Goal: Task Accomplishment & Management: Complete application form

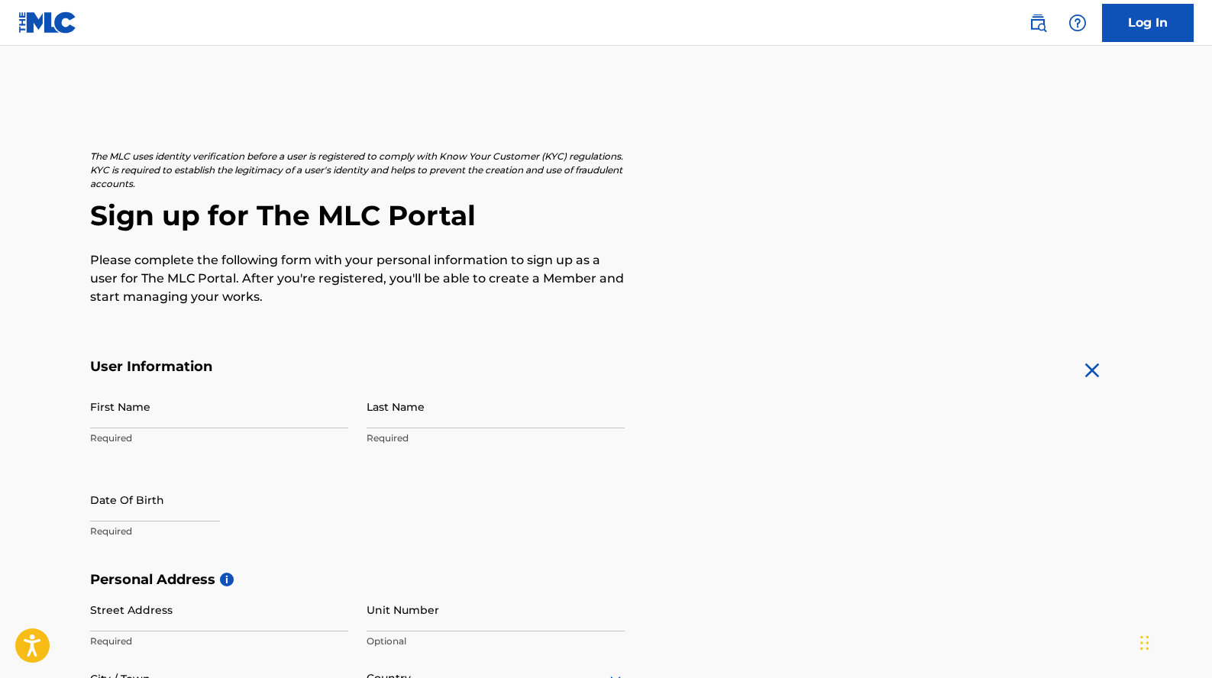
click at [175, 409] on input "First Name" at bounding box center [219, 407] width 258 height 44
type input "[PERSON_NAME]"
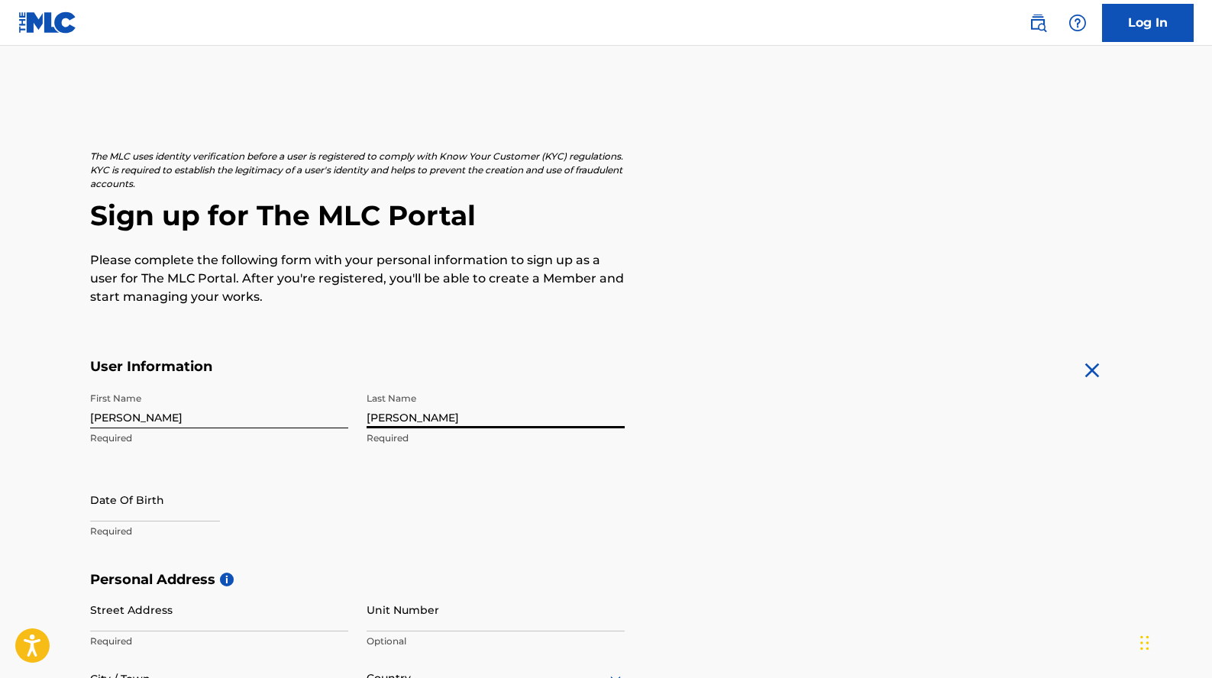
scroll to position [150, 0]
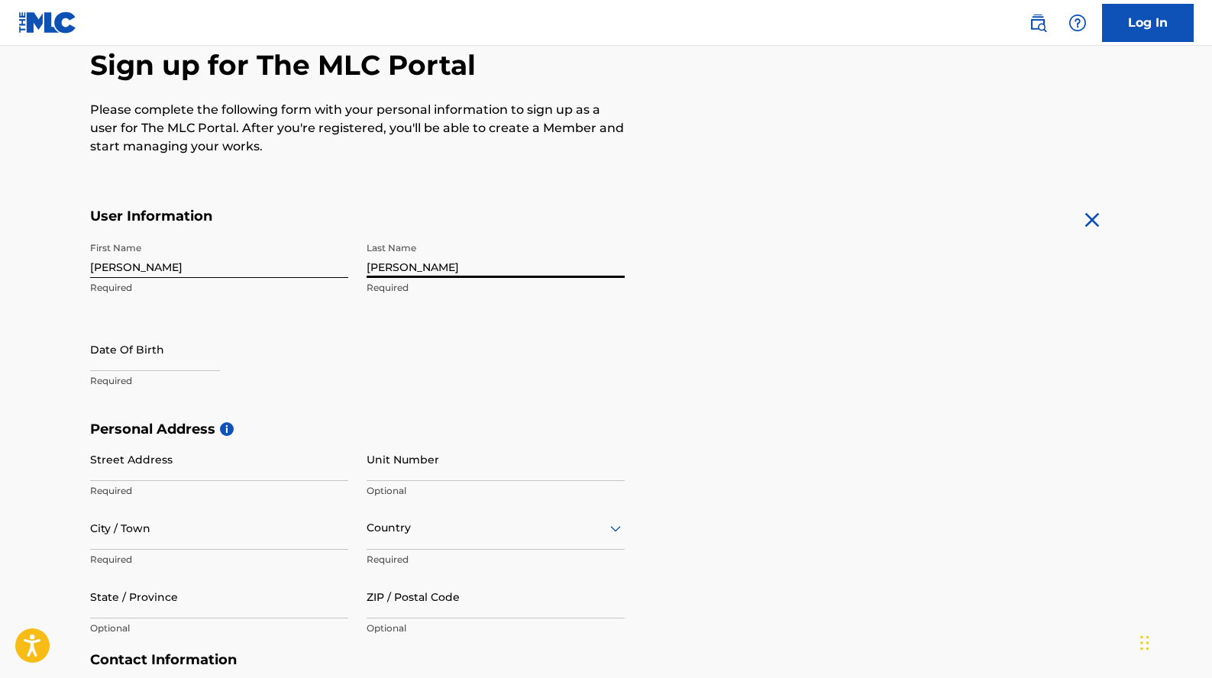
type input "[PERSON_NAME]"
click at [126, 357] on input "text" at bounding box center [155, 350] width 130 height 44
select select "7"
select select "2025"
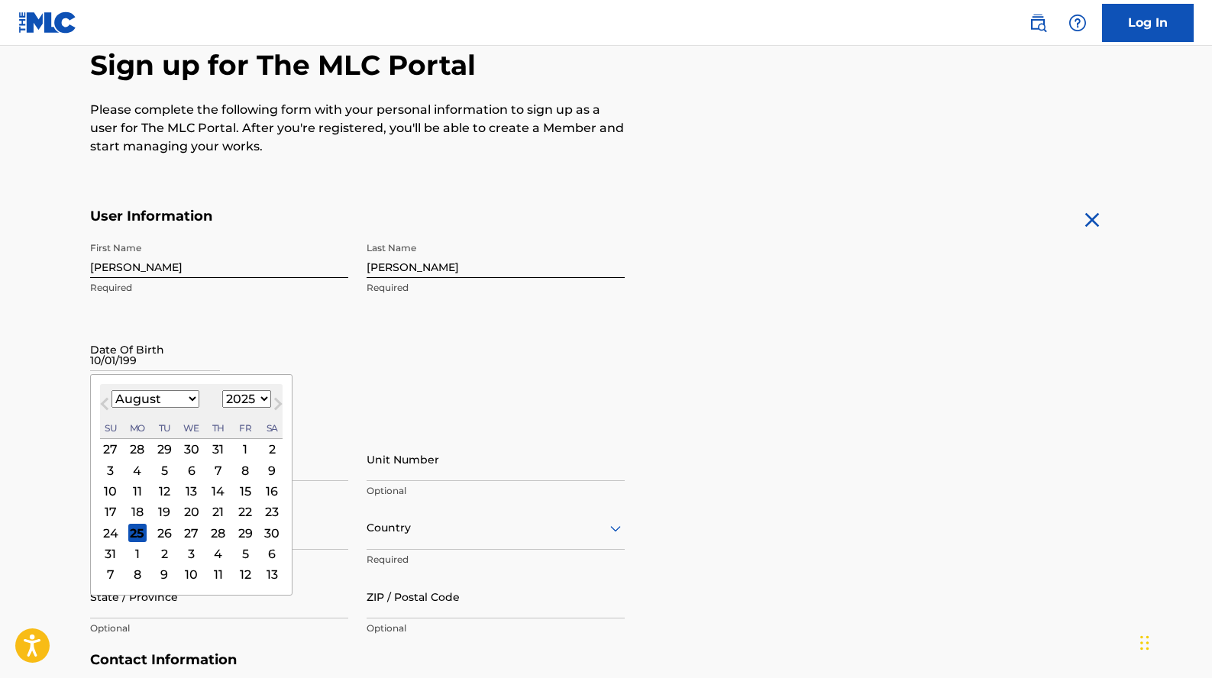
type input "10/01/1993"
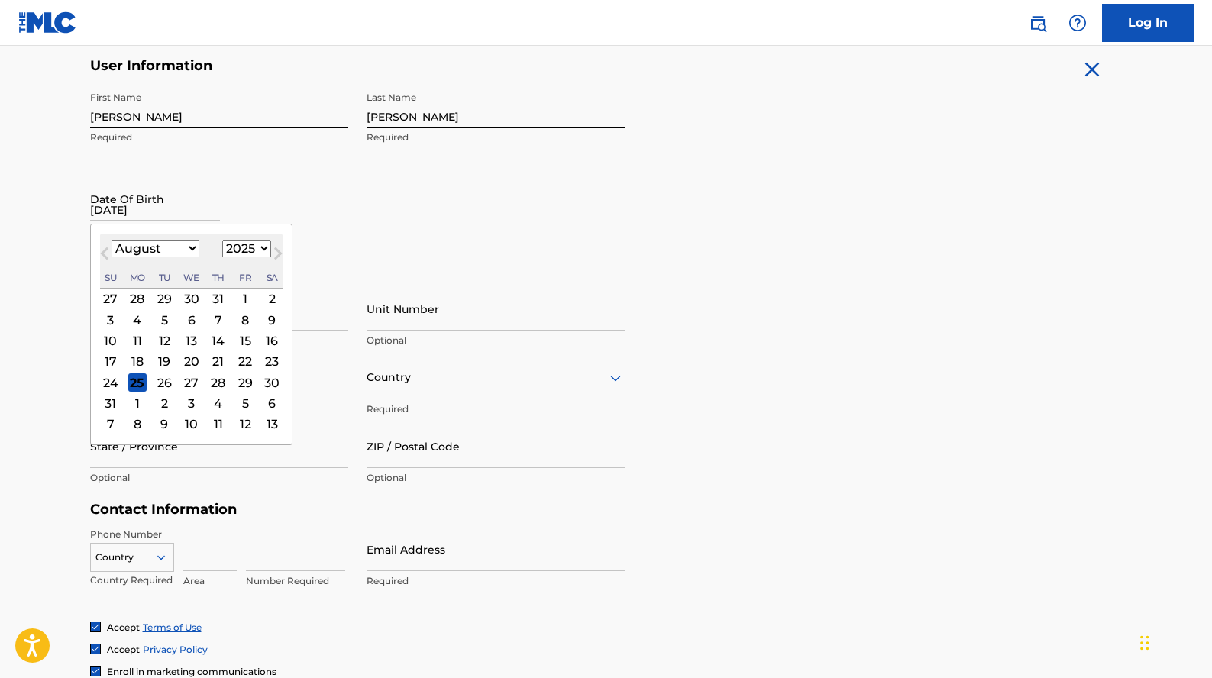
scroll to position [388, 0]
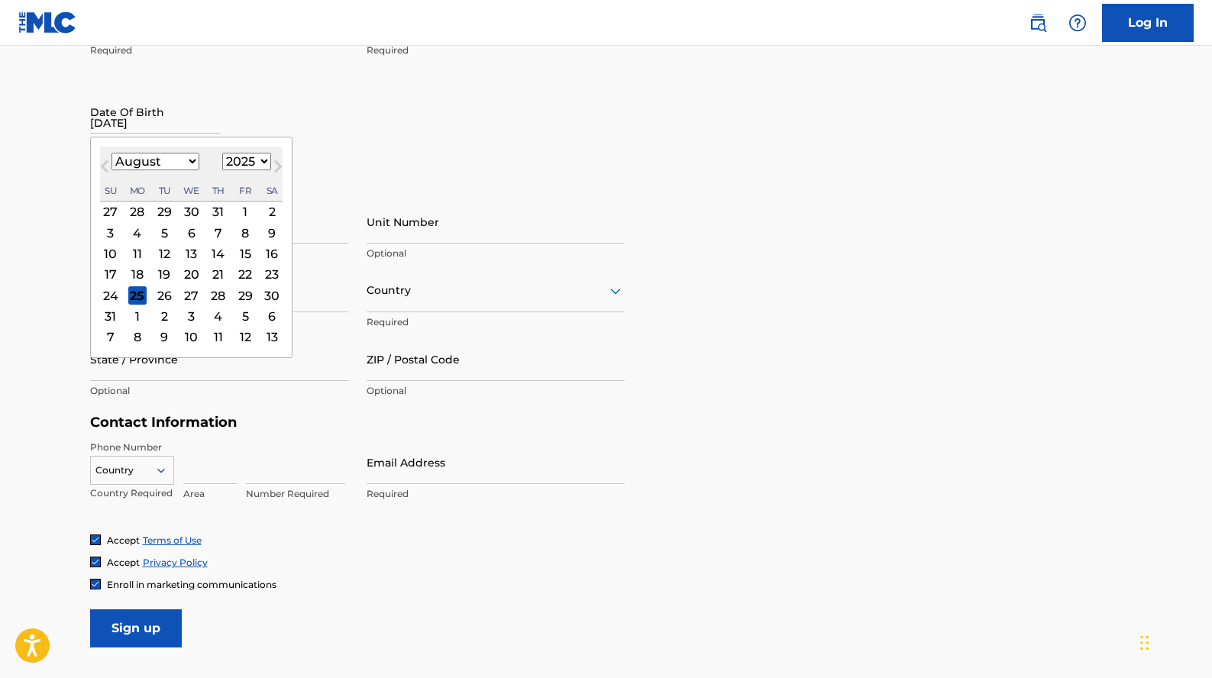
click at [659, 157] on form "User Information First Name Colin Required Last Name Feeney Required Date Of Bi…" at bounding box center [606, 309] width 1033 height 678
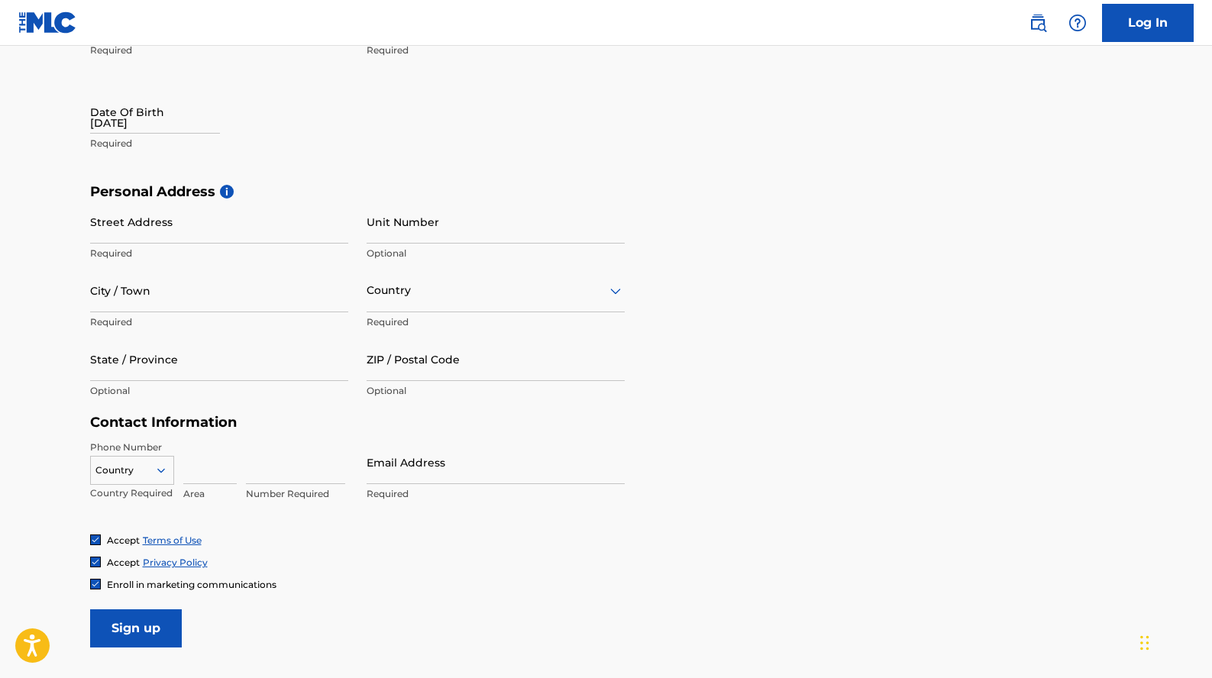
click at [214, 248] on p "Required" at bounding box center [219, 254] width 258 height 14
click at [425, 148] on div "First Name Colin Required Last Name Feeney Required Date Of Birth 10/01/1993 Re…" at bounding box center [357, 90] width 535 height 186
click at [199, 234] on input "Street Address" at bounding box center [219, 222] width 258 height 44
type input "5"
type input "[STREET_ADDRESS][PERSON_NAME]"
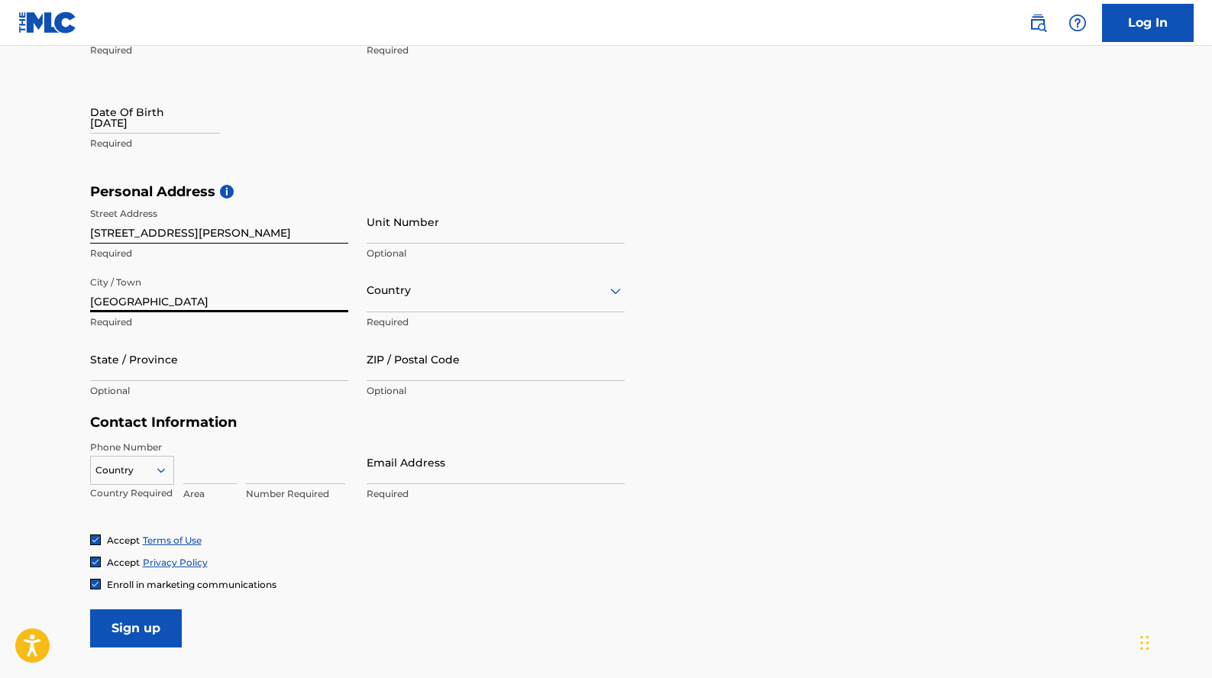
type input "[GEOGRAPHIC_DATA]"
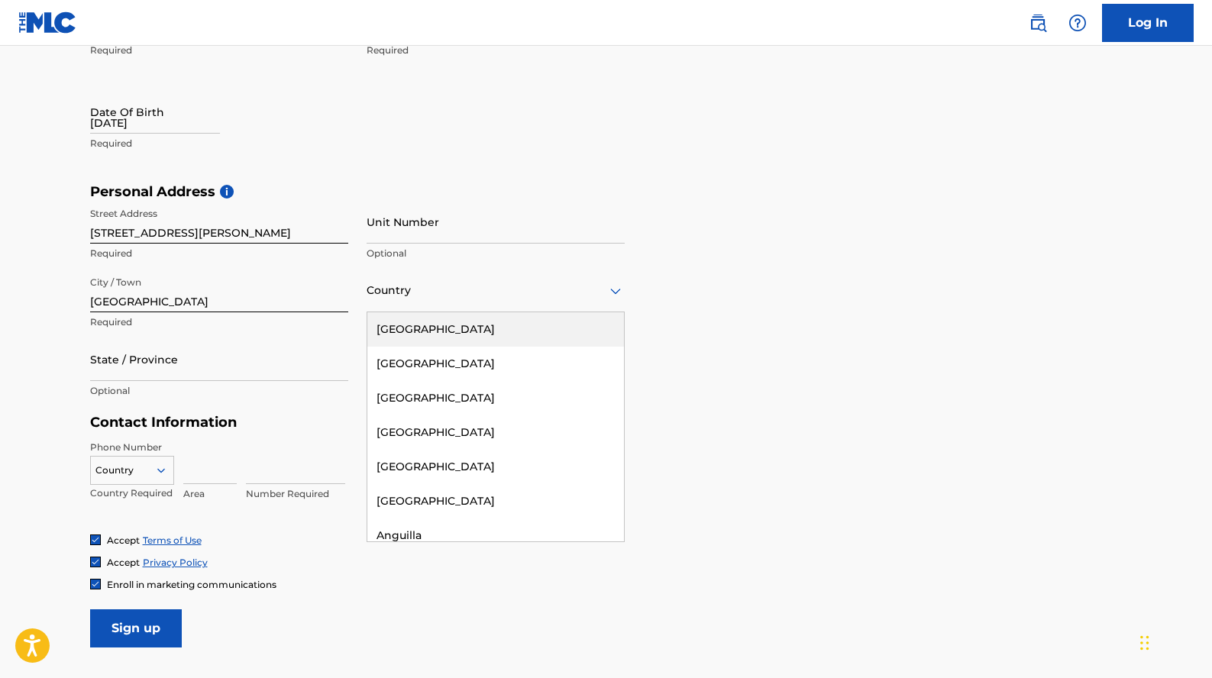
click at [413, 284] on div at bounding box center [496, 290] width 258 height 19
click at [420, 324] on div "[GEOGRAPHIC_DATA]" at bounding box center [495, 329] width 257 height 34
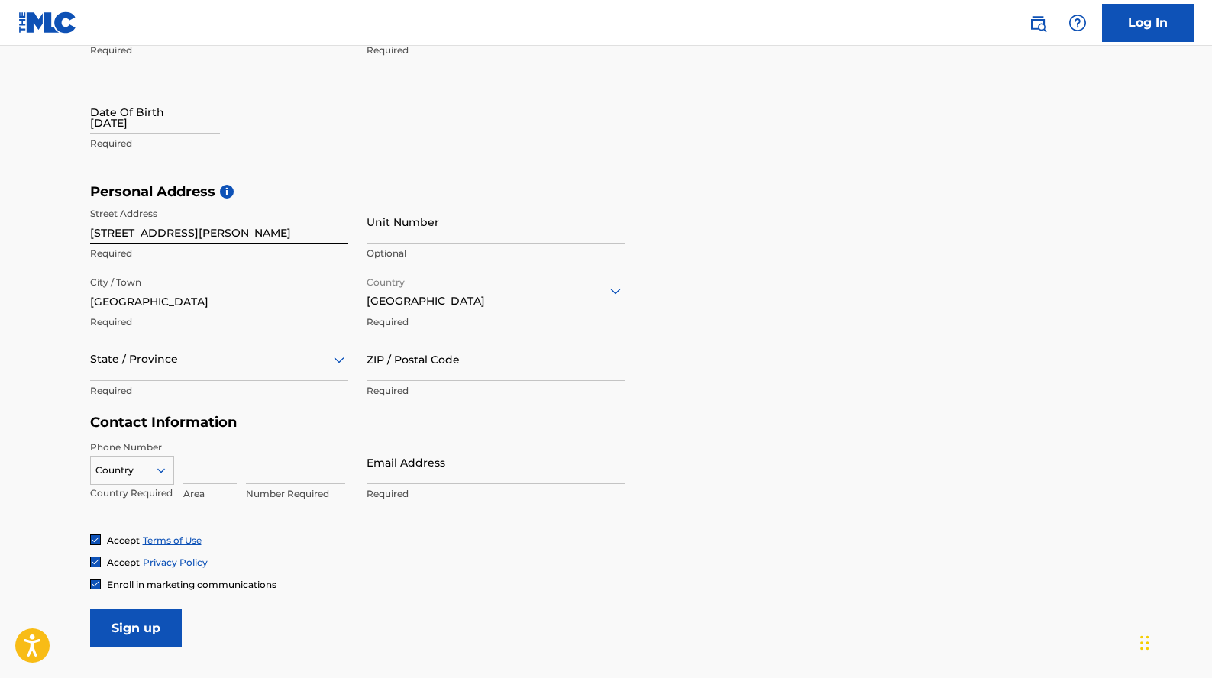
click at [218, 371] on div "State / Province" at bounding box center [219, 360] width 258 height 44
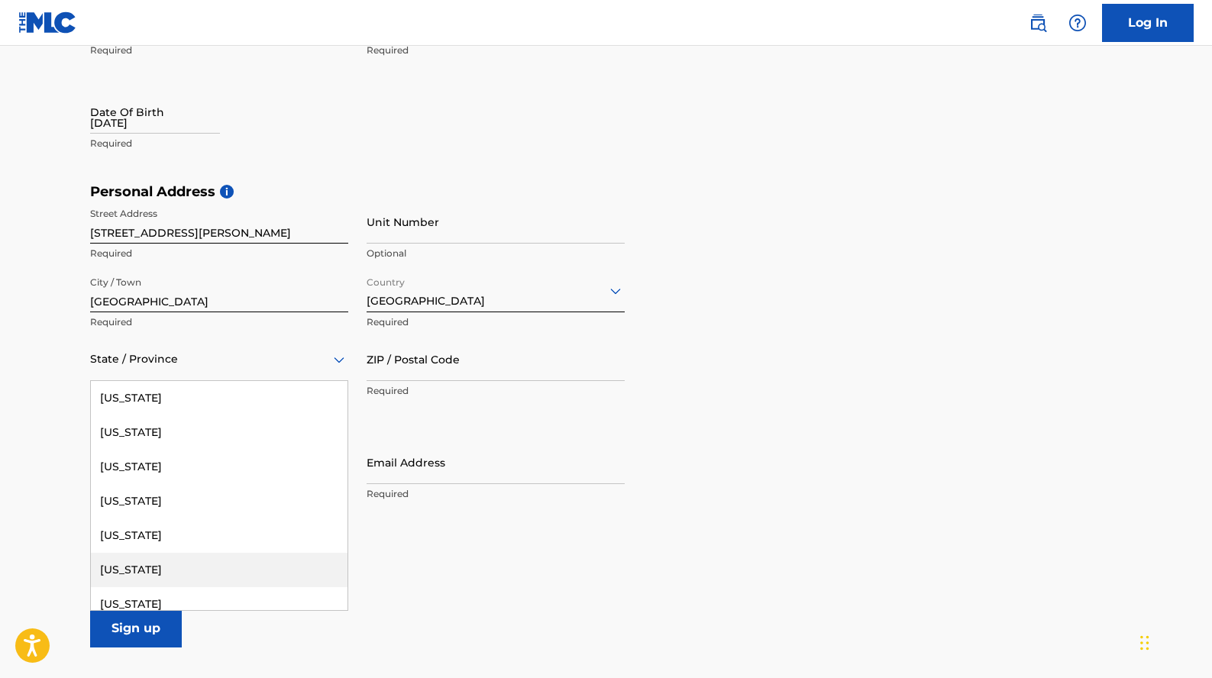
click at [228, 563] on div "[US_STATE]" at bounding box center [219, 570] width 257 height 34
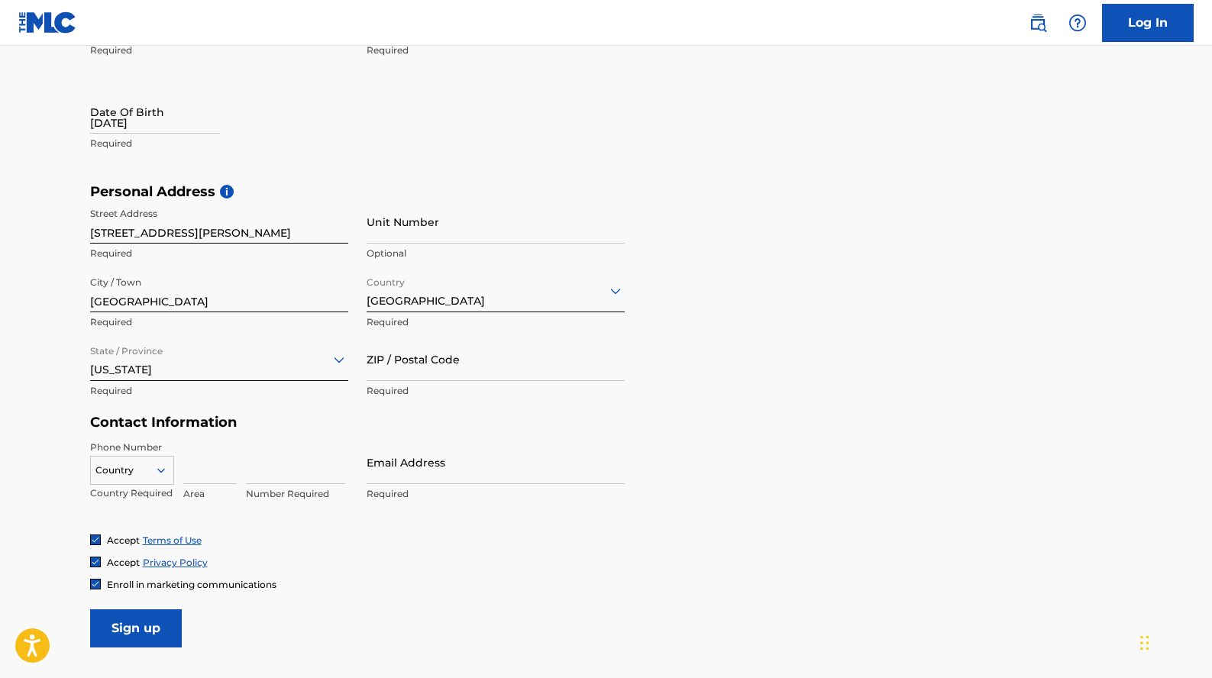
click at [426, 381] on div "ZIP / Postal Code Required" at bounding box center [496, 372] width 258 height 69
click at [431, 367] on input "ZIP / Postal Code" at bounding box center [496, 360] width 258 height 44
type input "91602"
click at [163, 451] on div "Country Country Required" at bounding box center [132, 475] width 84 height 69
click at [196, 471] on input at bounding box center [209, 463] width 53 height 44
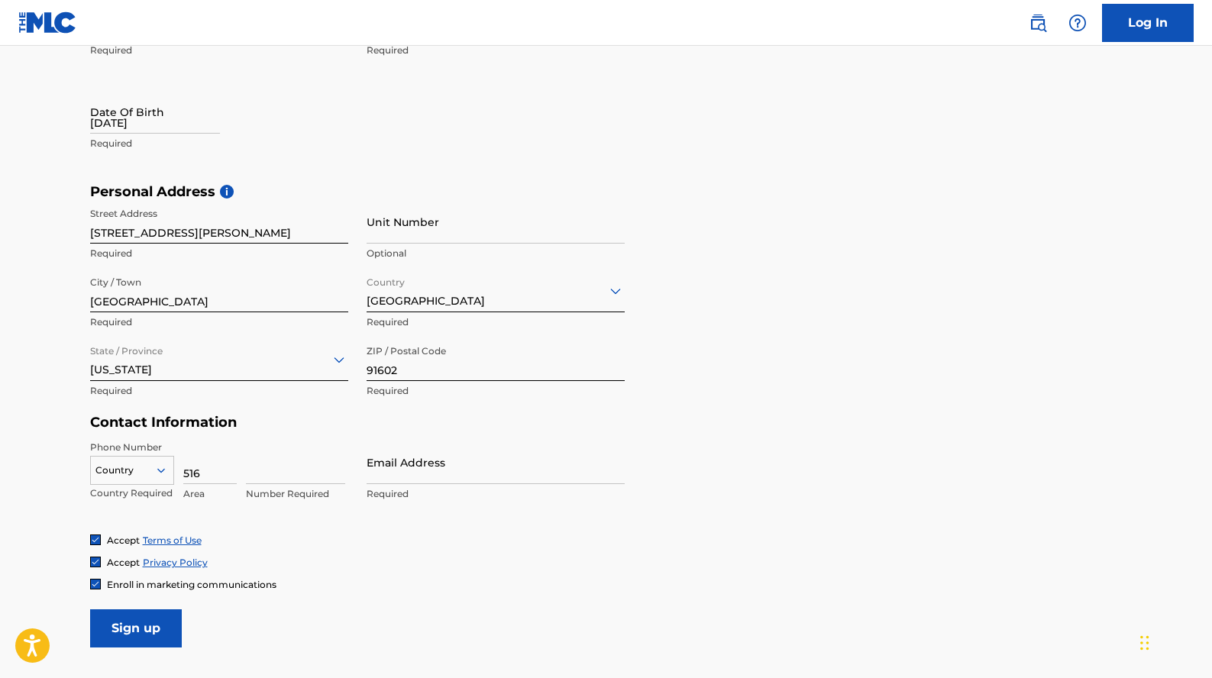
type input "516"
type input "2800589"
type input "[EMAIL_ADDRESS][DOMAIN_NAME]"
click at [129, 627] on input "Sign up" at bounding box center [136, 629] width 92 height 38
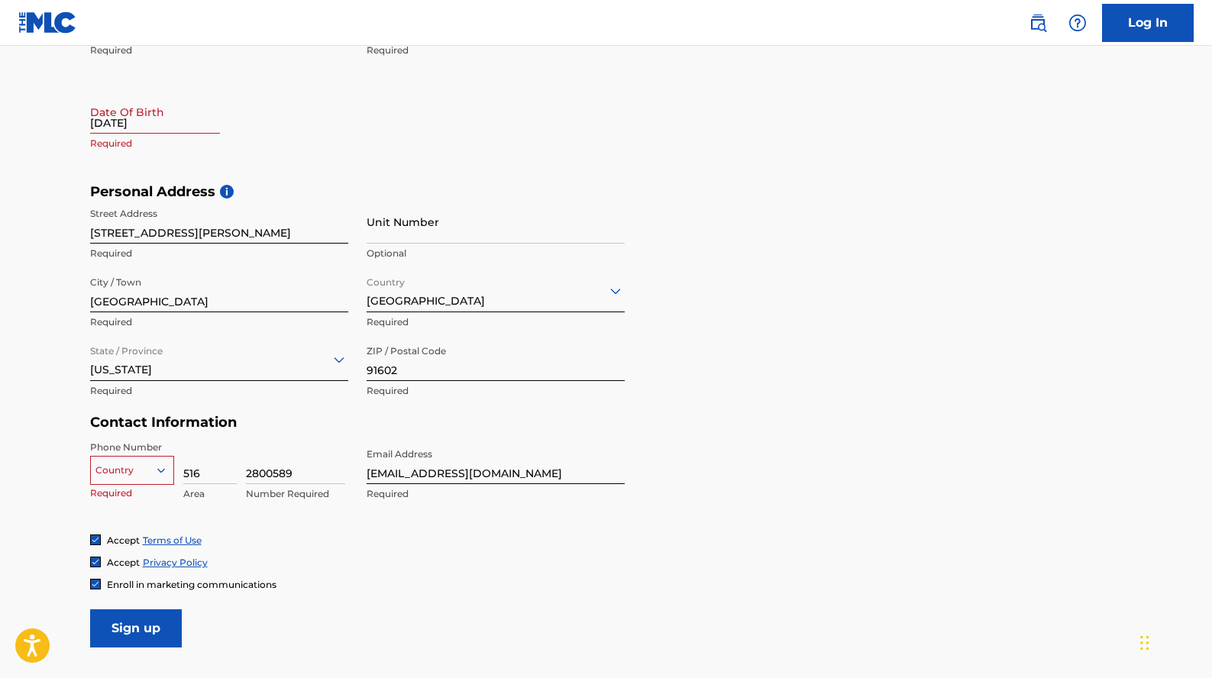
scroll to position [418, 0]
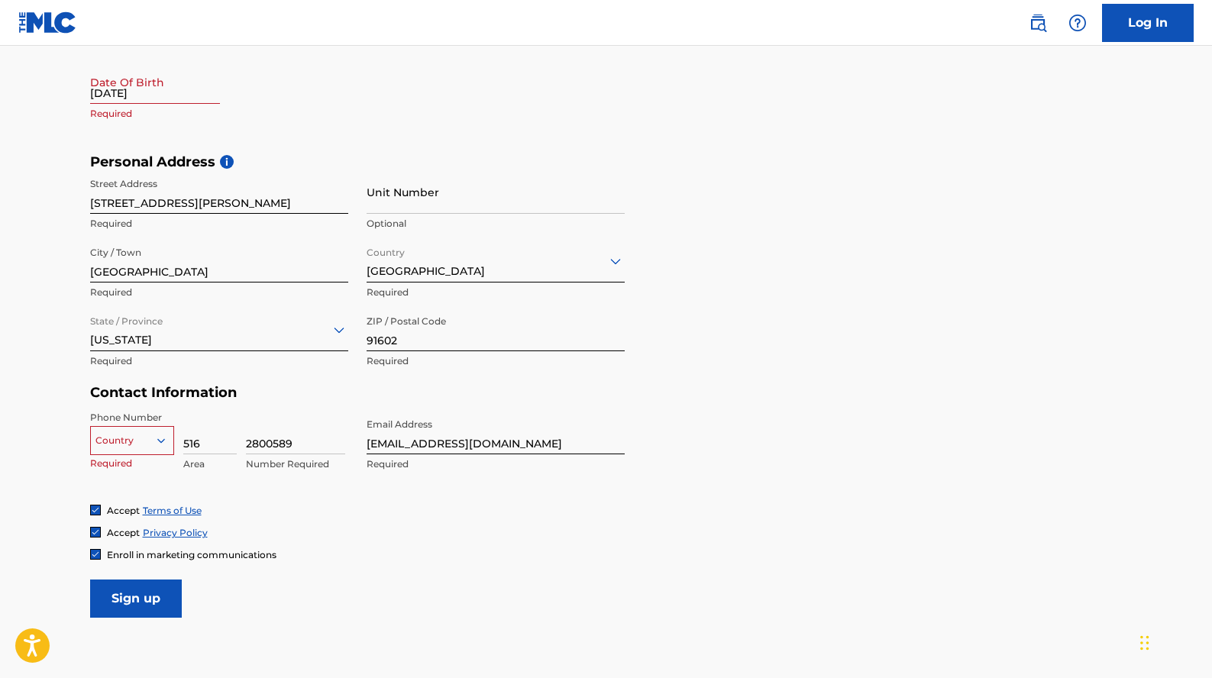
click at [151, 449] on div "option , selected. Select is focused ,type to refine list, press Down to open t…" at bounding box center [132, 437] width 84 height 23
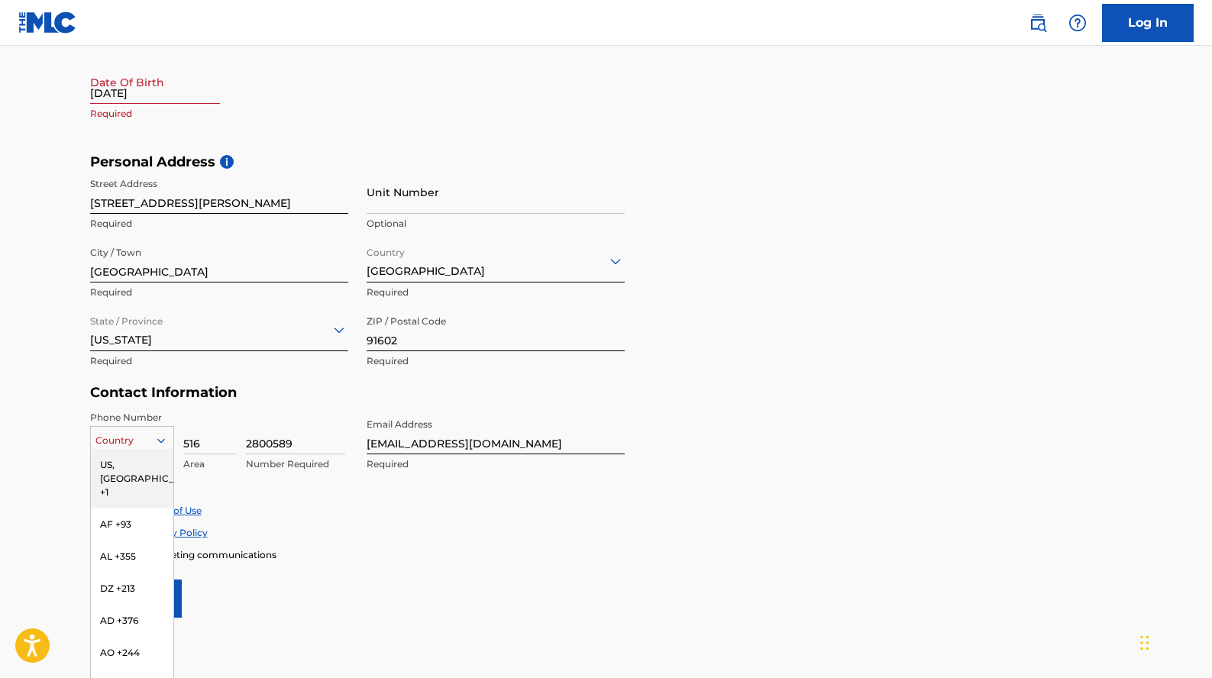
click at [139, 468] on div "US, [GEOGRAPHIC_DATA] +1" at bounding box center [132, 479] width 83 height 60
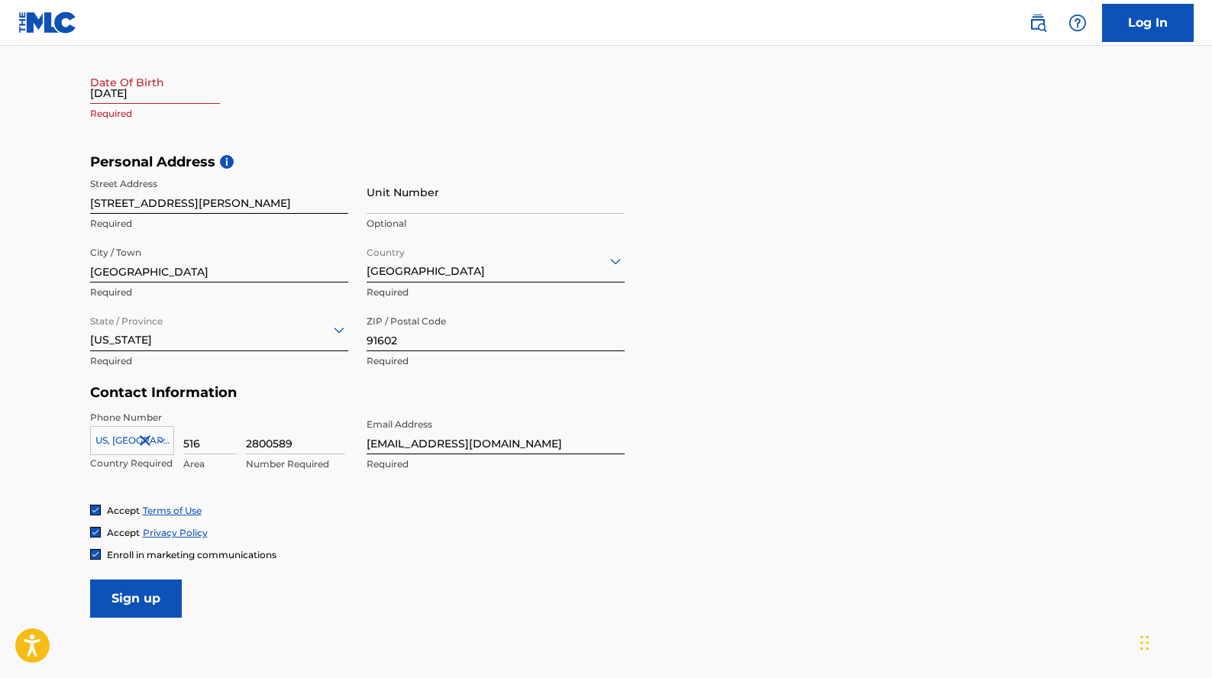
click at [148, 593] on input "Sign up" at bounding box center [136, 599] width 92 height 38
select select "7"
select select "2025"
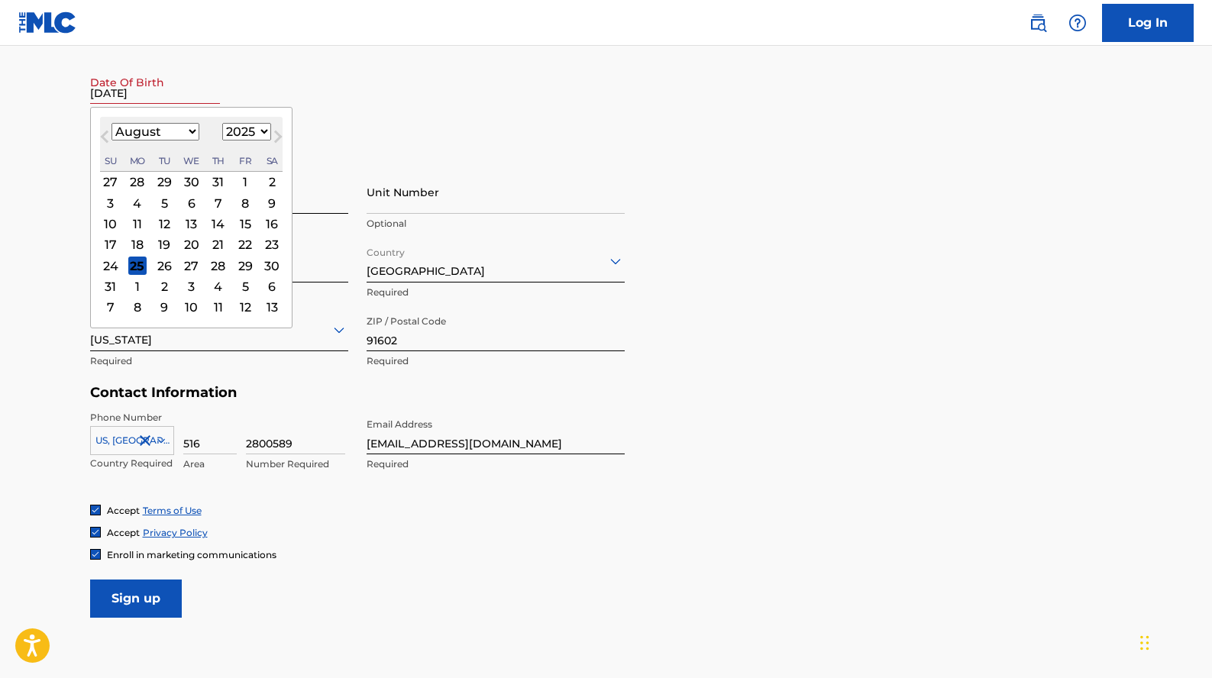
click at [162, 75] on input "10/01/1993" at bounding box center [155, 82] width 130 height 44
type input "10/01/1993"
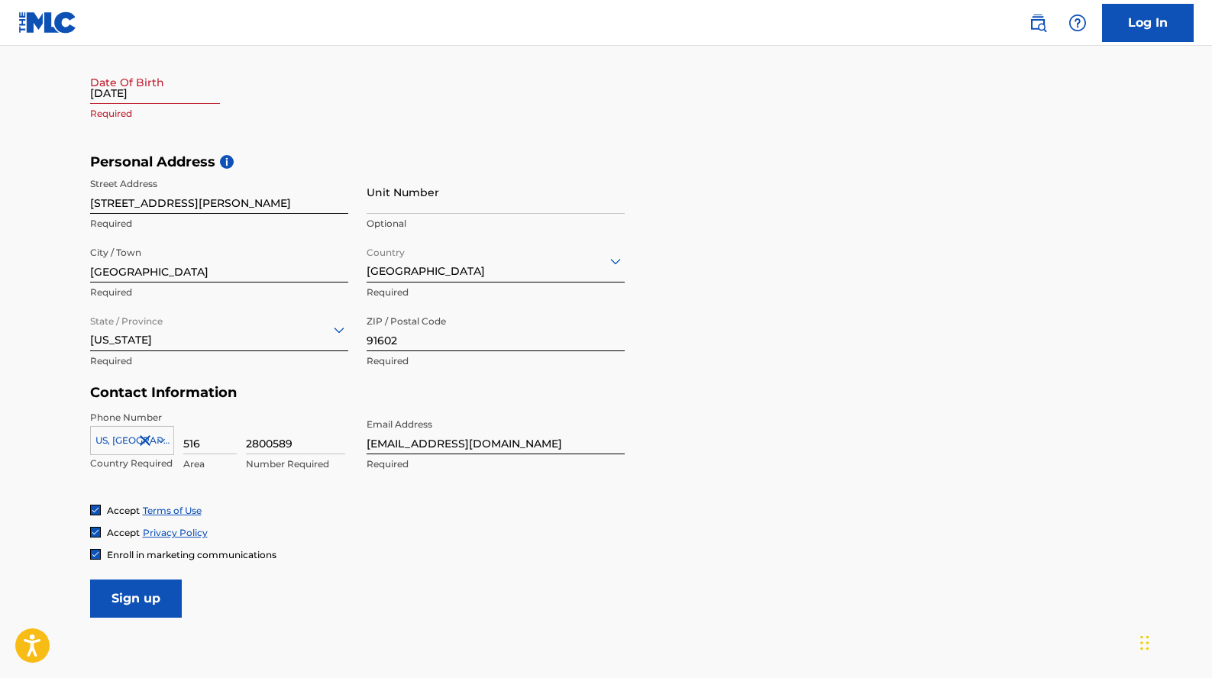
click at [441, 66] on div "First Name Colin Required Last Name Feeney Required Date Of Birth 10/01/1993 Re…" at bounding box center [357, 60] width 535 height 186
select select "7"
select select "2025"
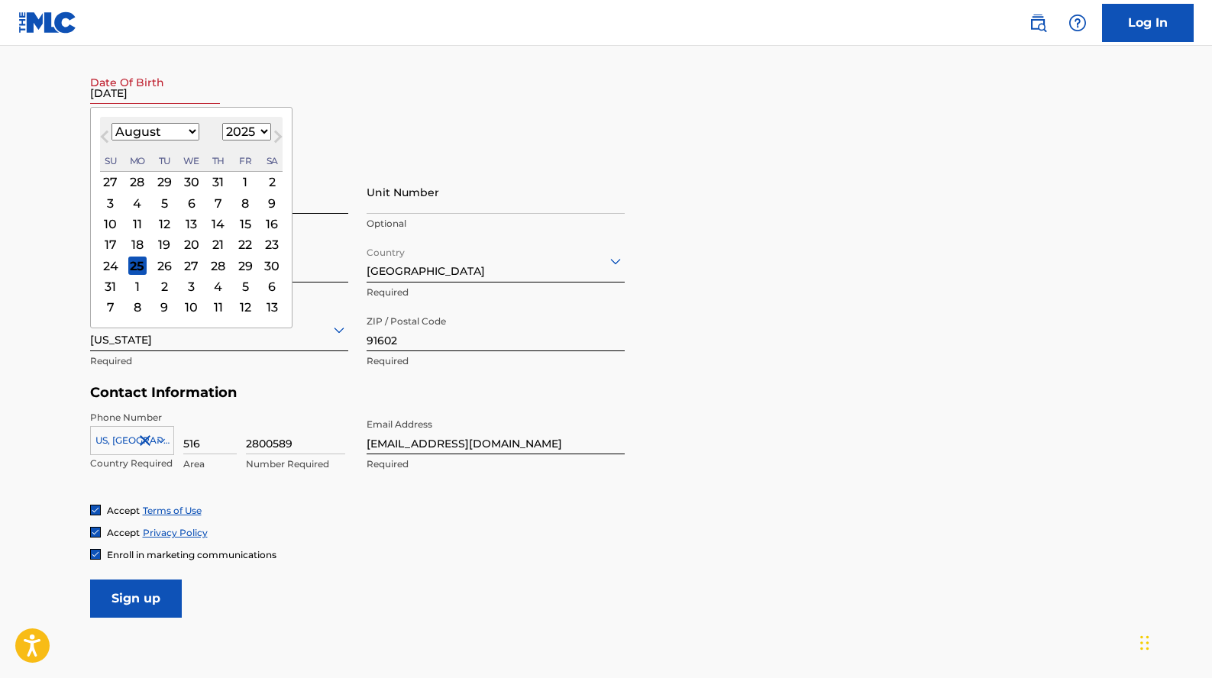
click at [97, 100] on input "10/01/1993" at bounding box center [155, 82] width 130 height 44
click at [154, 129] on select "January February March April May June July August September October November De…" at bounding box center [156, 132] width 88 height 18
select select "9"
click at [189, 181] on div "1" at bounding box center [191, 182] width 18 height 18
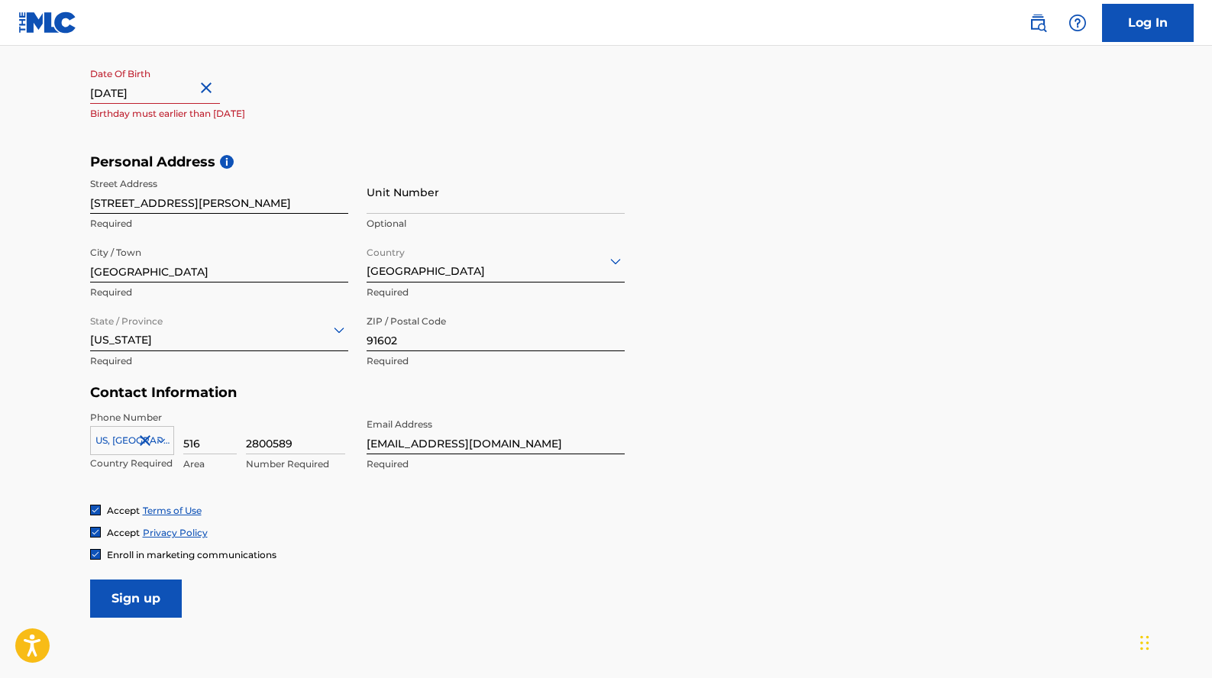
click at [162, 92] on input "10/01/1993" at bounding box center [155, 82] width 130 height 44
select select "9"
select select "2025"
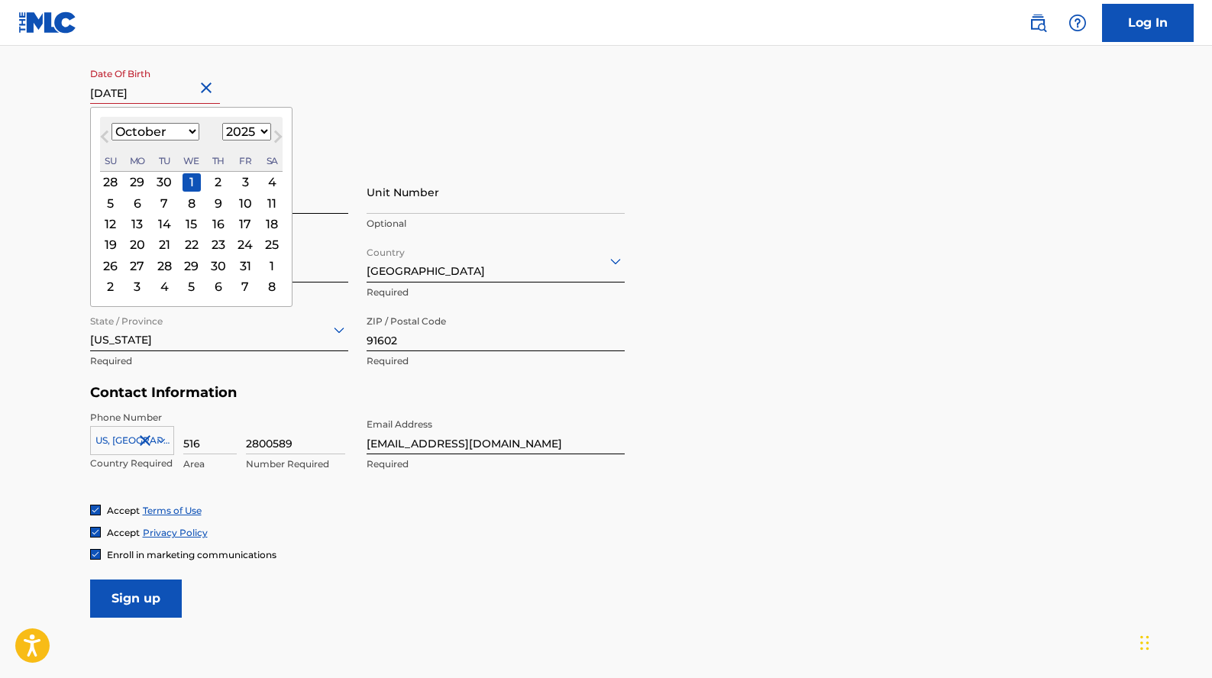
click at [162, 92] on input "10/01/1993" at bounding box center [155, 82] width 130 height 44
type input "October 1 1993"
select select "1993"
type input "October 1 1993"
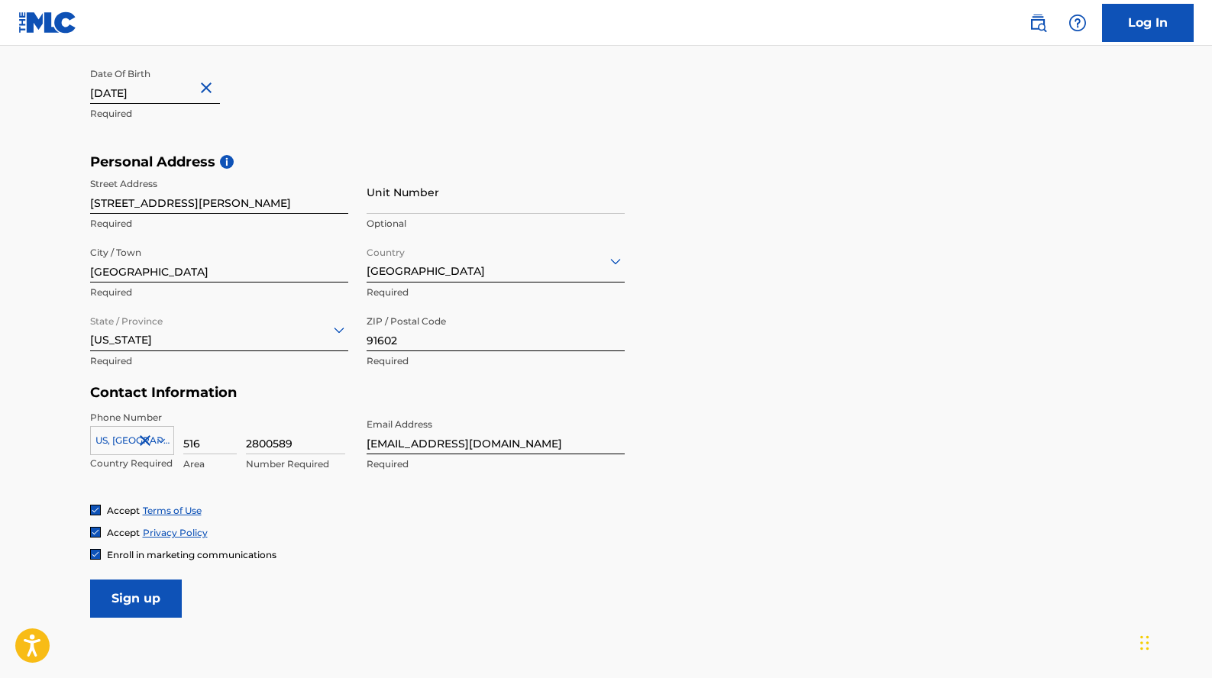
click at [406, 83] on div "First Name Colin Required Last Name Feeney Required Date Of Birth October 1 199…" at bounding box center [357, 60] width 535 height 186
click at [155, 580] on input "Sign up" at bounding box center [136, 599] width 92 height 38
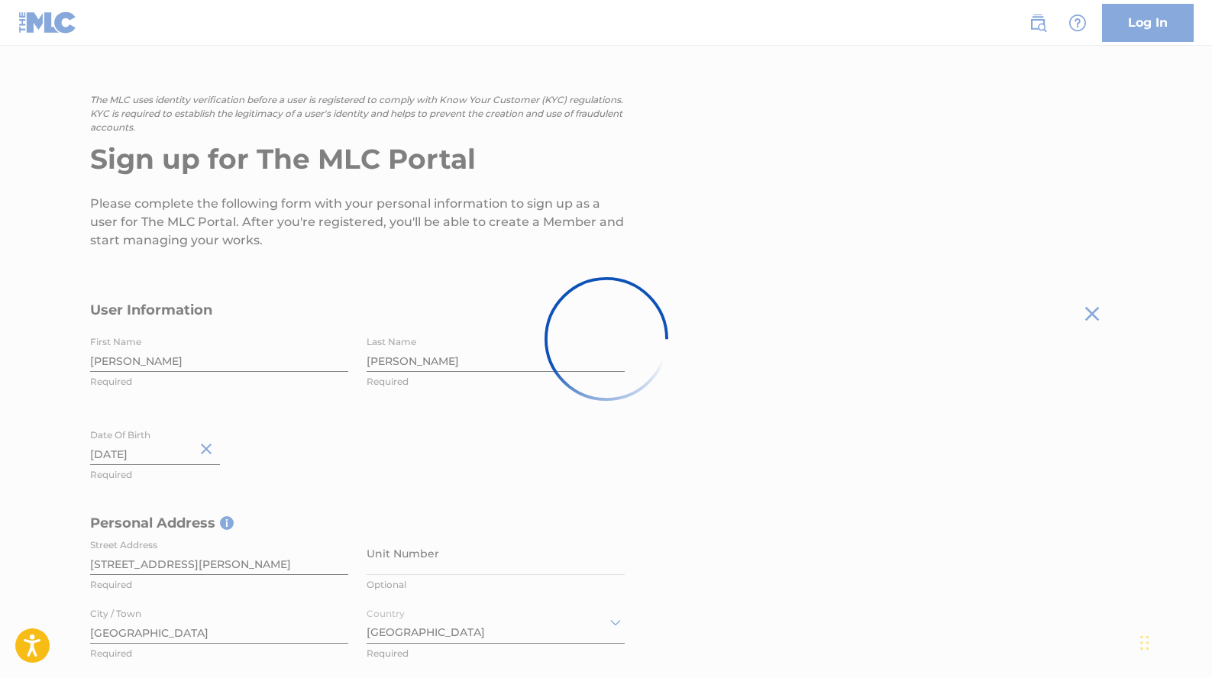
scroll to position [0, 0]
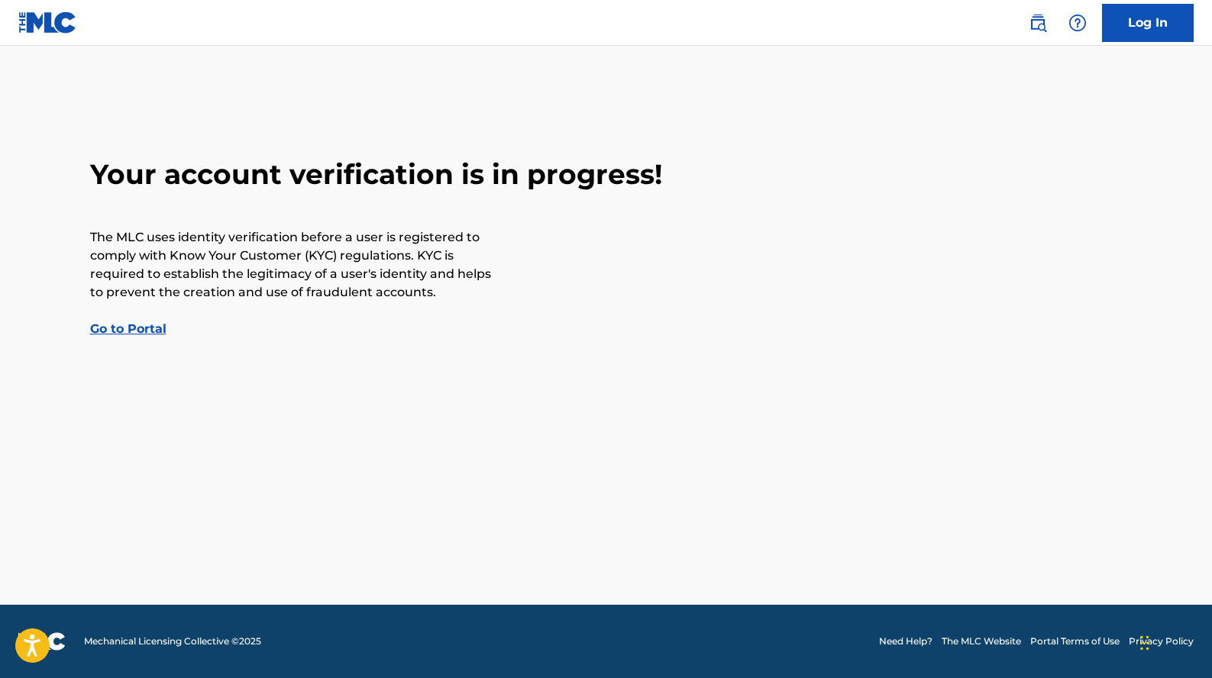
click at [141, 331] on link "Go to Portal" at bounding box center [128, 329] width 76 height 15
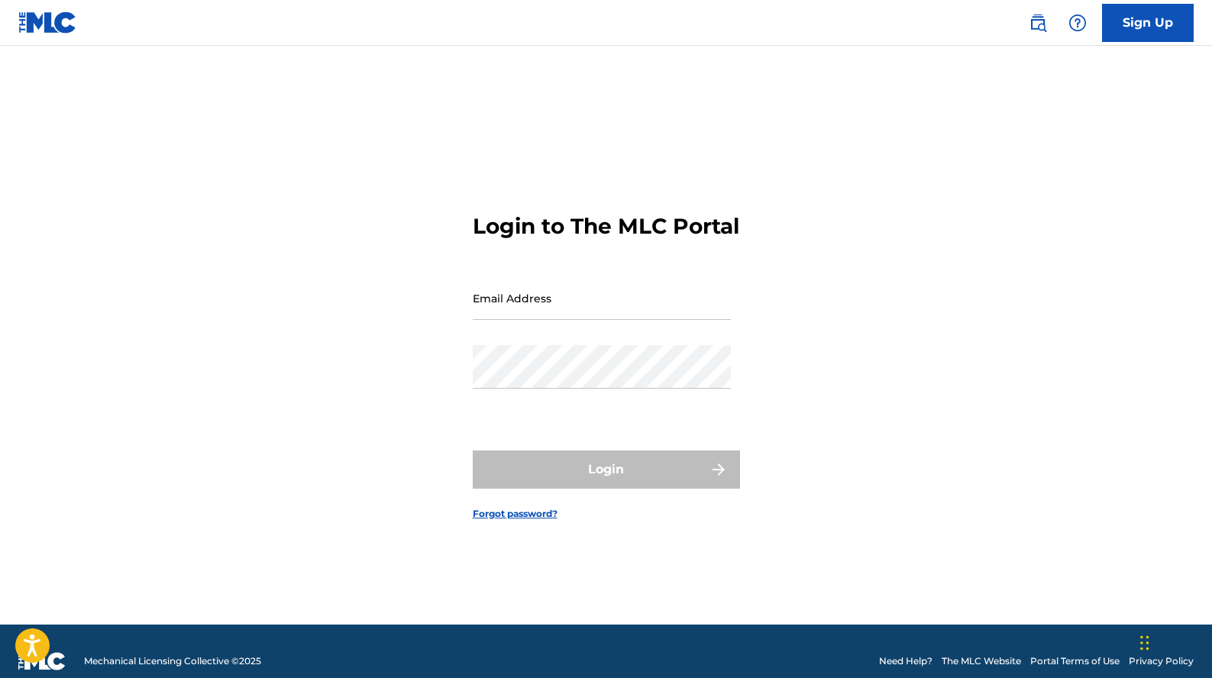
click at [574, 309] on input "Email Address" at bounding box center [602, 299] width 258 height 44
type input "co"
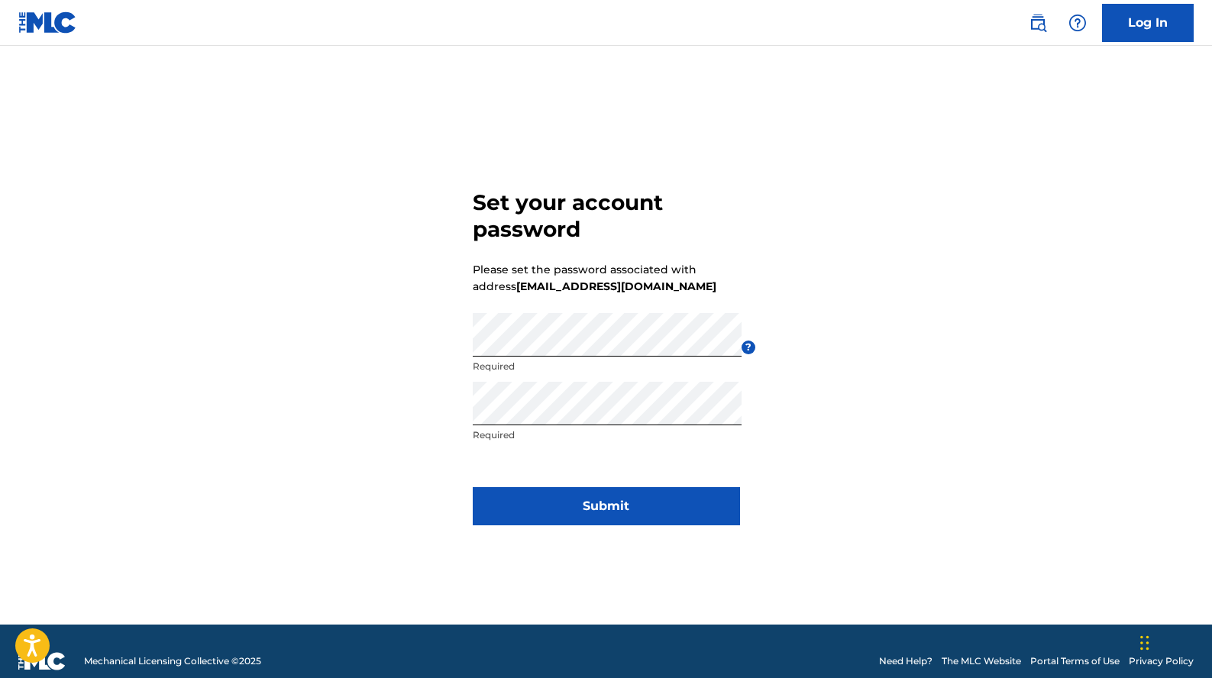
click at [618, 506] on button "Submit" at bounding box center [606, 506] width 267 height 38
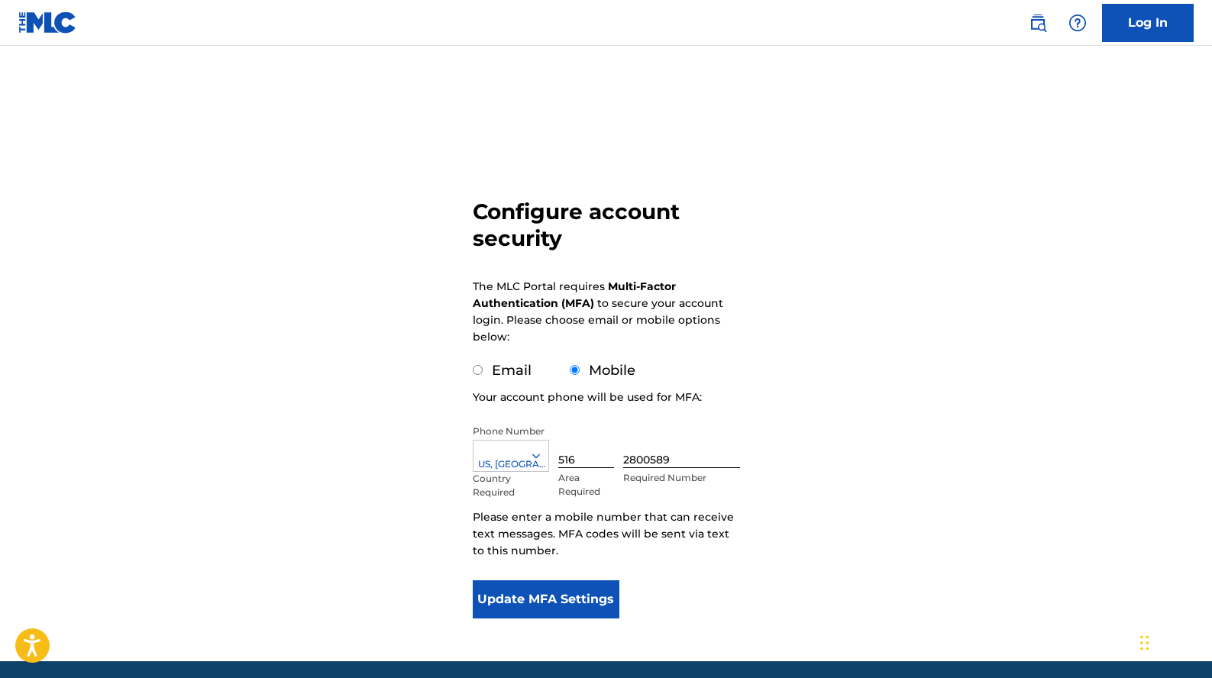
click at [561, 600] on button "Update MFA Settings" at bounding box center [546, 600] width 147 height 38
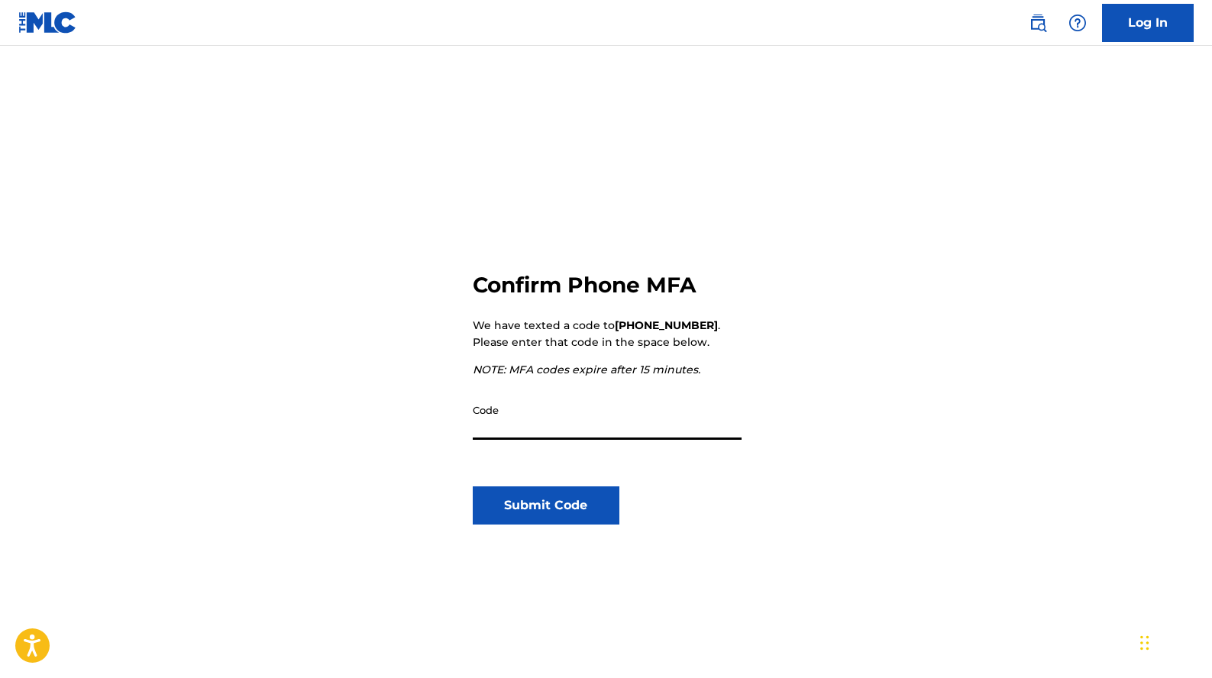
type input "91337"
click at [518, 510] on button "Submit Code" at bounding box center [546, 506] width 147 height 38
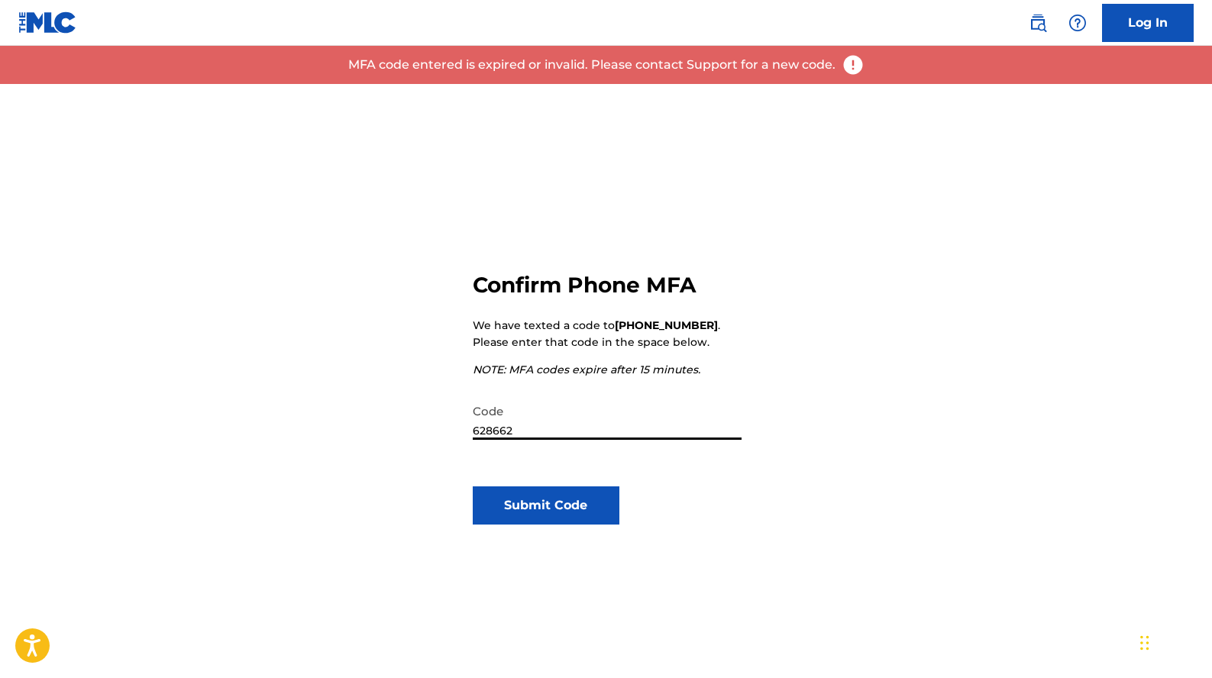
type input "628662"
click at [523, 509] on button "Submit Code" at bounding box center [546, 506] width 147 height 38
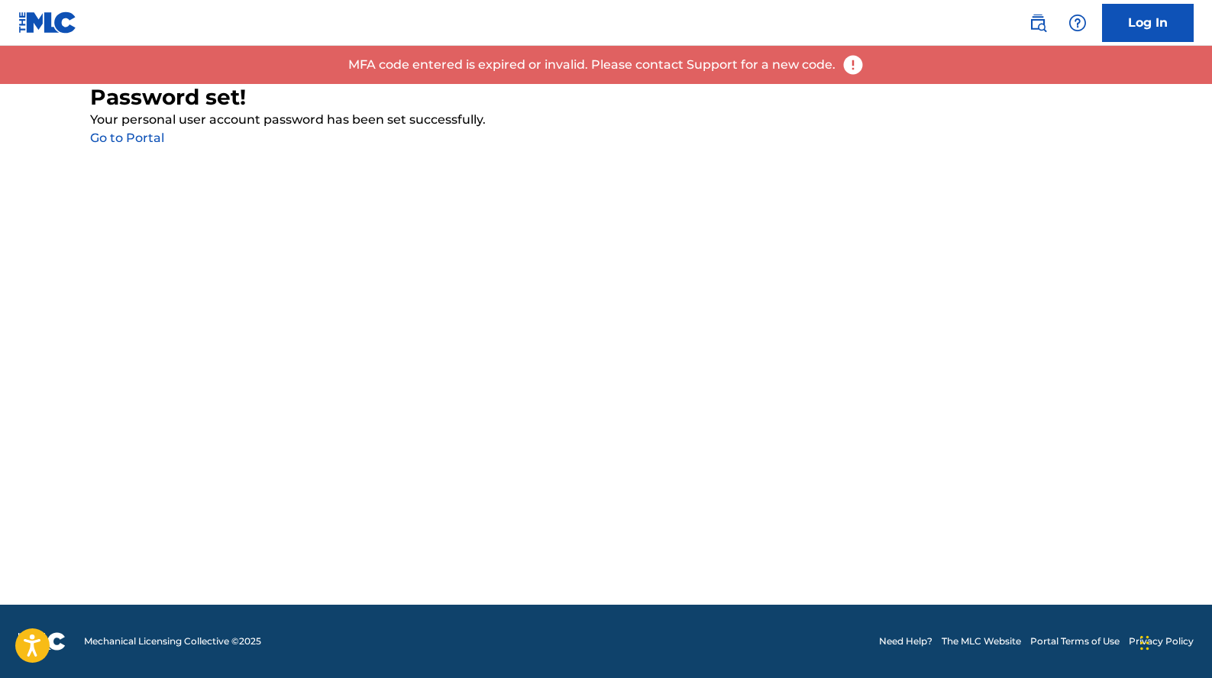
click at [141, 135] on link "Go to Portal" at bounding box center [127, 138] width 74 height 15
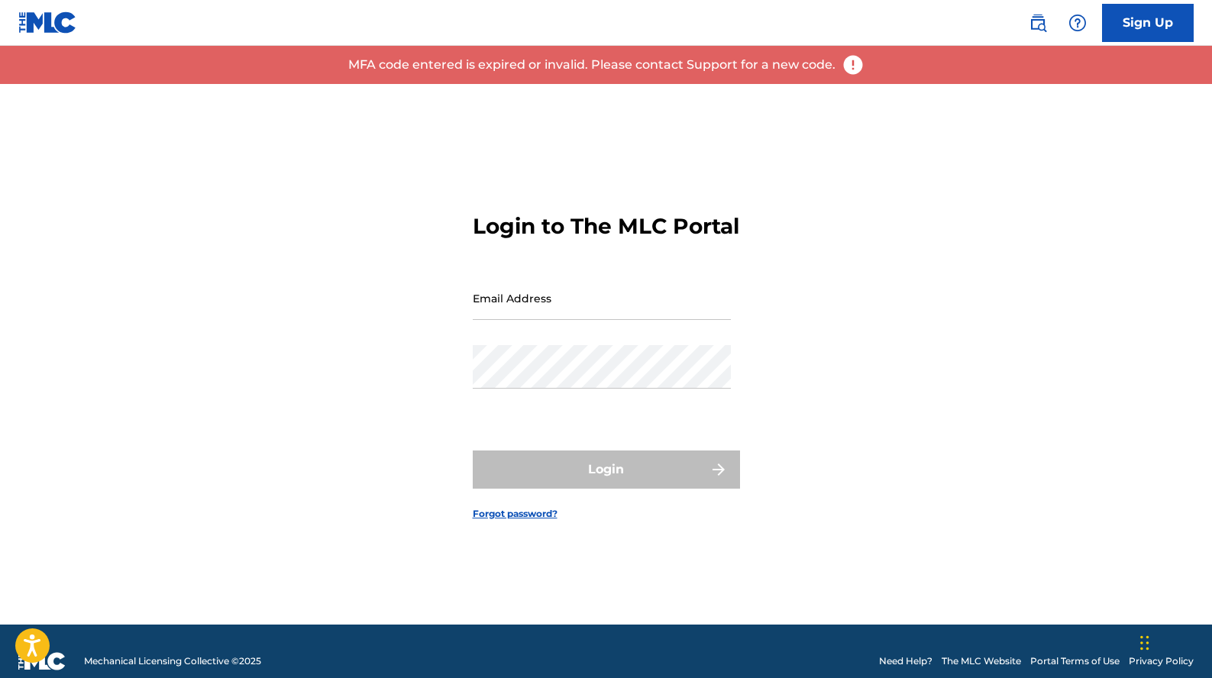
click at [650, 308] on input "Email Address" at bounding box center [602, 299] width 258 height 44
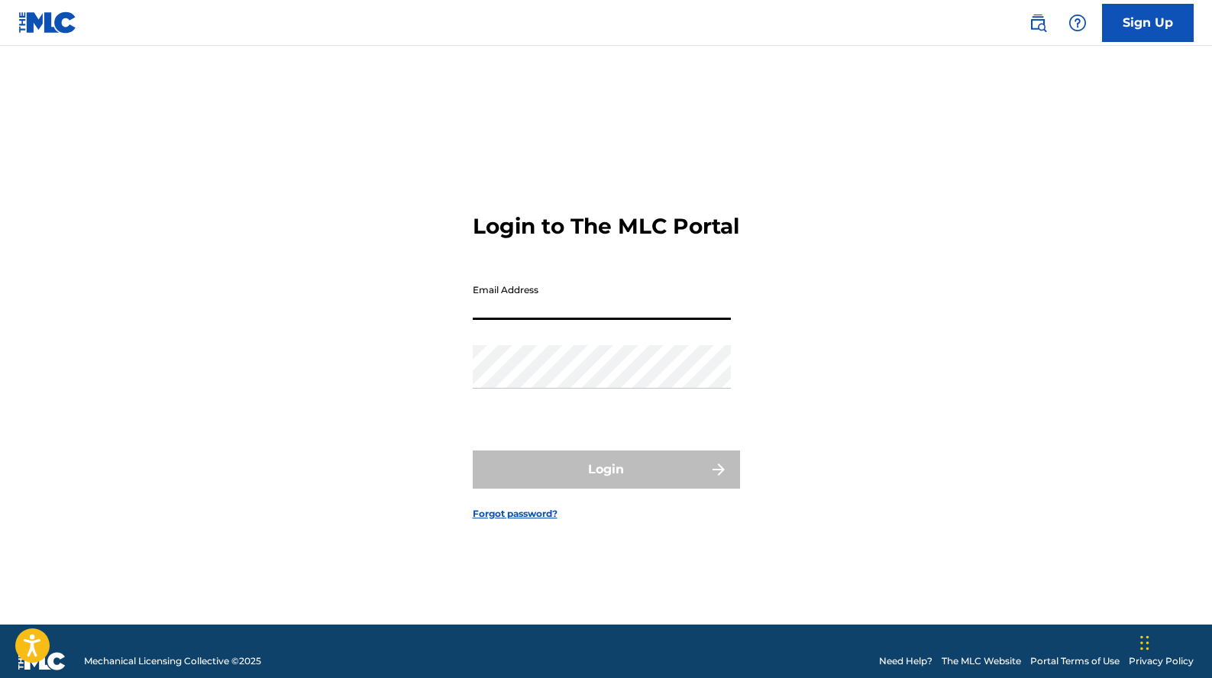
type input "[EMAIL_ADDRESS][DOMAIN_NAME]"
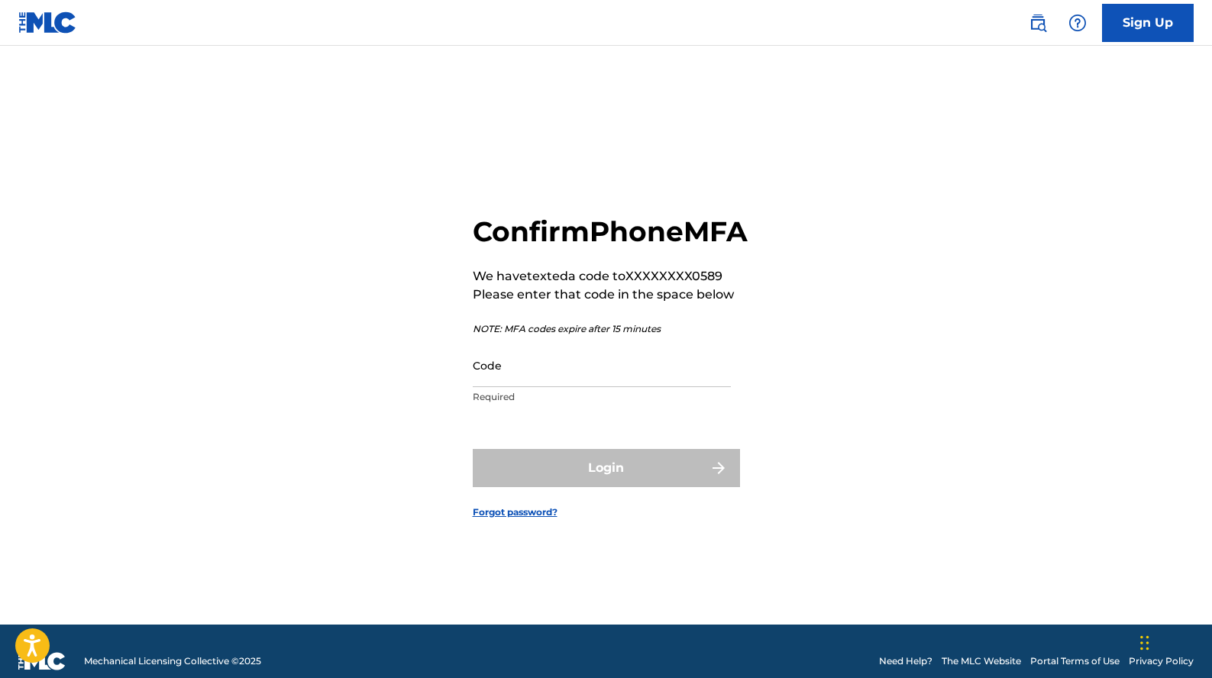
click at [591, 387] on input "Code" at bounding box center [602, 366] width 258 height 44
paste input "802963"
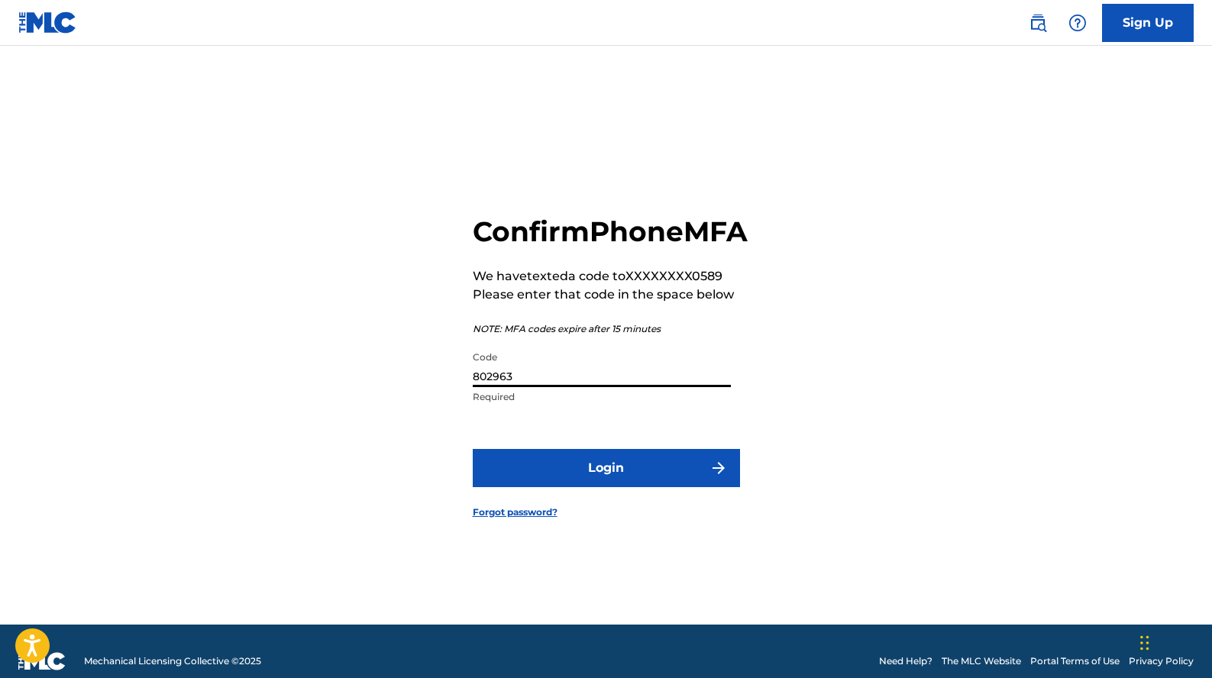
type input "802963"
click at [715, 487] on button "Login" at bounding box center [606, 468] width 267 height 38
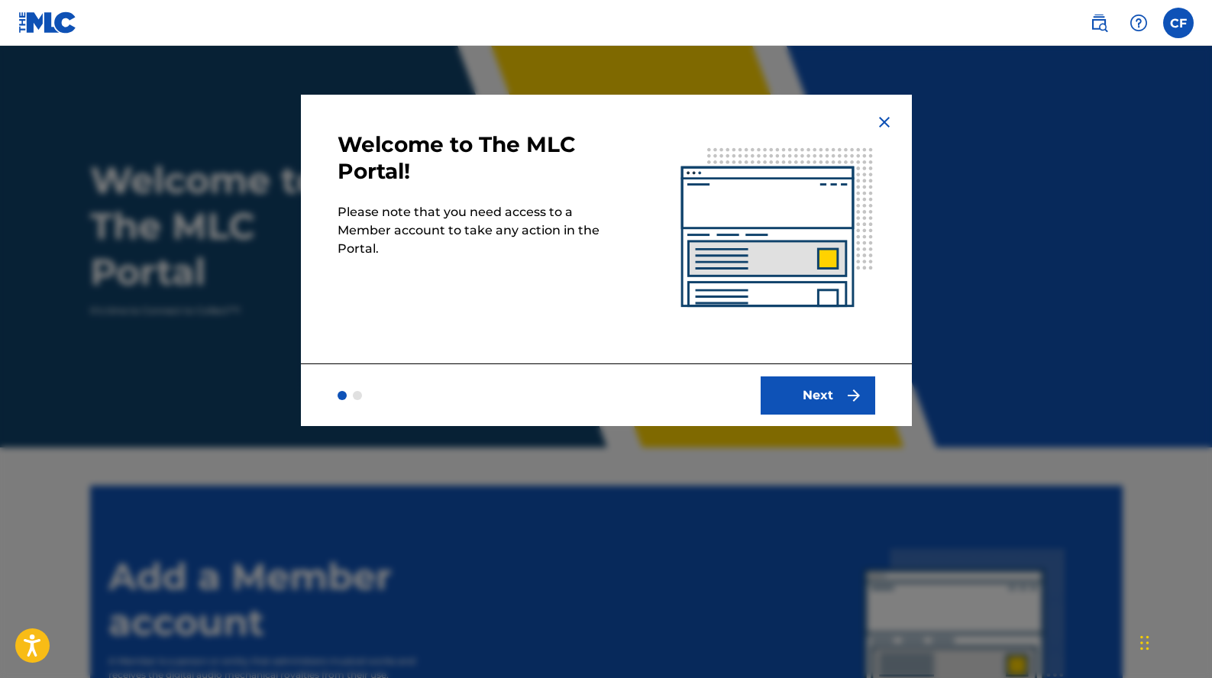
click at [860, 394] on img "submit" at bounding box center [854, 396] width 18 height 18
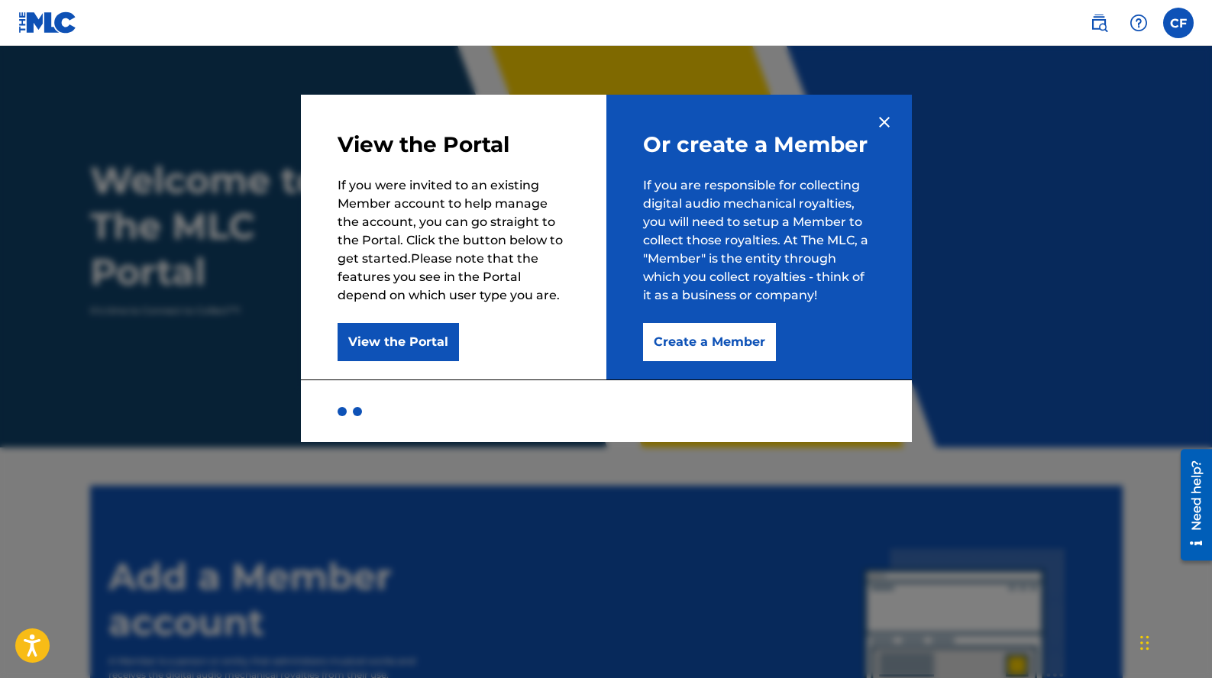
click at [679, 333] on button "Create a Member" at bounding box center [709, 342] width 133 height 38
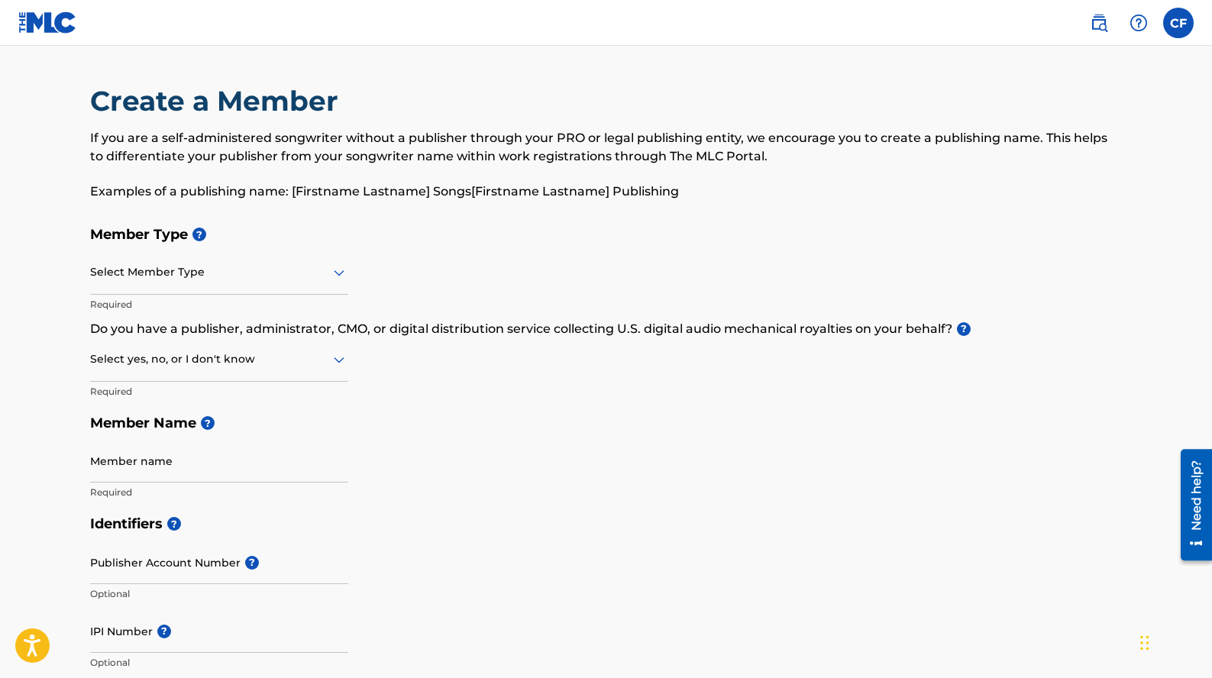
click at [270, 271] on div at bounding box center [219, 272] width 258 height 19
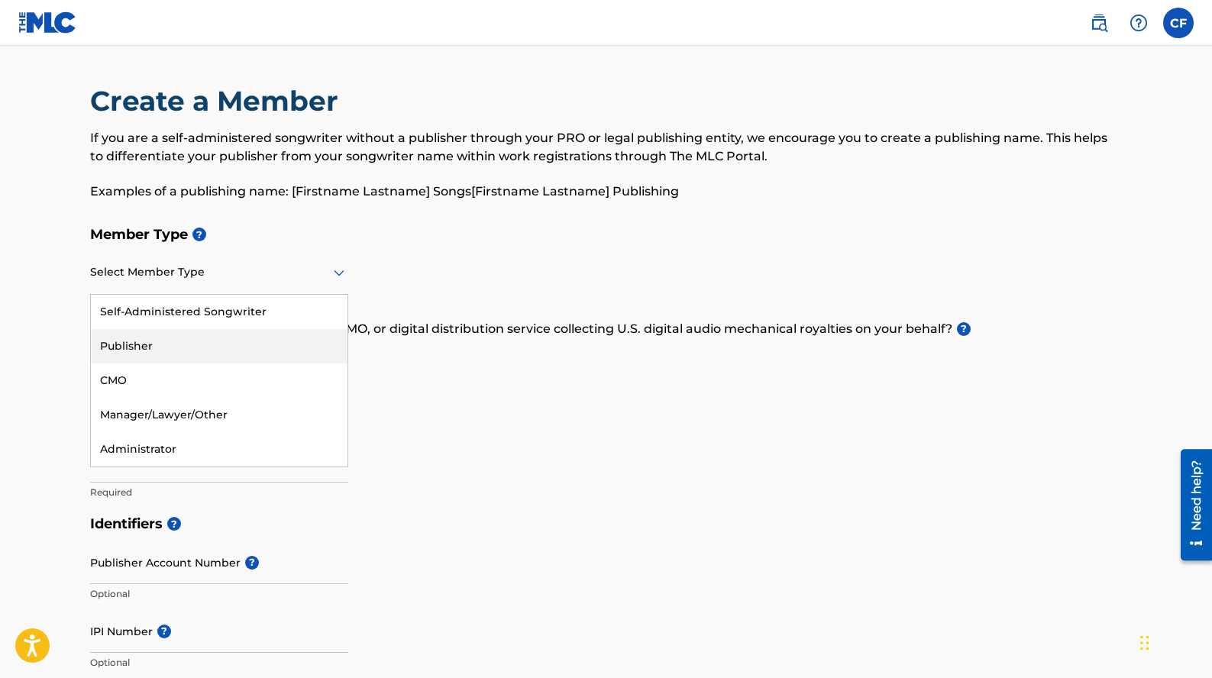
click at [241, 345] on div "Publisher" at bounding box center [219, 346] width 257 height 34
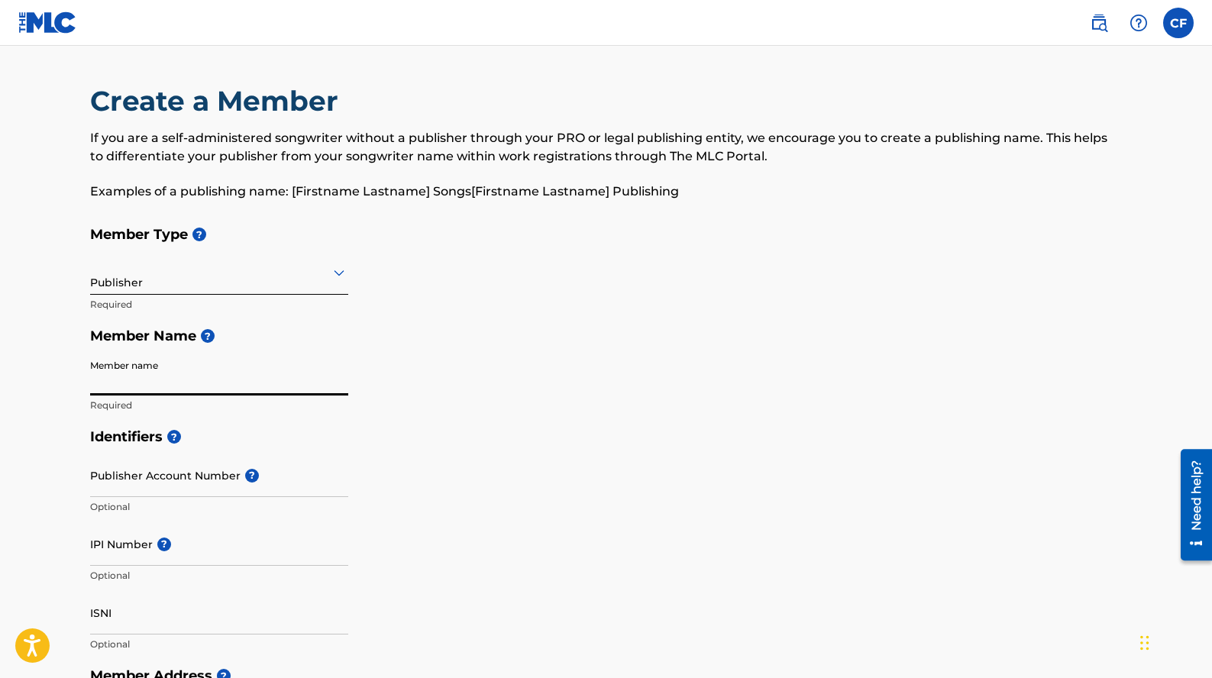
click at [246, 383] on input "Member name" at bounding box center [219, 374] width 258 height 44
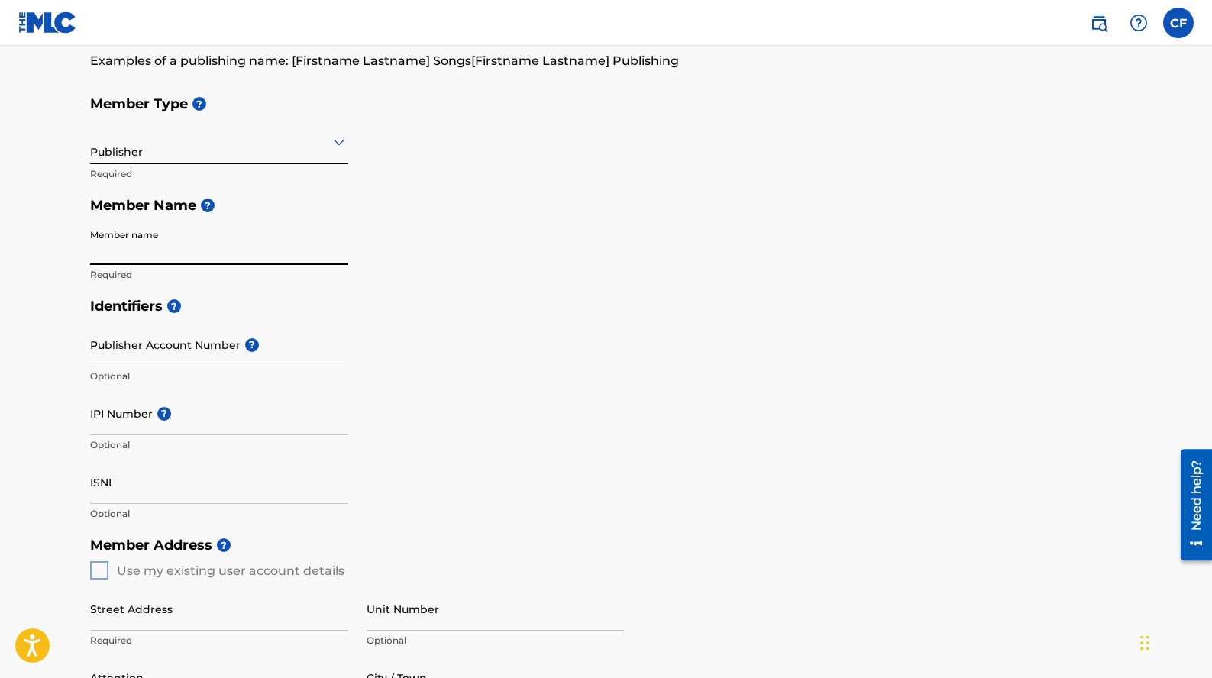
scroll to position [245, 0]
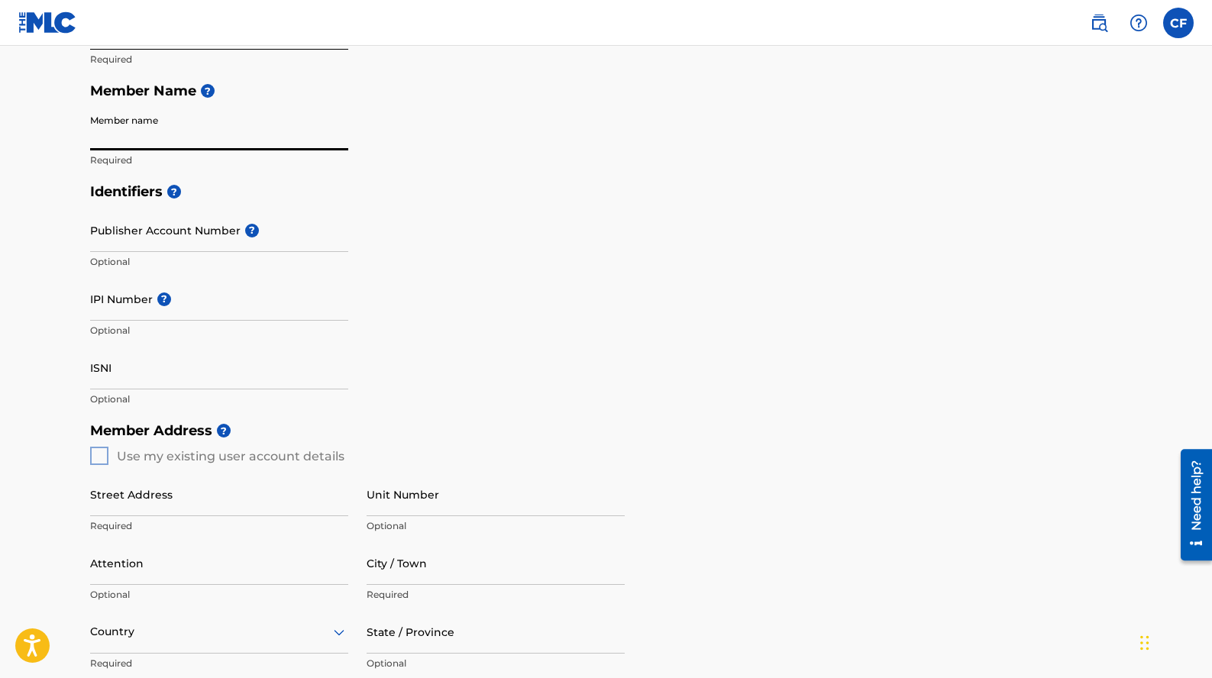
paste input "SONGS BY DYING WISH"
type input "SONGS BY DYING WISH"
click at [616, 137] on div "Member Type ? Publisher Required Member Name ? Member name SONGS BY DYING WISH …" at bounding box center [606, 74] width 1033 height 202
click at [230, 298] on input "IPI Number ?" at bounding box center [219, 299] width 258 height 44
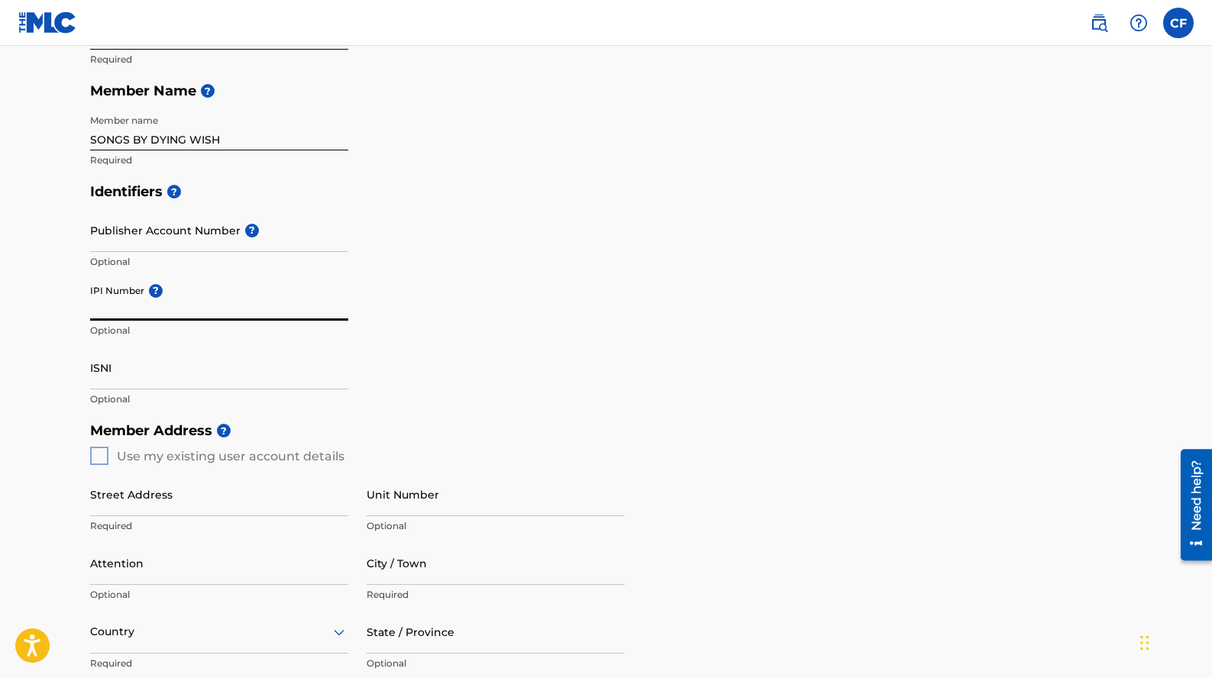
paste input "1292585618"
type input "1292585618"
click at [613, 298] on div "Identifiers ? Publisher Account Number ? Optional IPI Number ? 1292585618 Optio…" at bounding box center [606, 295] width 1033 height 239
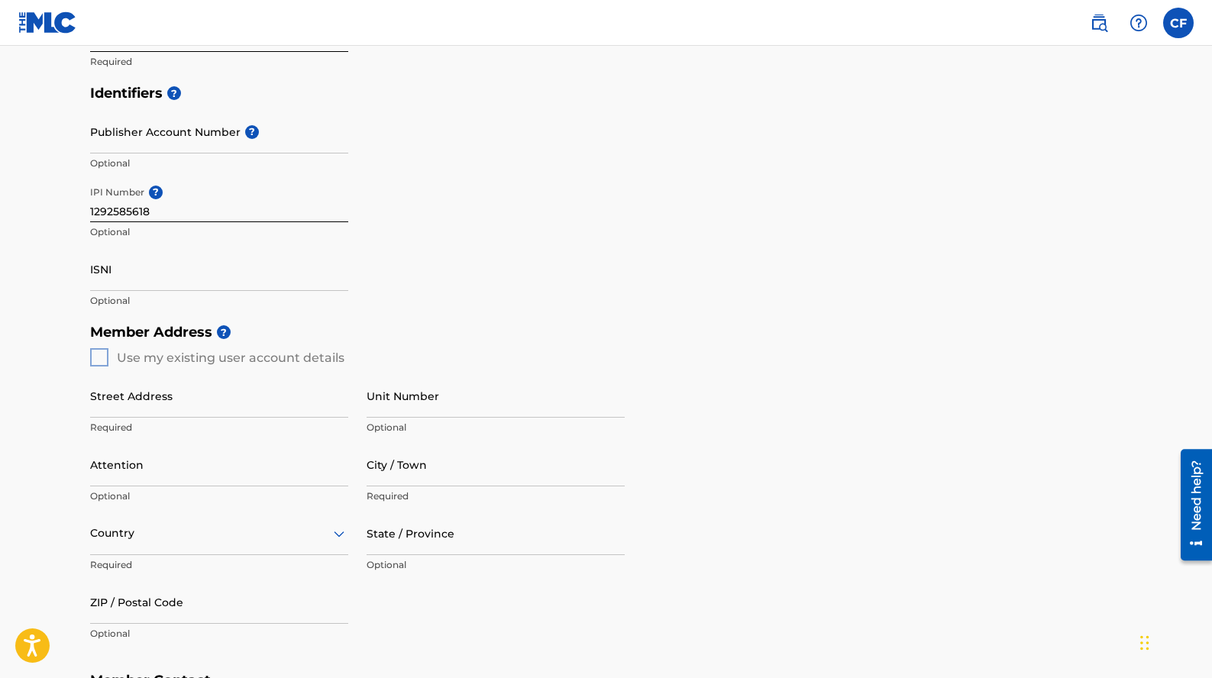
scroll to position [479, 0]
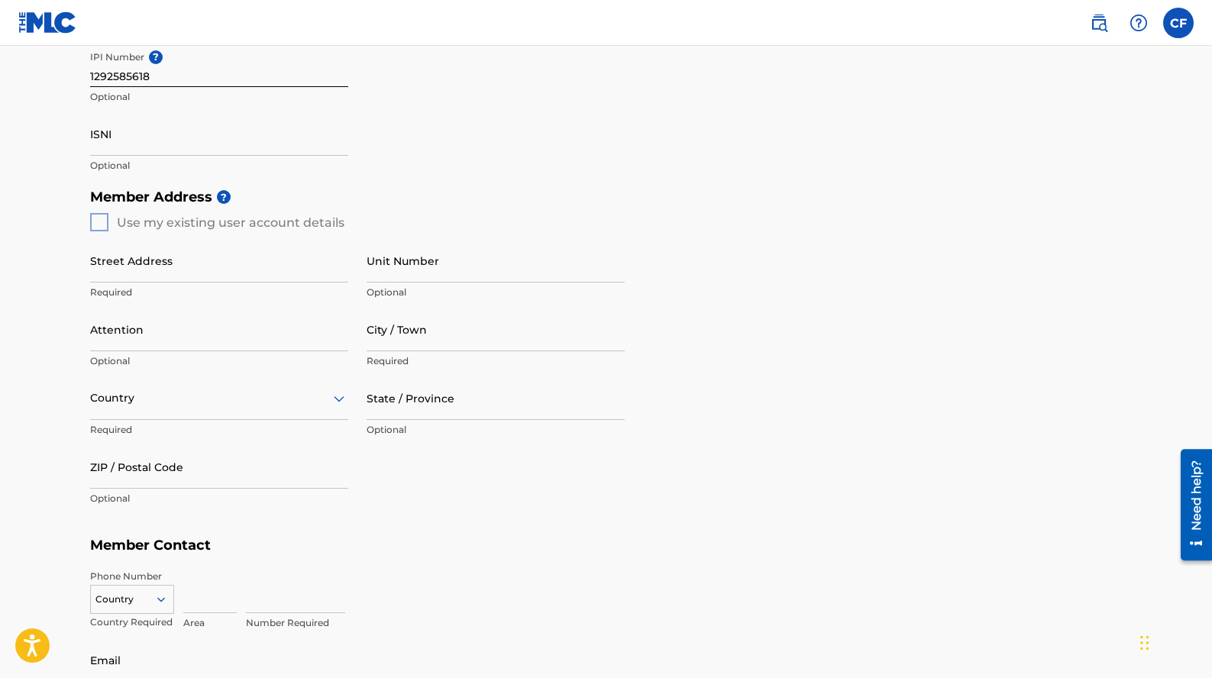
click at [100, 223] on div "Member Address ? Use my existing user account details Street Address Required U…" at bounding box center [606, 355] width 1033 height 349
click at [91, 219] on div "Member Address ? Use my existing user account details Street Address Required U…" at bounding box center [606, 355] width 1033 height 349
click at [167, 273] on input "Street Address" at bounding box center [219, 261] width 258 height 44
paste input "[STREET_ADDRESS][PERSON_NAME]"
click at [233, 272] on input "[STREET_ADDRESS][PERSON_NAME]" at bounding box center [219, 261] width 258 height 44
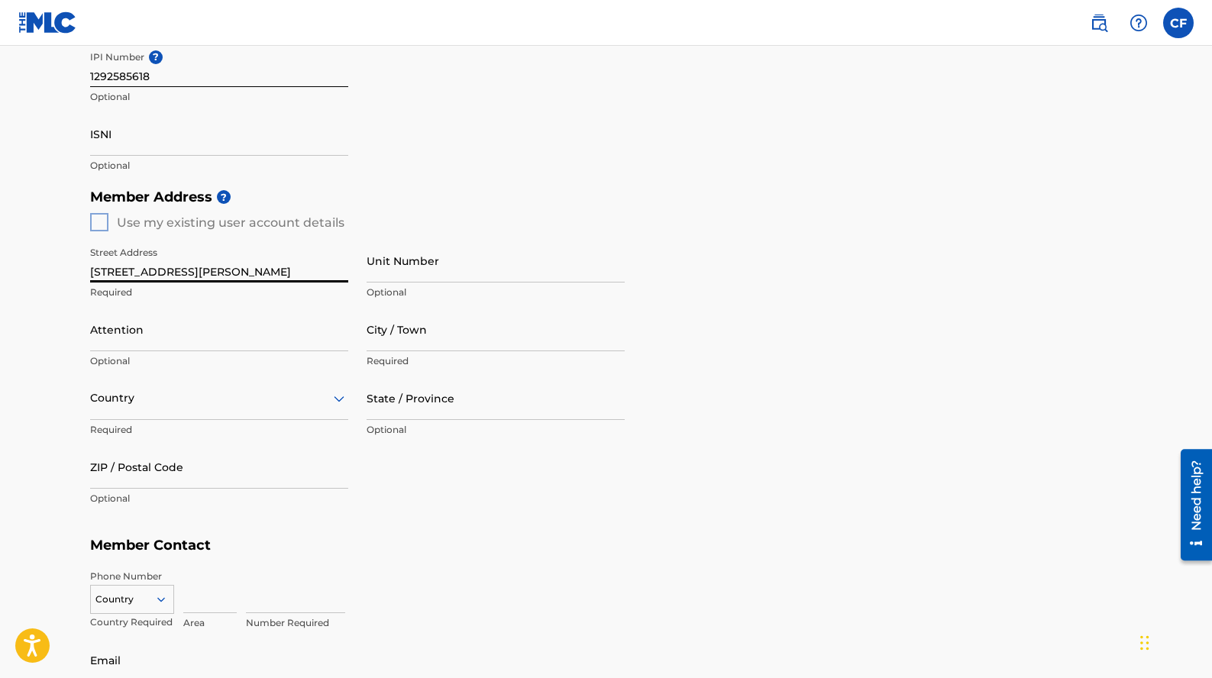
click at [233, 272] on input "[STREET_ADDRESS][PERSON_NAME]" at bounding box center [219, 261] width 258 height 44
type input "[STREET_ADDRESS][PERSON_NAME]"
click at [419, 332] on input "City / Town" at bounding box center [496, 330] width 258 height 44
paste input "[GEOGRAPHIC_DATA]"
type input "[GEOGRAPHIC_DATA]"
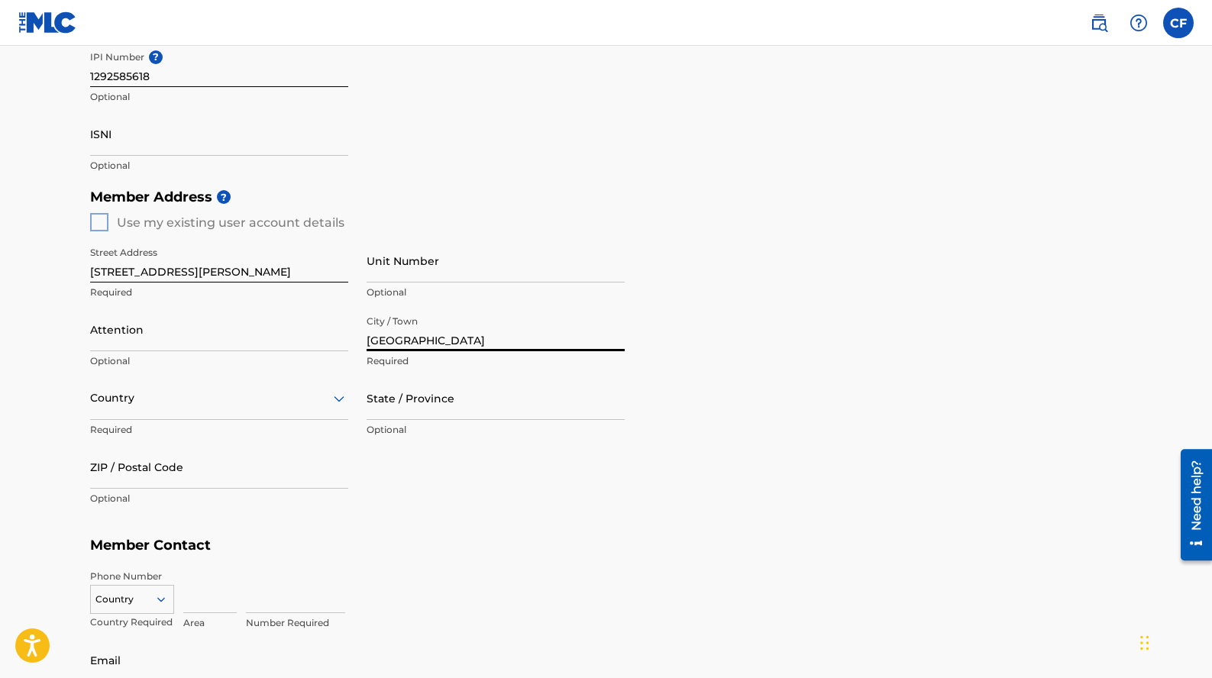
click at [248, 267] on input "[STREET_ADDRESS][PERSON_NAME]" at bounding box center [219, 261] width 258 height 44
type input "[STREET_ADDRESS][PERSON_NAME]"
click at [422, 415] on input "State / Province" at bounding box center [496, 399] width 258 height 44
click at [254, 405] on div at bounding box center [219, 398] width 258 height 19
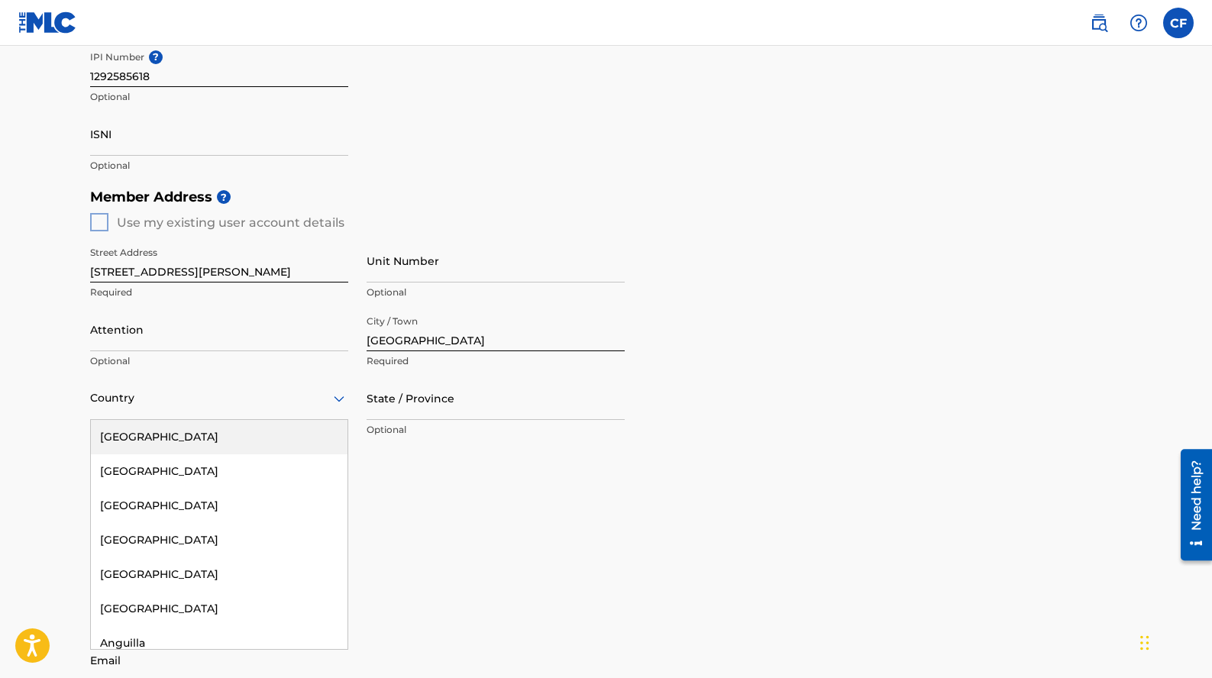
click at [248, 437] on div "[GEOGRAPHIC_DATA]" at bounding box center [219, 437] width 257 height 34
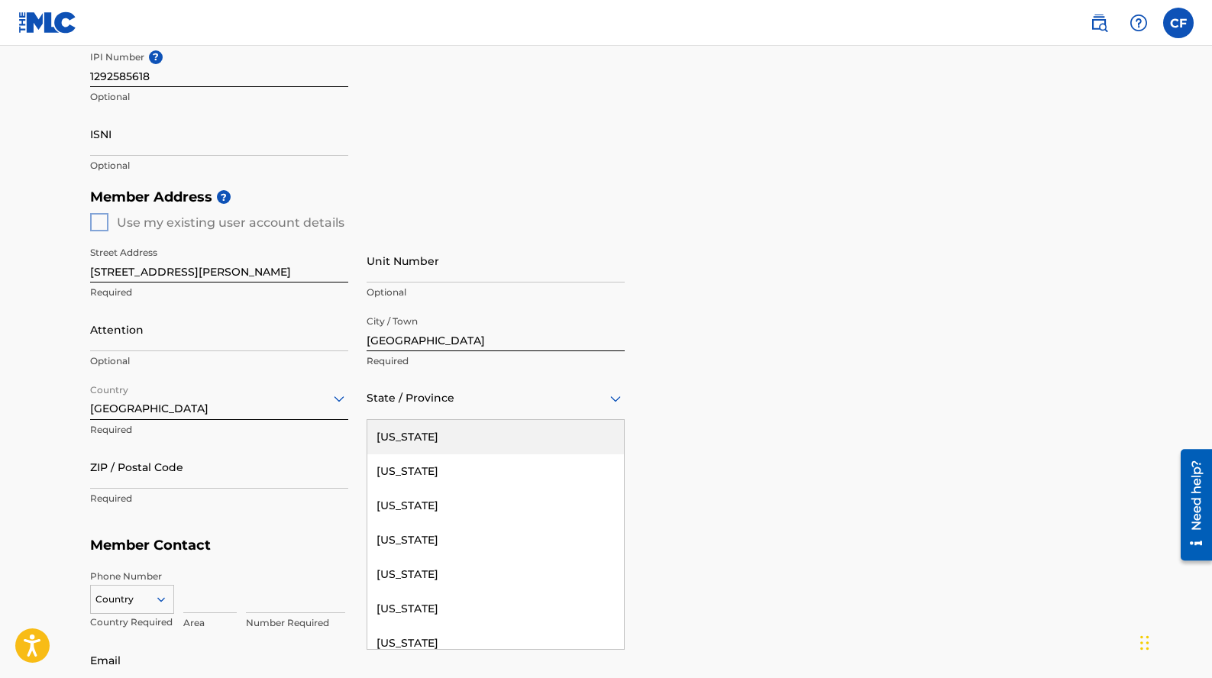
click at [424, 409] on div "State / Province" at bounding box center [496, 399] width 258 height 44
type input "ore"
click at [432, 441] on div "[US_STATE]" at bounding box center [495, 437] width 257 height 34
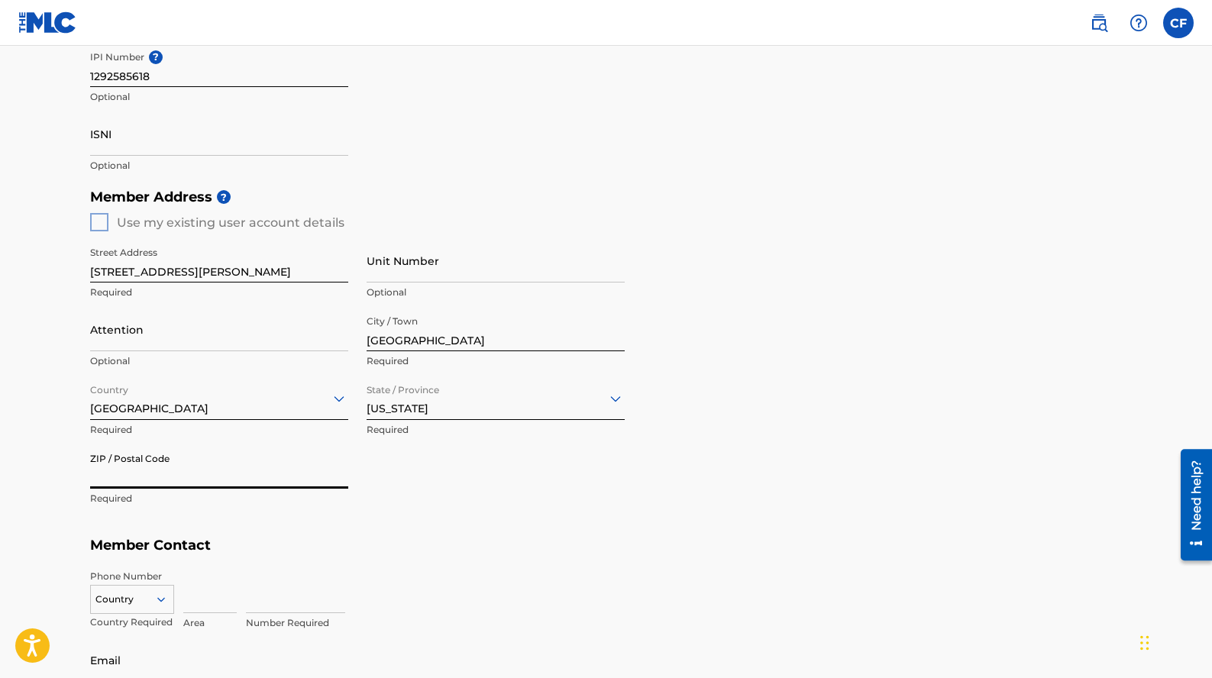
click at [251, 464] on input "ZIP / Postal Code" at bounding box center [219, 467] width 258 height 44
paste input "97204"
type input "97204"
click at [241, 272] on input "[STREET_ADDRESS][PERSON_NAME]" at bounding box center [219, 261] width 258 height 44
type input "[STREET_ADDRESS][PERSON_NAME]"
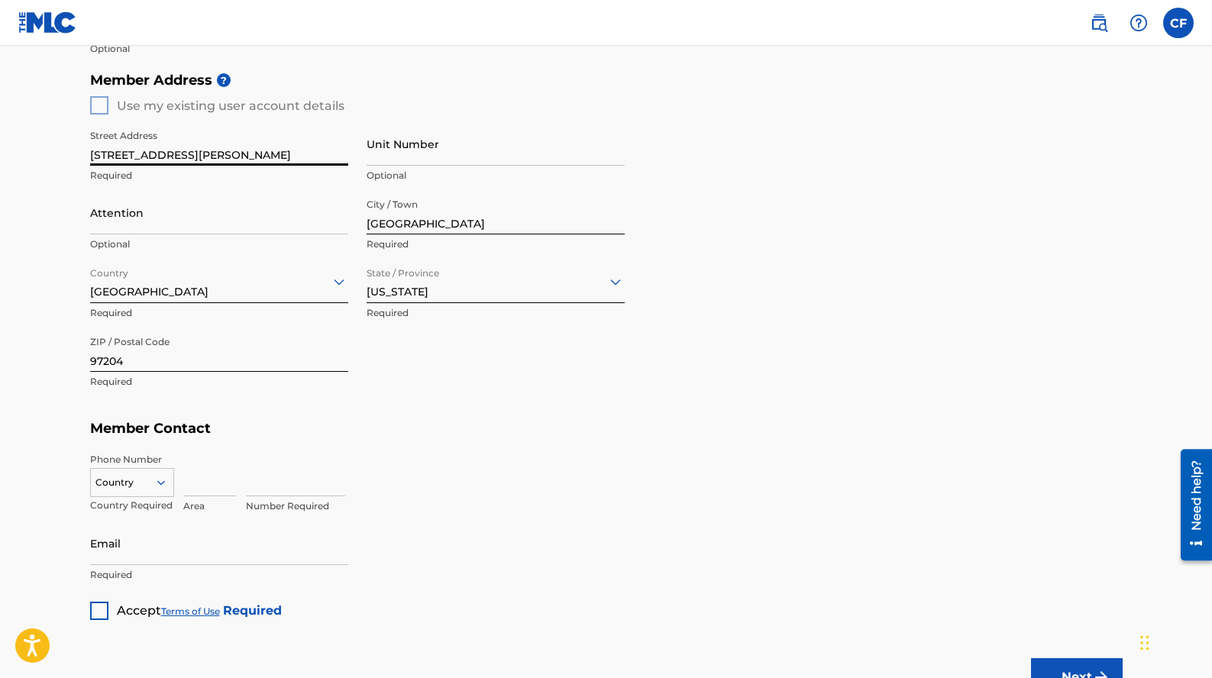
scroll to position [703, 0]
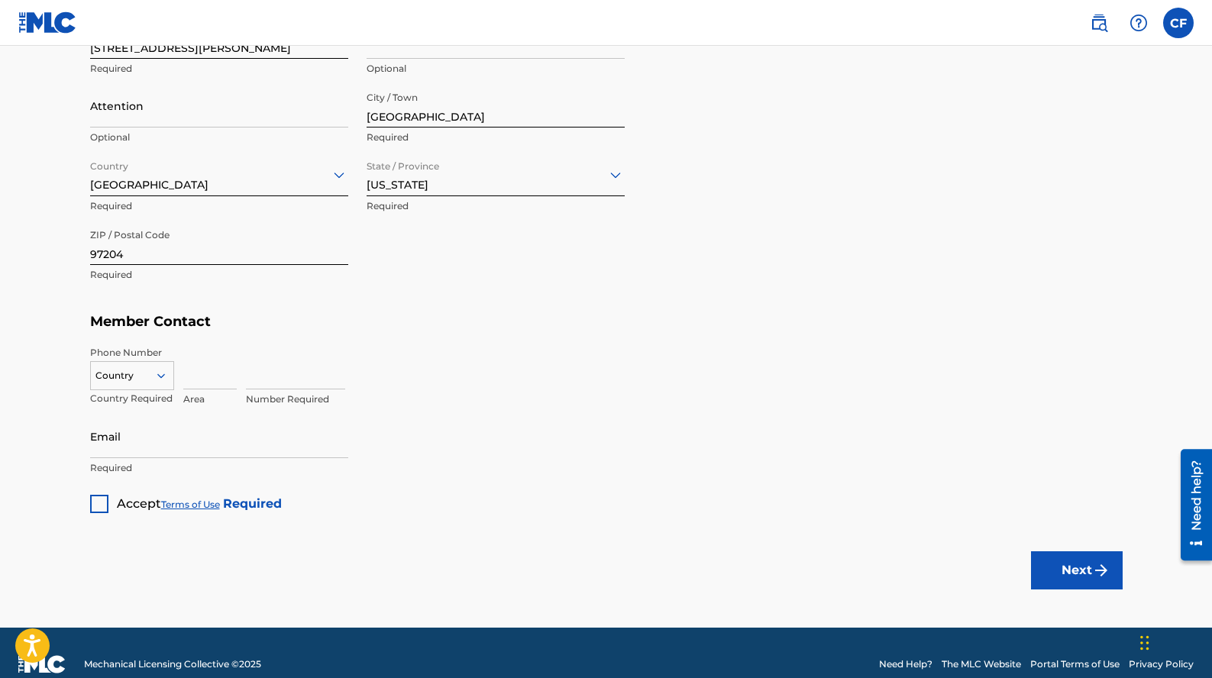
click at [199, 373] on input at bounding box center [209, 368] width 53 height 44
click at [157, 373] on icon at bounding box center [161, 376] width 14 height 14
click at [150, 405] on div "US, [GEOGRAPHIC_DATA] +1" at bounding box center [132, 414] width 83 height 60
click at [198, 380] on input at bounding box center [209, 368] width 53 height 44
type input "516"
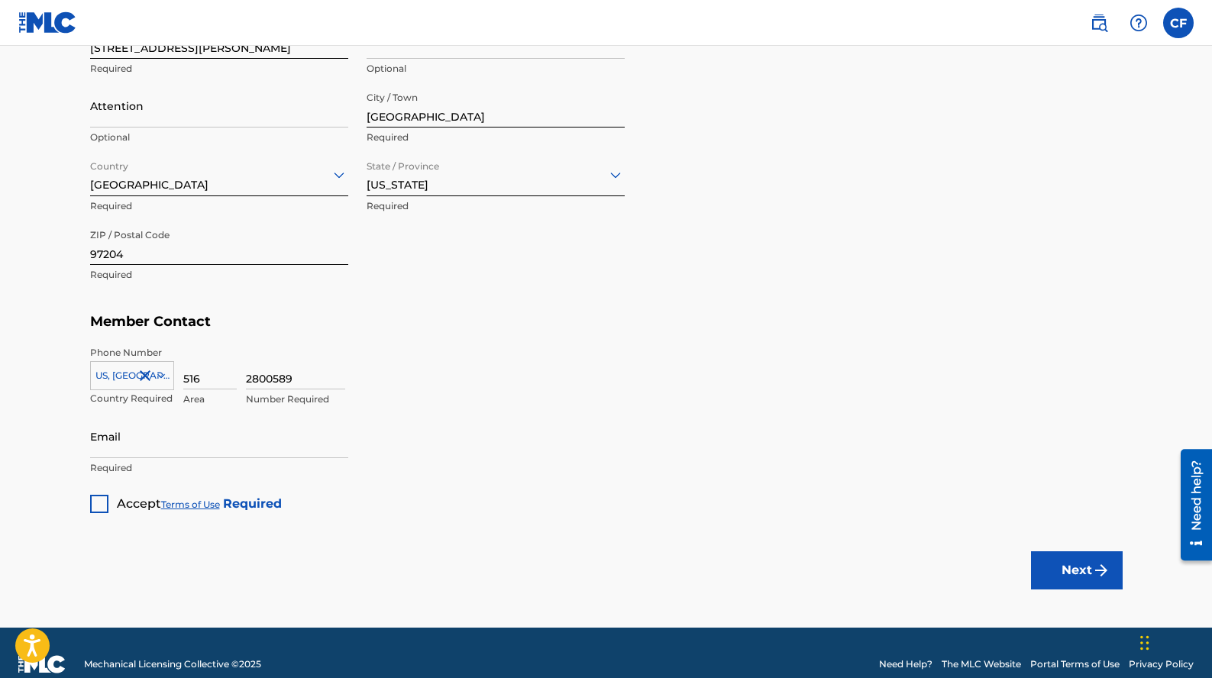
type input "2800589"
type input "[EMAIL_ADDRESS][DOMAIN_NAME]"
click at [539, 401] on div "2800589 Number Required" at bounding box center [684, 380] width 877 height 69
click at [97, 504] on div at bounding box center [99, 504] width 18 height 18
click at [1071, 587] on button "Next" at bounding box center [1077, 571] width 92 height 38
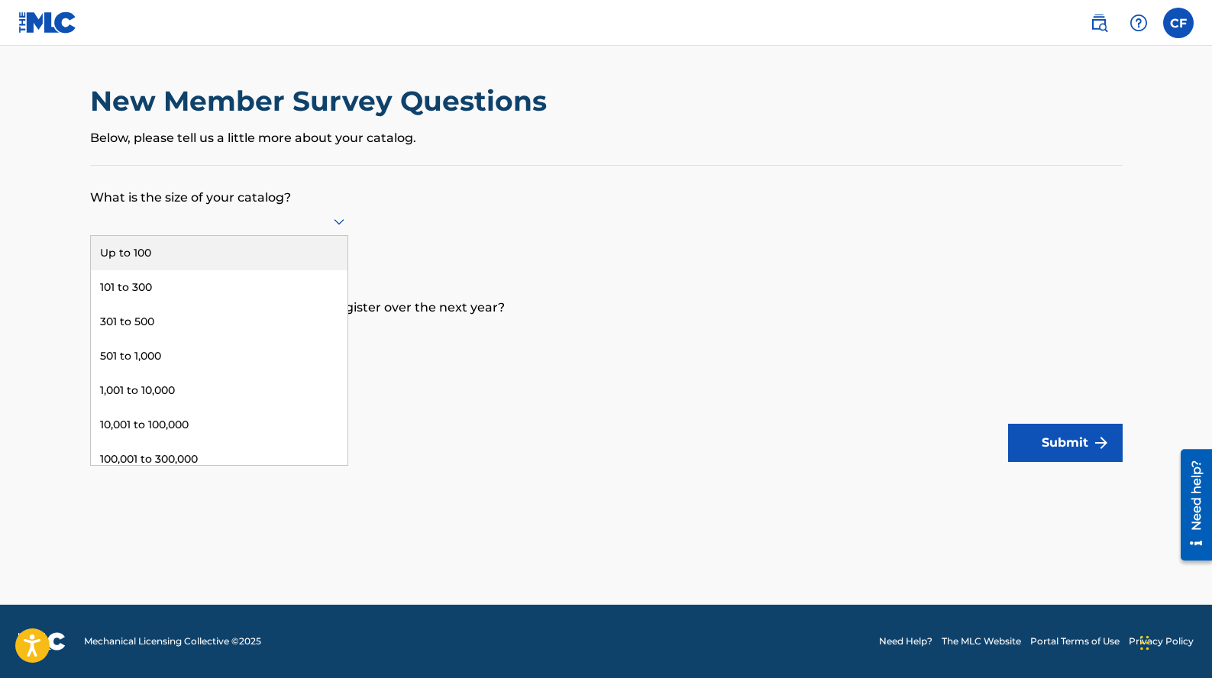
click at [267, 216] on div at bounding box center [219, 221] width 258 height 19
click at [266, 251] on div "Up to 100" at bounding box center [219, 253] width 257 height 34
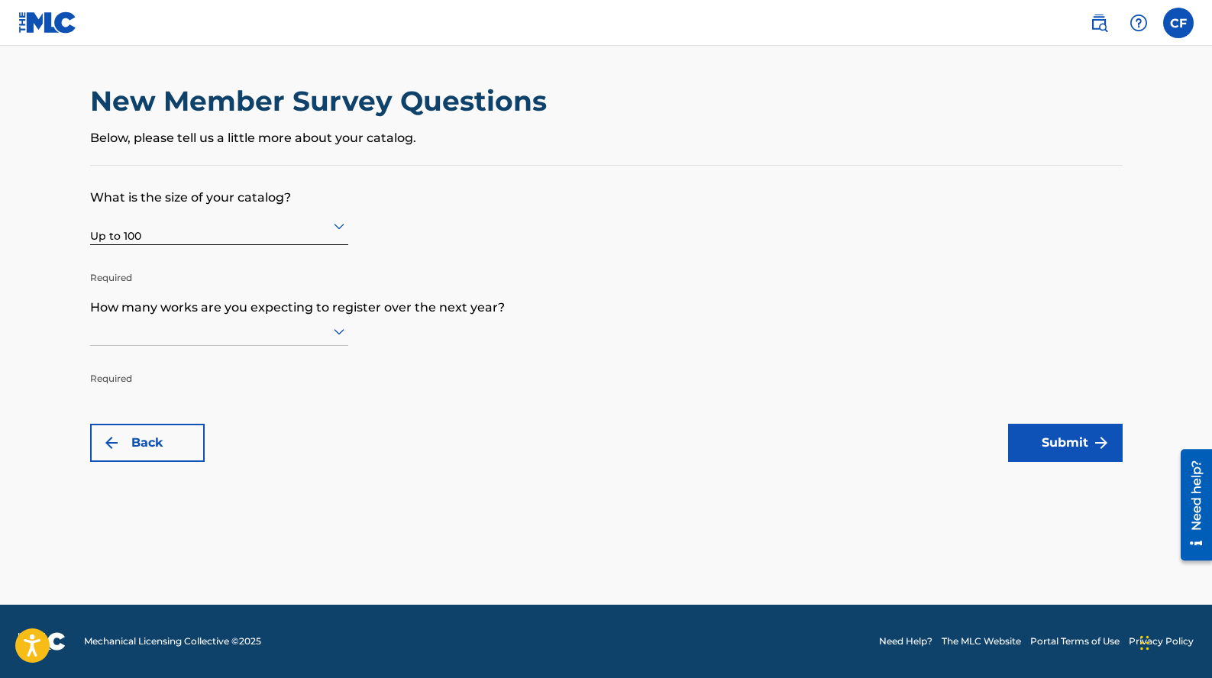
click at [235, 335] on div at bounding box center [219, 331] width 258 height 19
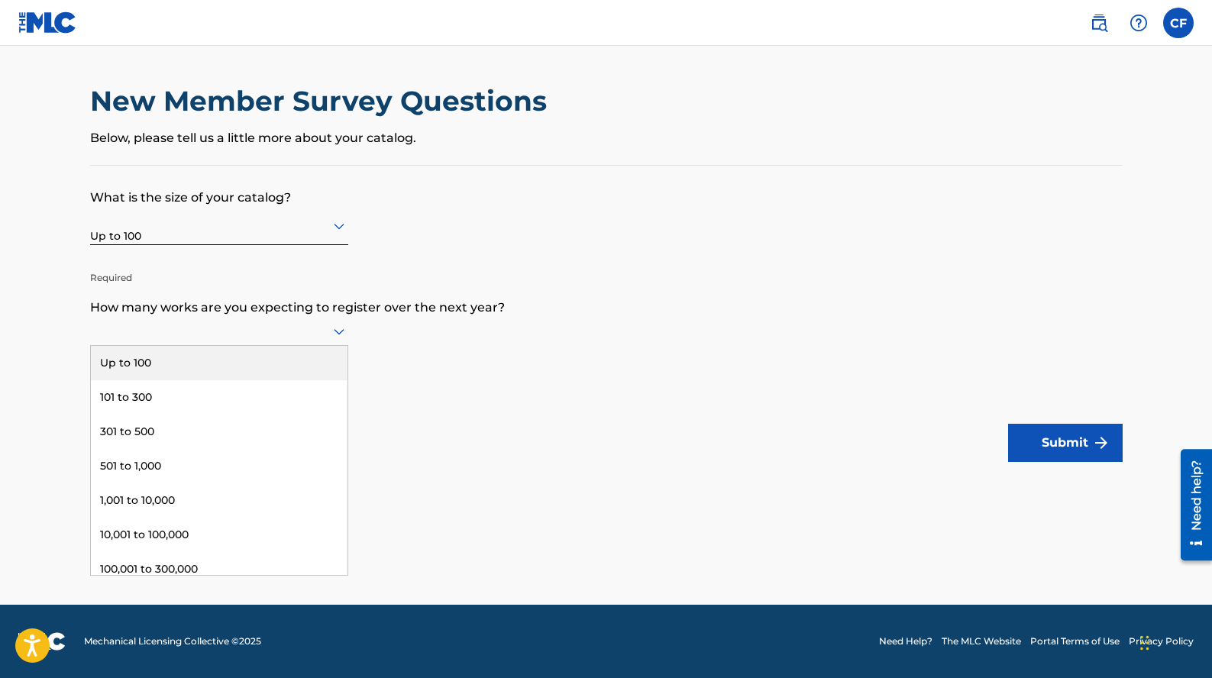
click at [248, 356] on div "Up to 100" at bounding box center [219, 363] width 257 height 34
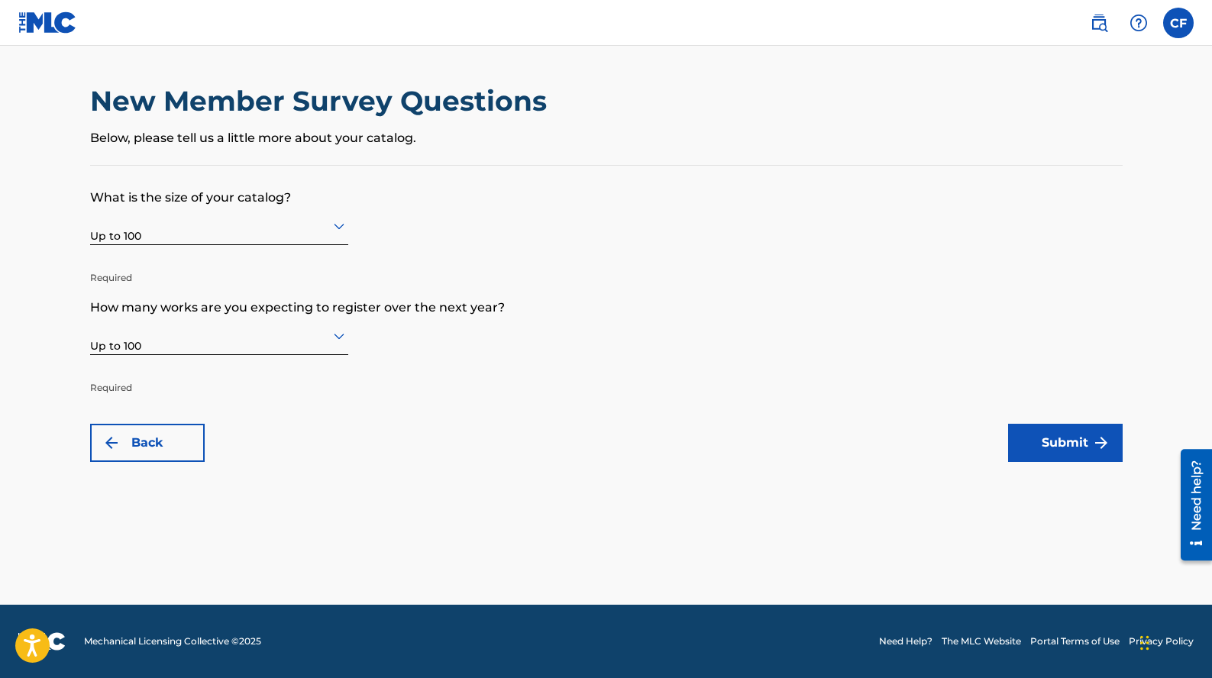
click at [1076, 439] on button "Submit" at bounding box center [1065, 443] width 115 height 38
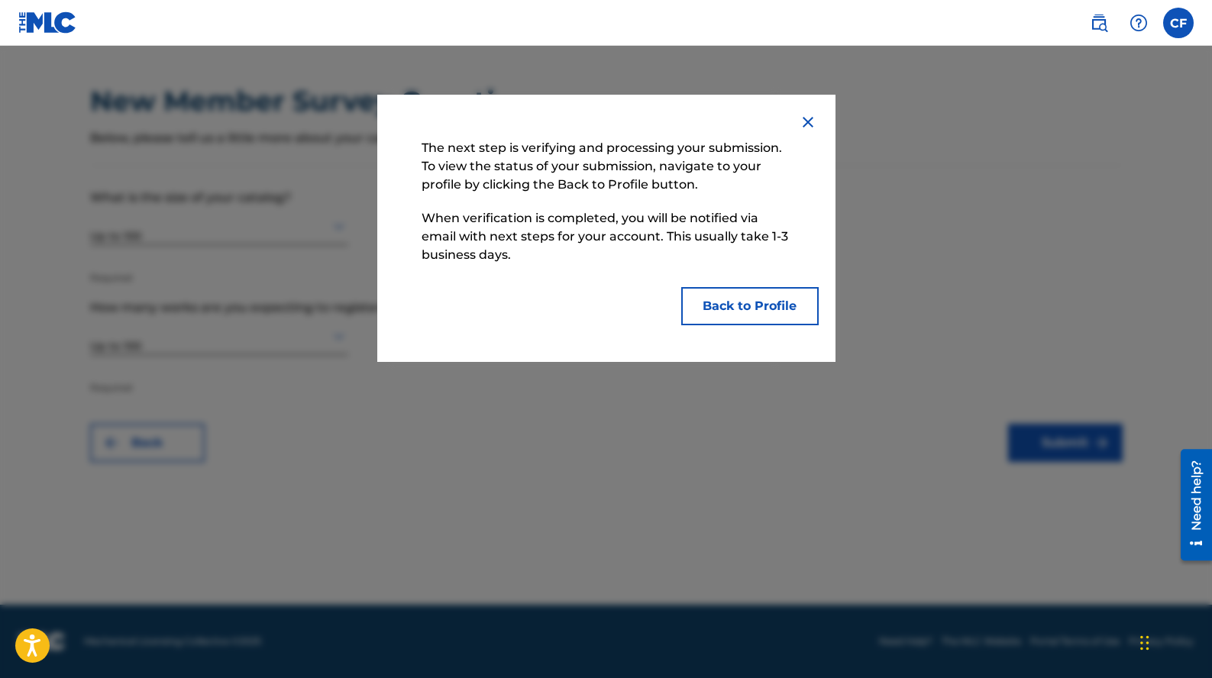
click at [769, 303] on button "Back to Profile" at bounding box center [750, 306] width 138 height 38
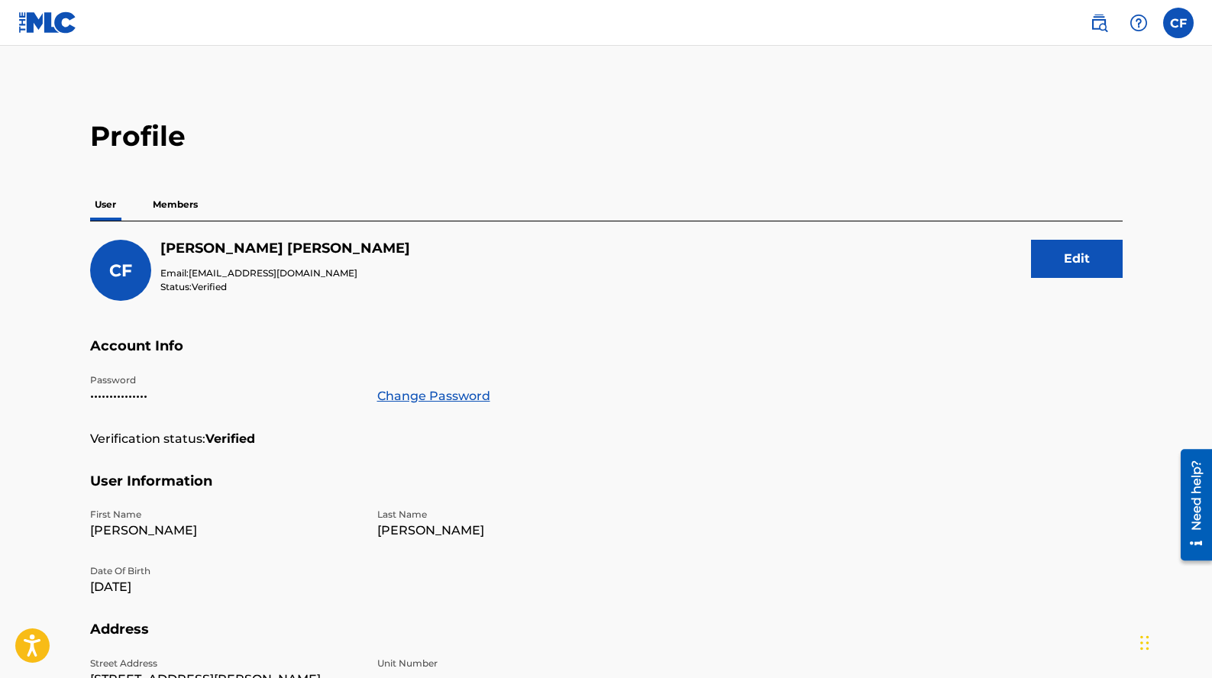
click at [1179, 24] on label at bounding box center [1178, 23] width 31 height 31
click at [1179, 23] on input "CF [PERSON_NAME] [PERSON_NAME][EMAIL_ADDRESS][DOMAIN_NAME] Notification Prefere…" at bounding box center [1179, 23] width 0 height 0
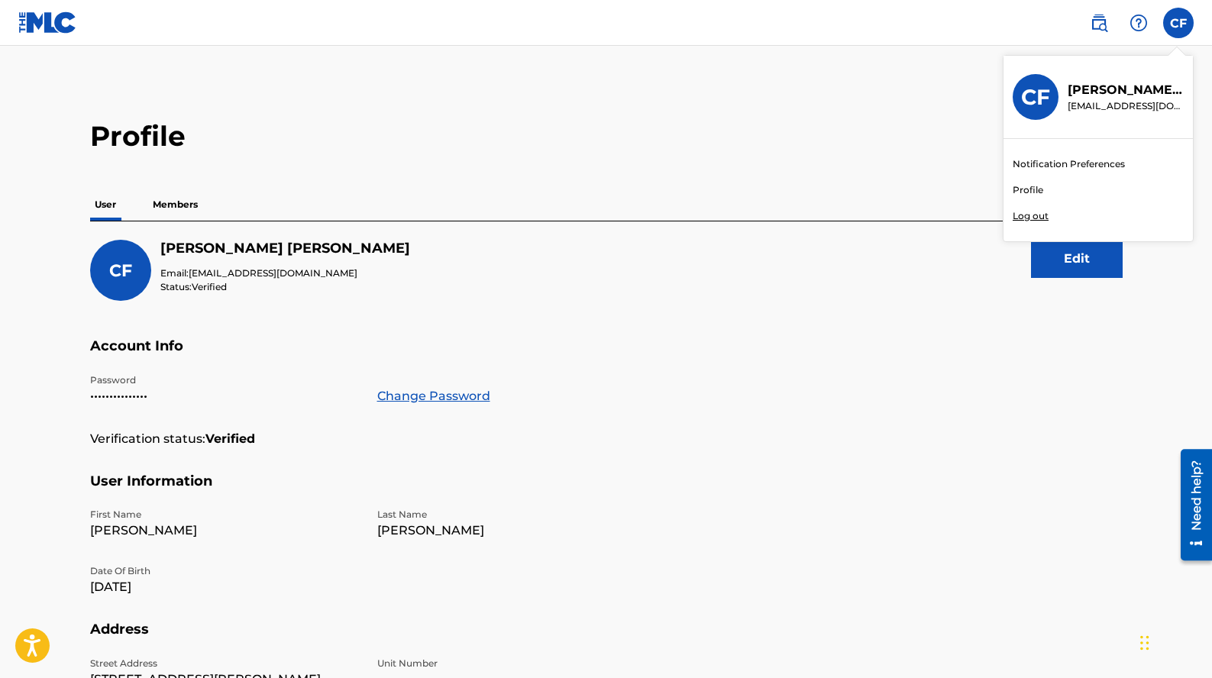
click at [1092, 18] on img at bounding box center [1099, 23] width 18 height 18
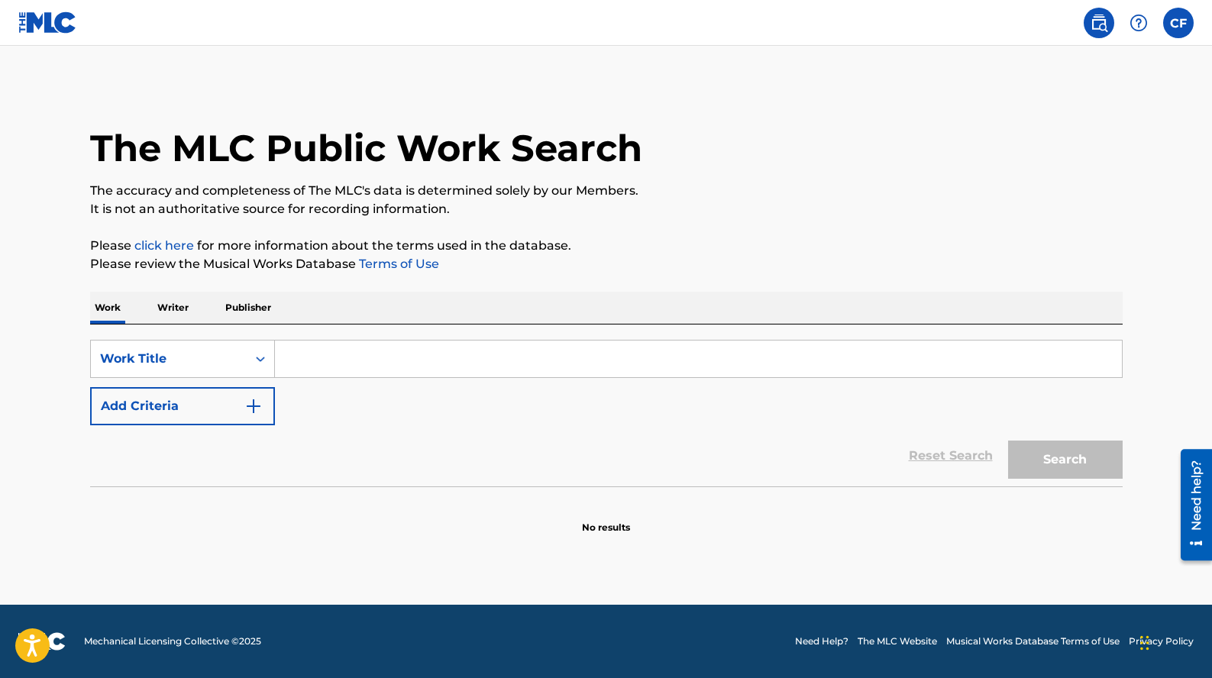
click at [46, 4] on link at bounding box center [47, 22] width 59 height 45
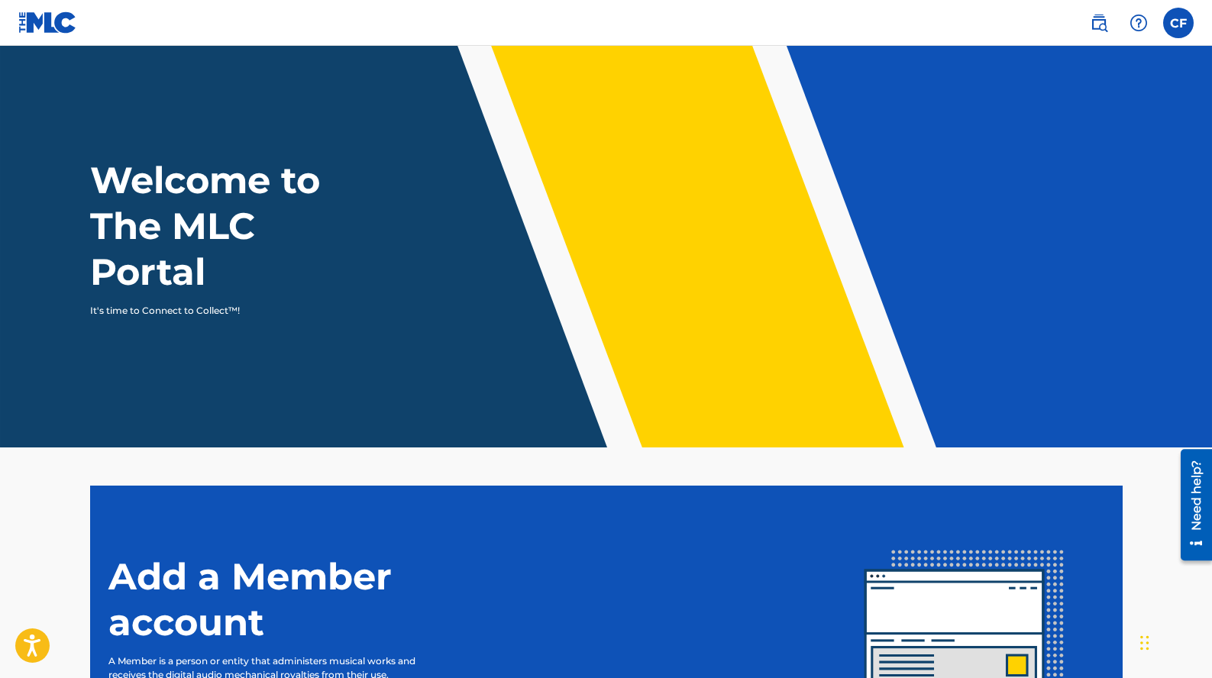
scroll to position [197, 0]
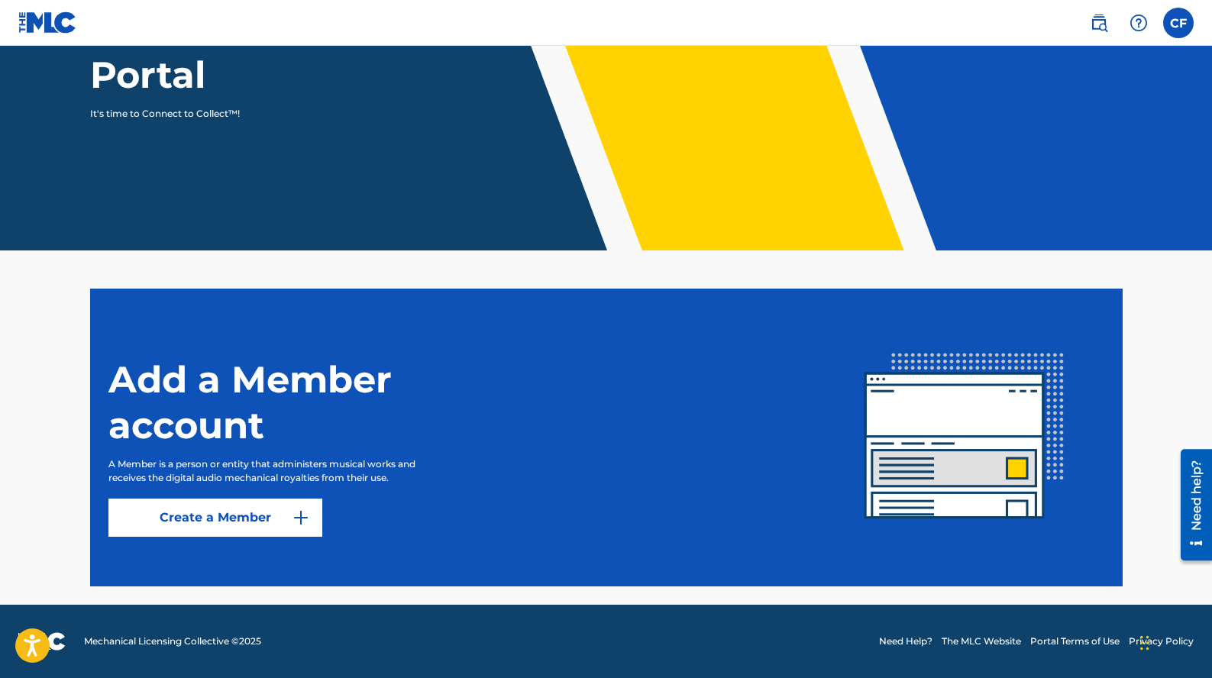
click at [235, 532] on link "Create a Member" at bounding box center [215, 518] width 214 height 38
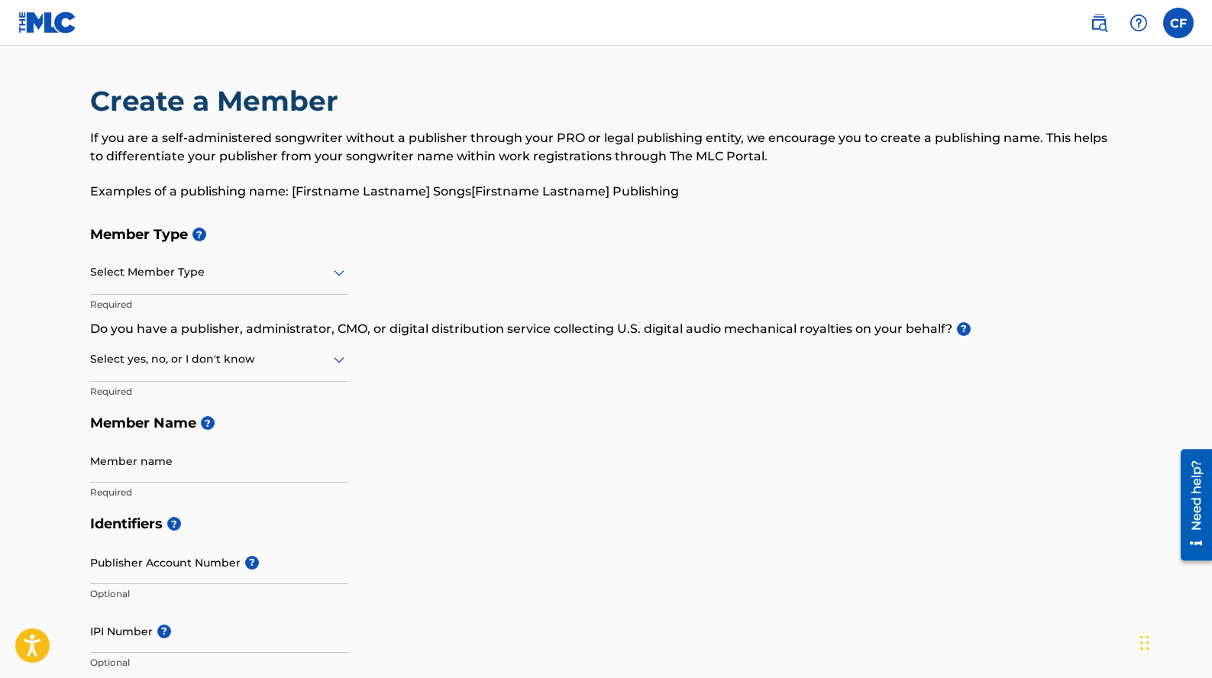
click at [1184, 8] on label at bounding box center [1178, 23] width 31 height 31
click at [1179, 23] on input "CF [PERSON_NAME] [PERSON_NAME][EMAIL_ADDRESS][DOMAIN_NAME] Notification Prefere…" at bounding box center [1179, 23] width 0 height 0
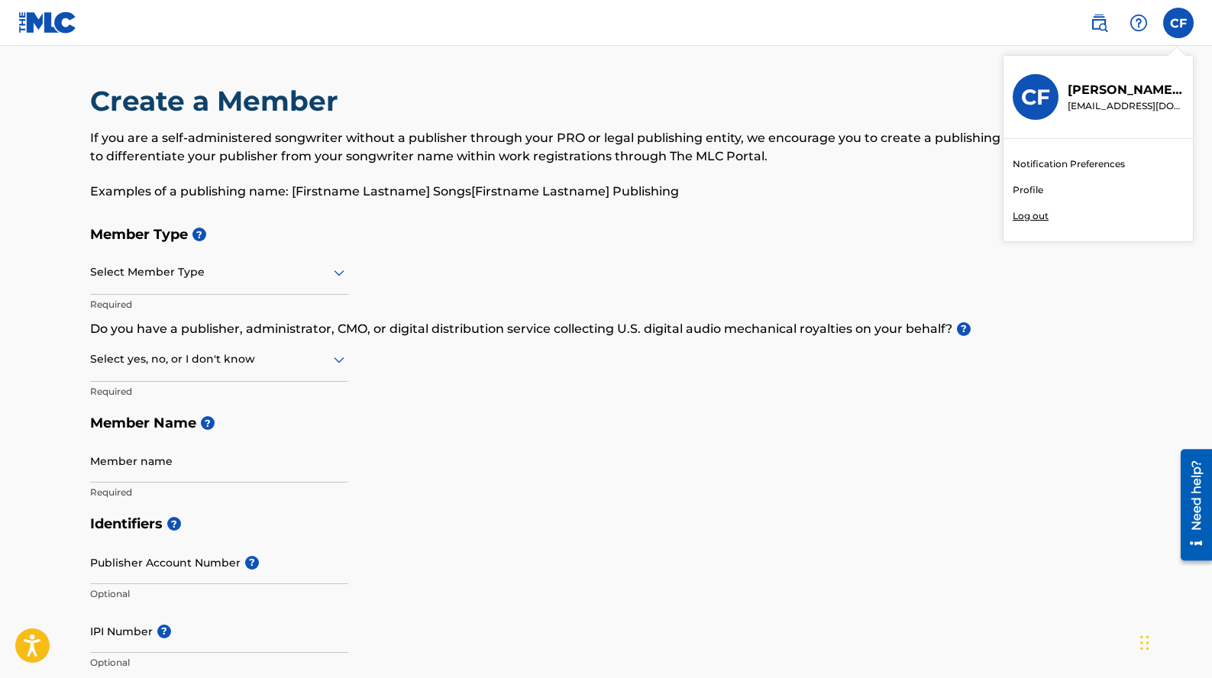
click at [1099, 11] on link at bounding box center [1099, 23] width 31 height 31
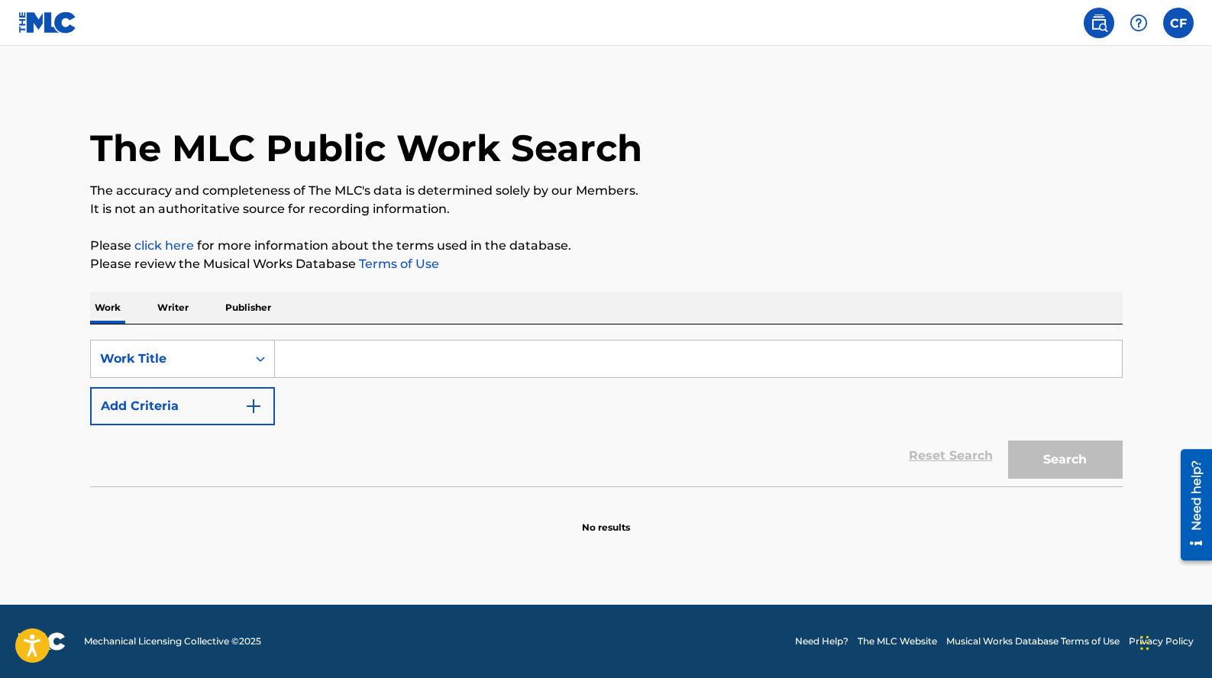
click at [1099, 11] on link at bounding box center [1099, 23] width 31 height 31
click at [1191, 27] on label at bounding box center [1178, 23] width 31 height 31
click at [1179, 23] on input "CF [PERSON_NAME] [PERSON_NAME][EMAIL_ADDRESS][DOMAIN_NAME] Notification Prefere…" at bounding box center [1179, 23] width 0 height 0
click at [1085, 192] on div "Notification Preferences Profile Log out" at bounding box center [1098, 190] width 189 height 102
click at [1179, 23] on input "CF [PERSON_NAME] [PERSON_NAME][EMAIL_ADDRESS][DOMAIN_NAME] Notification Prefere…" at bounding box center [1179, 23] width 0 height 0
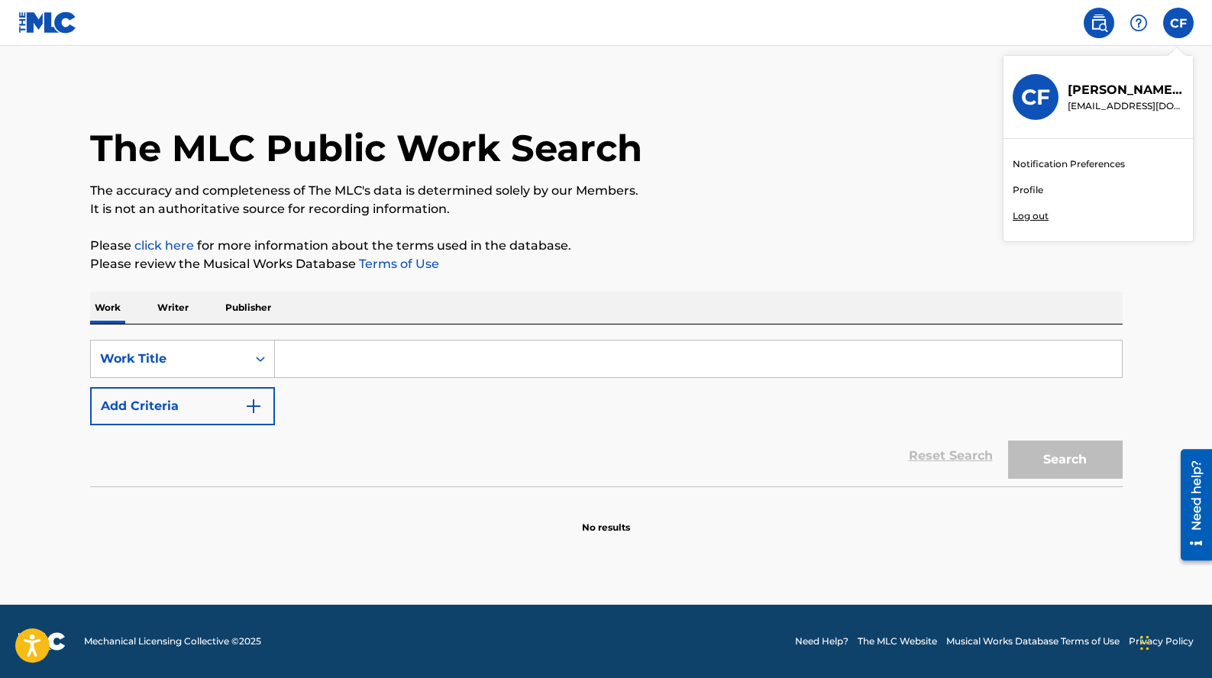
click at [1011, 191] on div "Notification Preferences Profile Log out" at bounding box center [1098, 190] width 189 height 102
click at [1179, 23] on input "CF [PERSON_NAME] [PERSON_NAME][EMAIL_ADDRESS][DOMAIN_NAME] Notification Prefere…" at bounding box center [1179, 23] width 0 height 0
click at [1022, 191] on link "Profile" at bounding box center [1028, 190] width 31 height 14
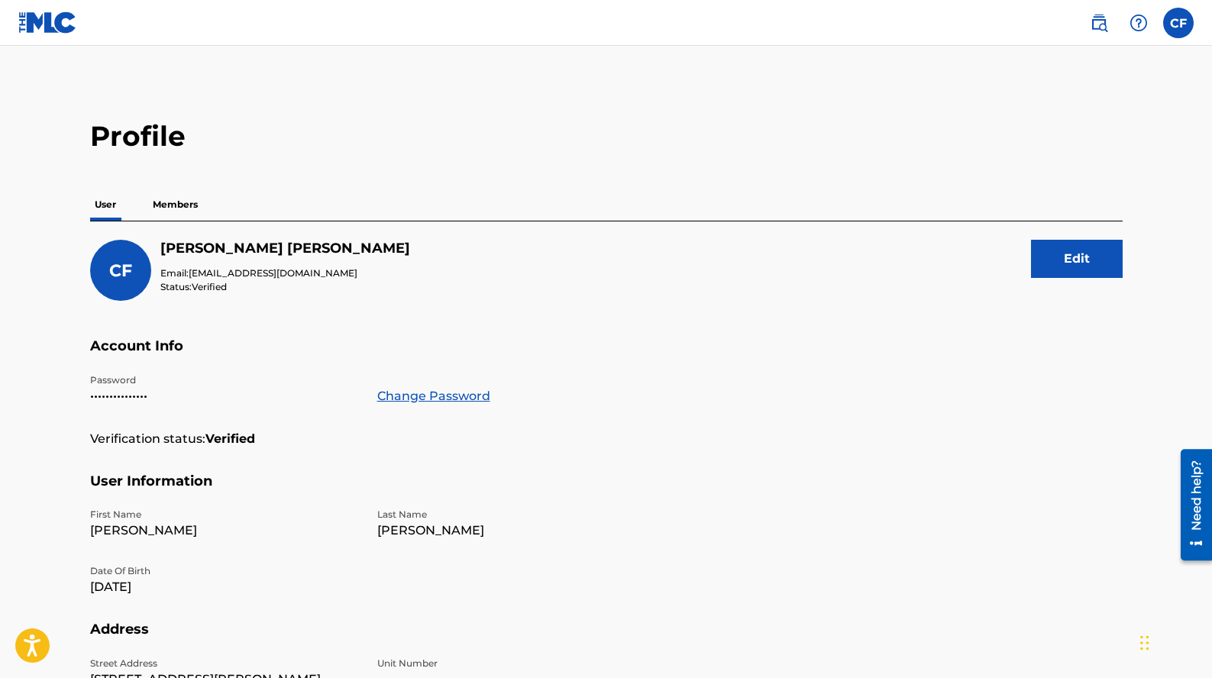
click at [192, 218] on p "Members" at bounding box center [175, 205] width 54 height 32
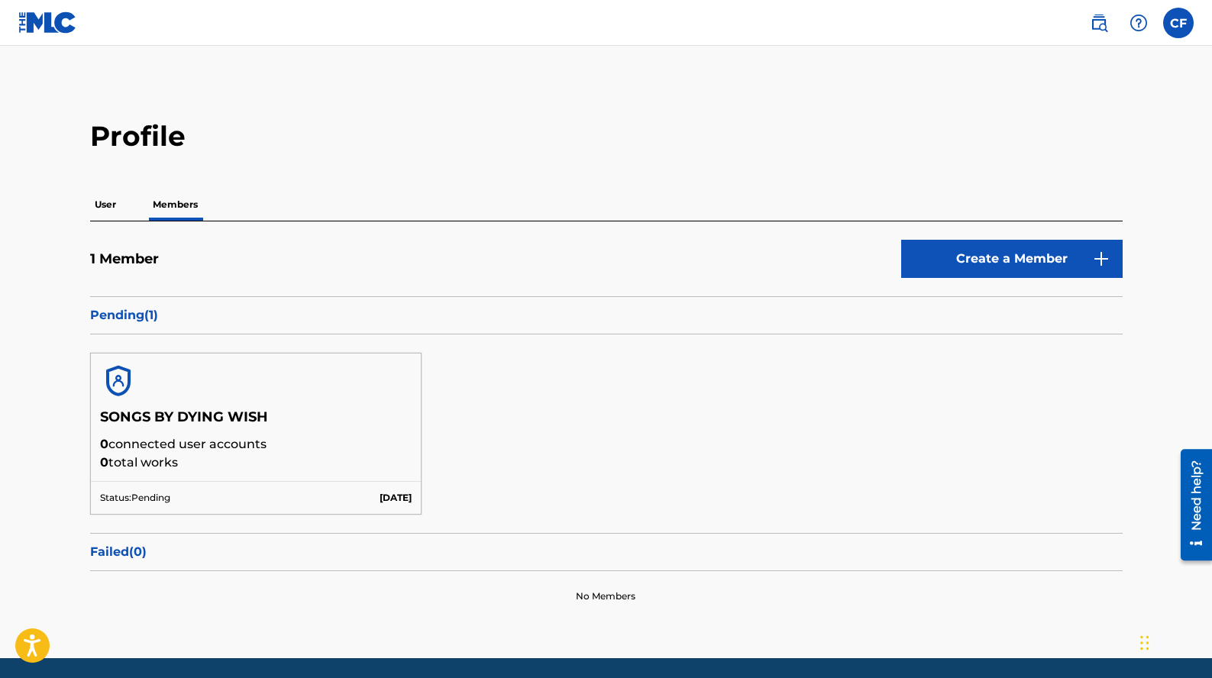
click at [92, 202] on p "User" at bounding box center [105, 205] width 31 height 32
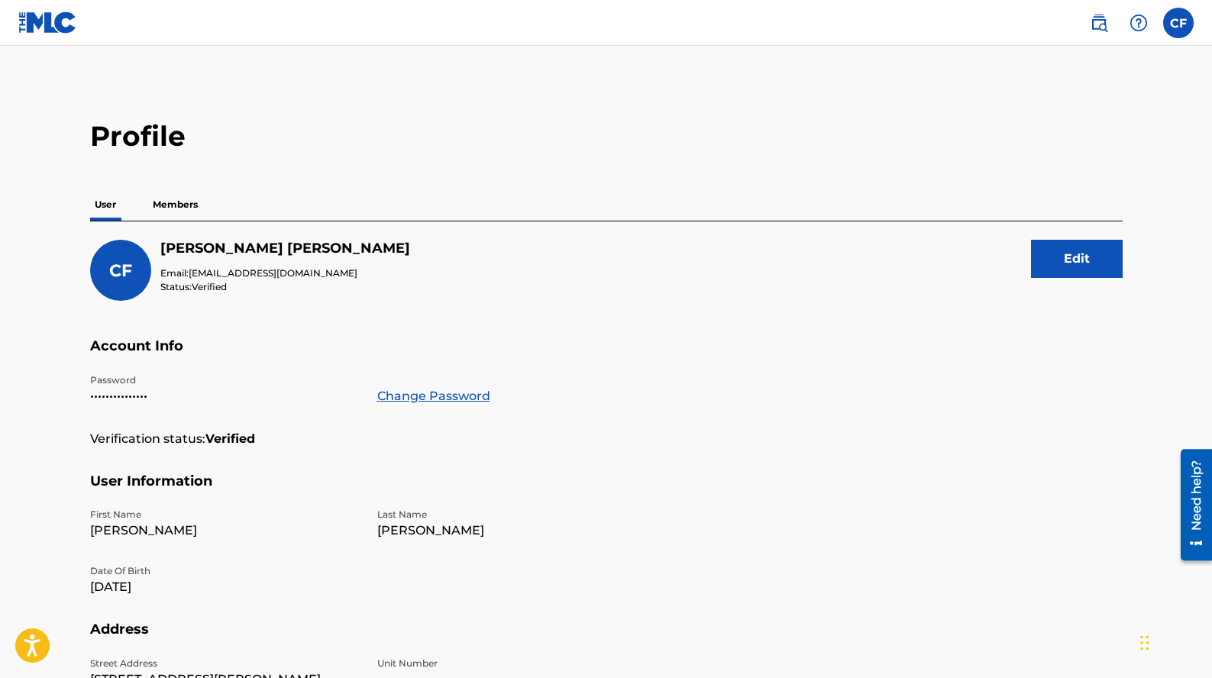
click at [179, 199] on p "Members" at bounding box center [175, 205] width 54 height 32
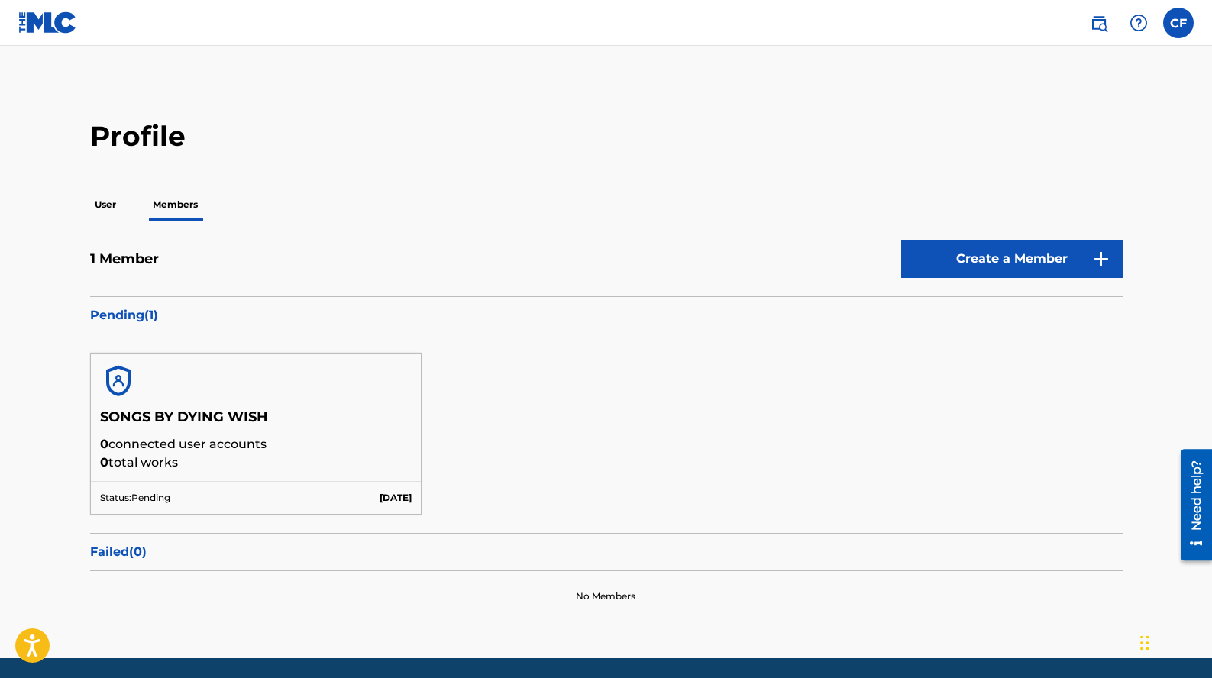
click at [1011, 254] on link "Create a Member" at bounding box center [1012, 259] width 222 height 38
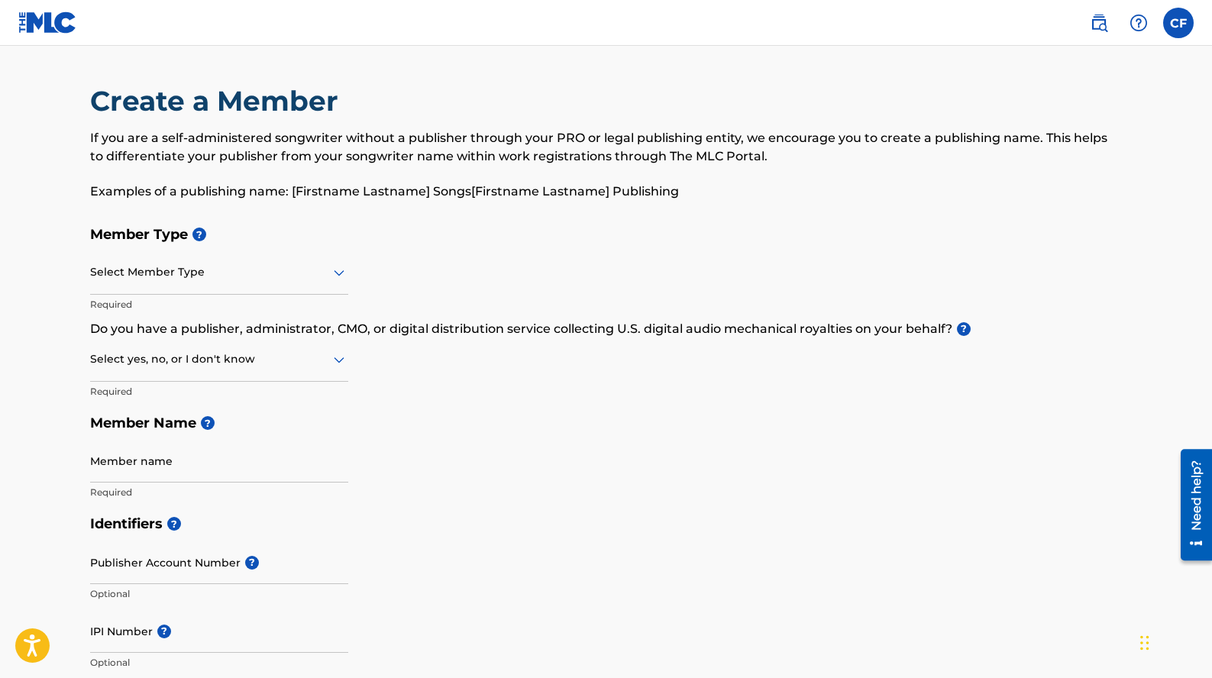
click at [306, 289] on div "Select Member Type" at bounding box center [219, 273] width 258 height 44
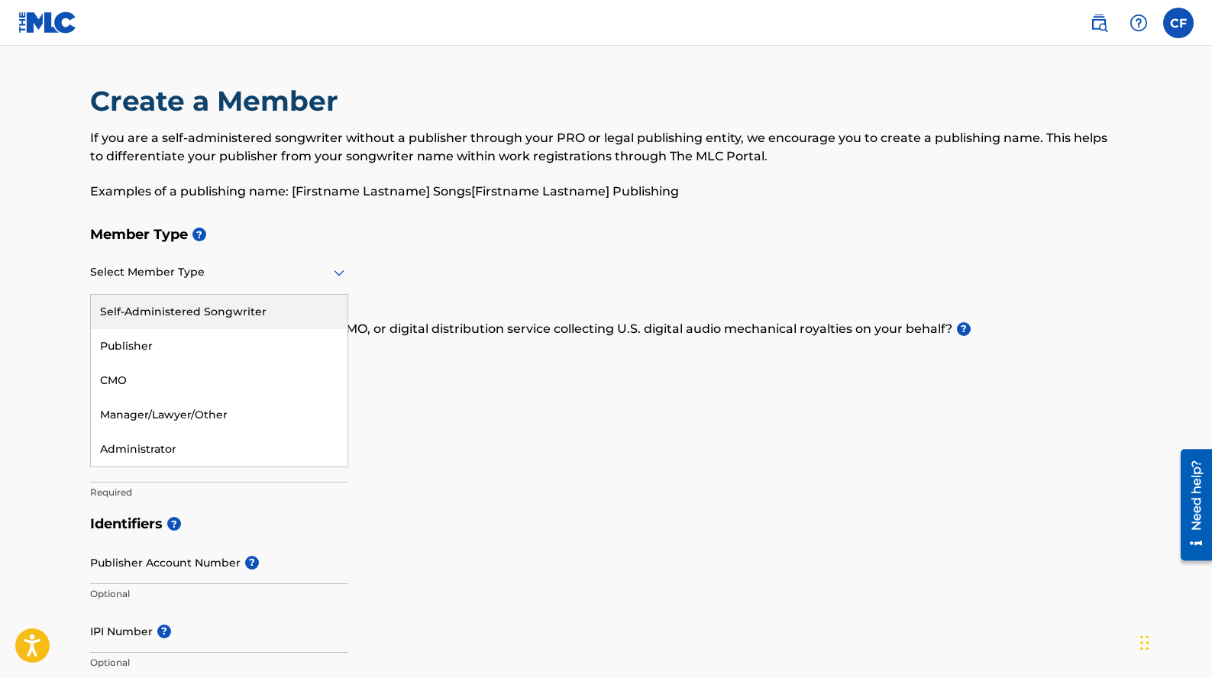
click at [287, 313] on div "Self-Administered Songwriter" at bounding box center [219, 312] width 257 height 34
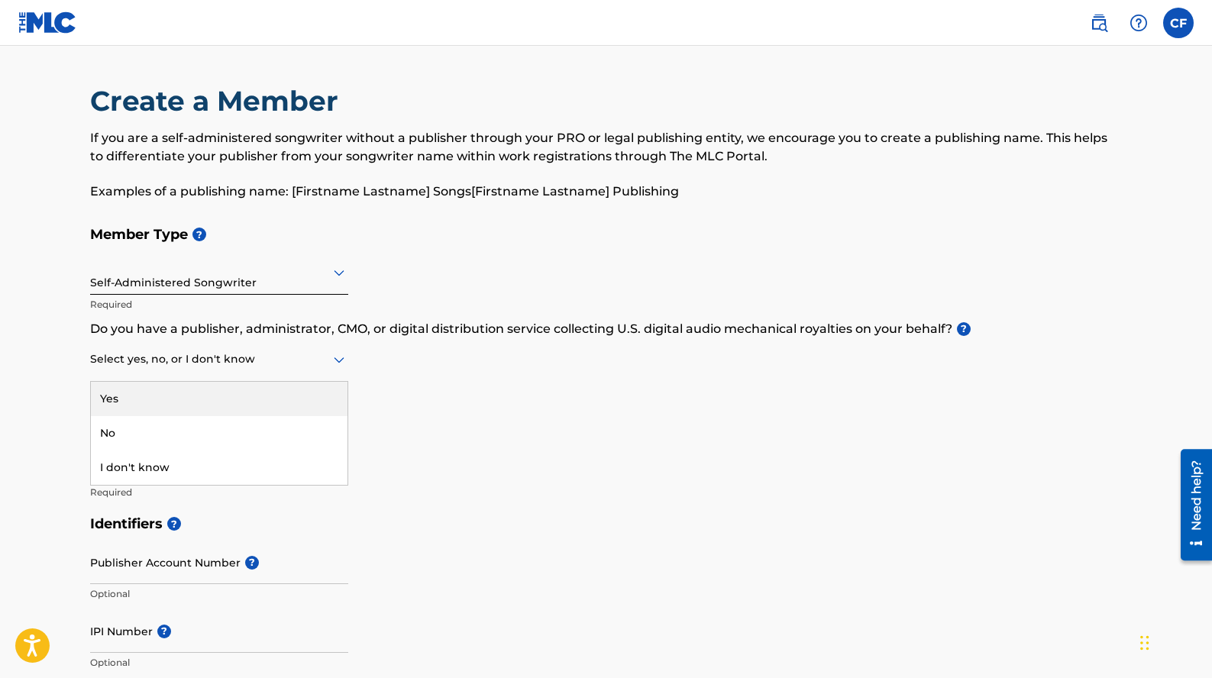
click at [226, 367] on div at bounding box center [219, 359] width 258 height 19
click at [273, 300] on p "Required" at bounding box center [219, 305] width 258 height 14
click at [299, 288] on div "Self-Administered Songwriter" at bounding box center [219, 272] width 258 height 37
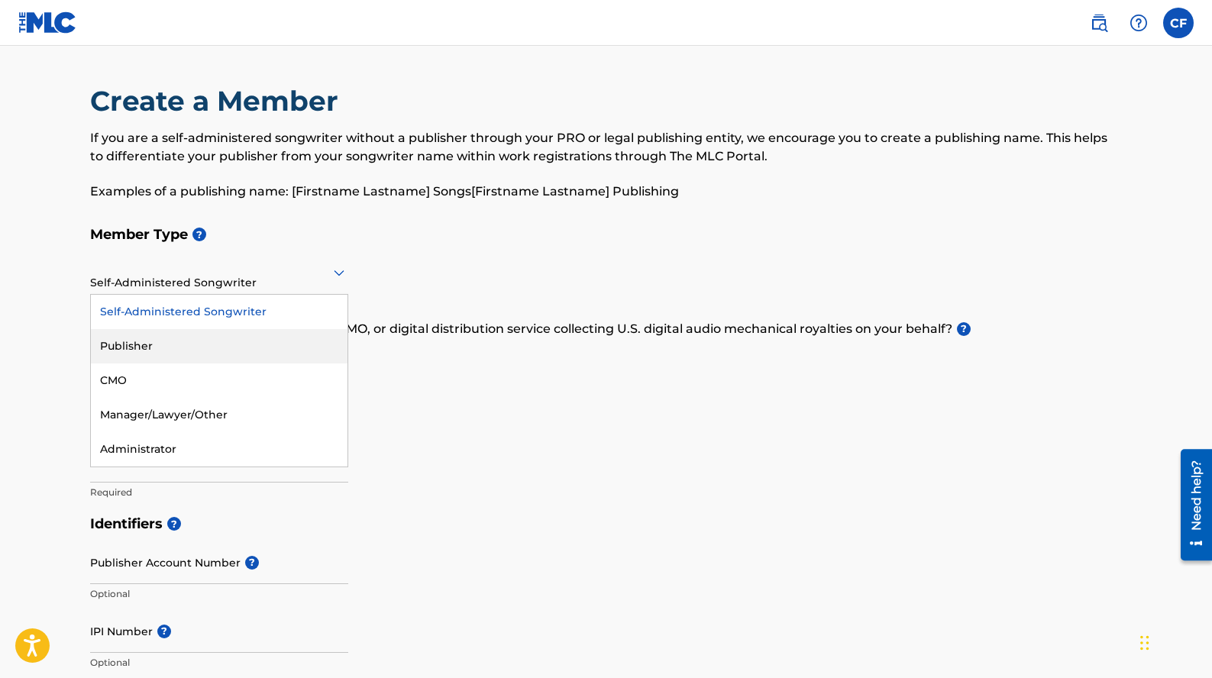
click at [254, 334] on div "Publisher" at bounding box center [219, 346] width 257 height 34
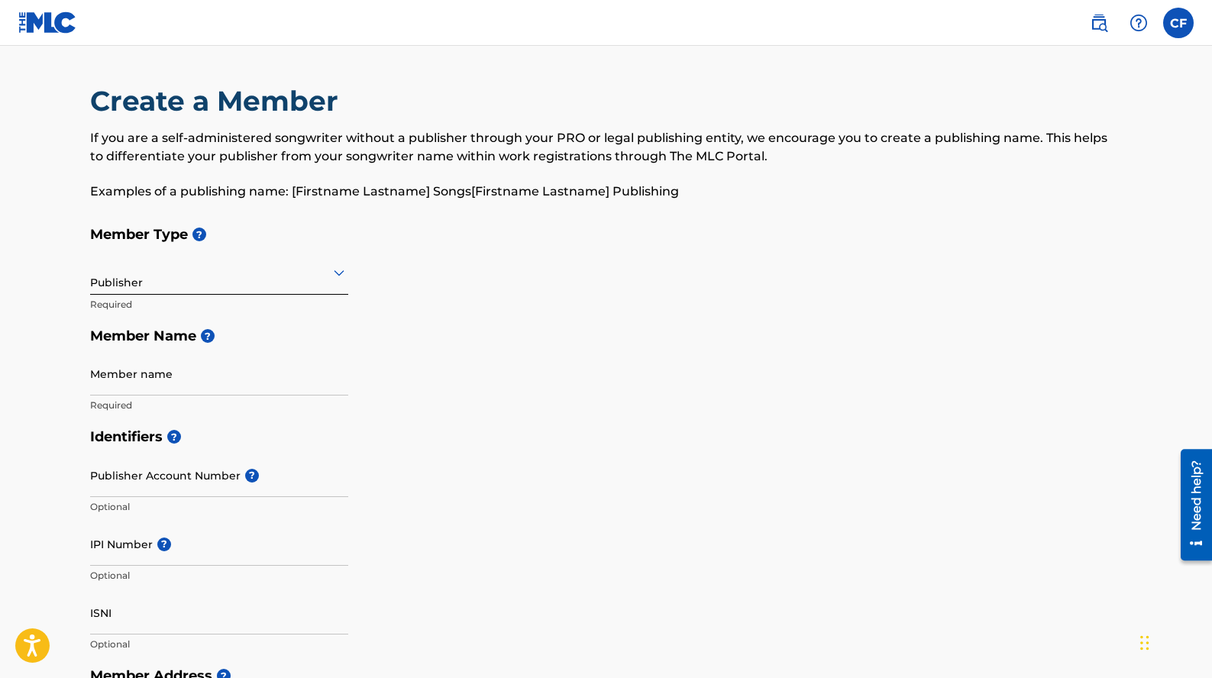
click at [238, 374] on input "Member name" at bounding box center [219, 374] width 258 height 44
paste input "LINYHC SONGS"
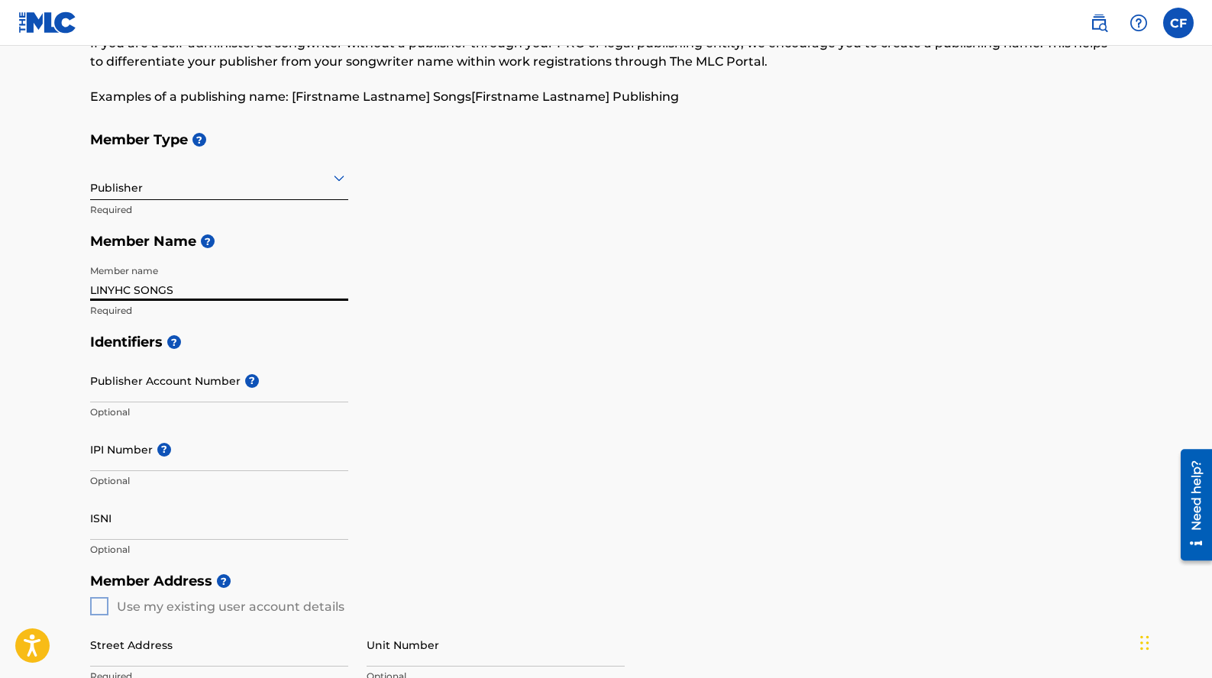
scroll to position [270, 0]
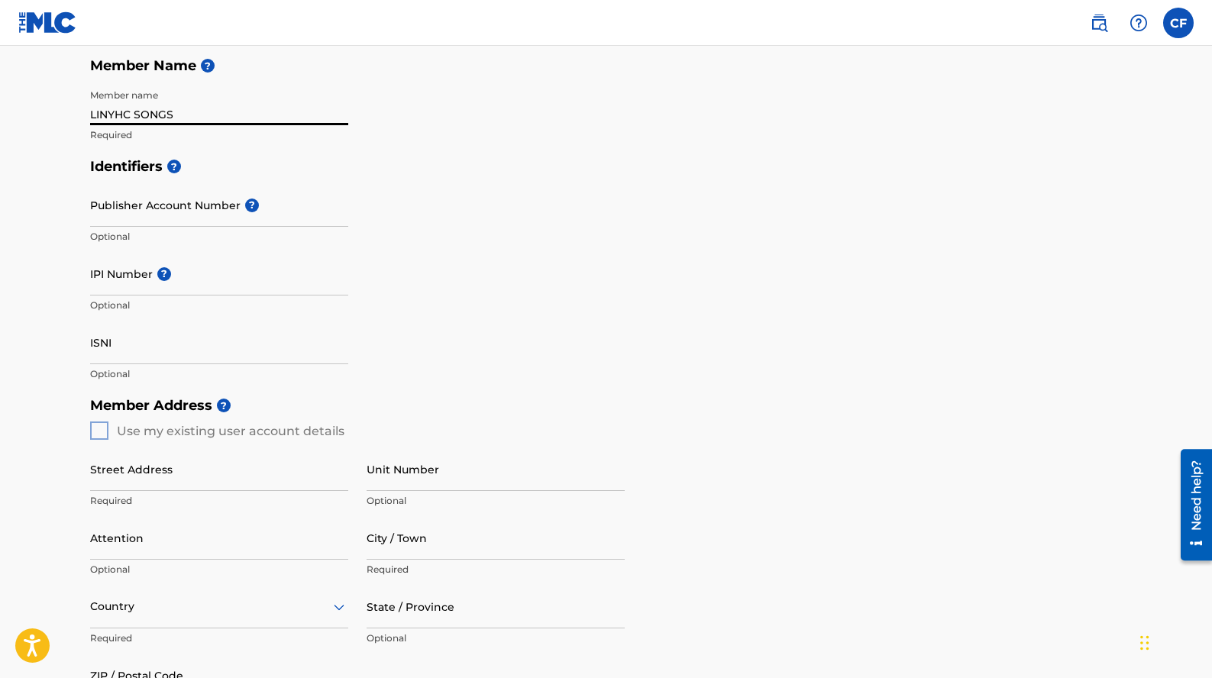
type input "LINYHC SONGS"
click at [209, 278] on input "IPI Number ?" at bounding box center [219, 274] width 258 height 44
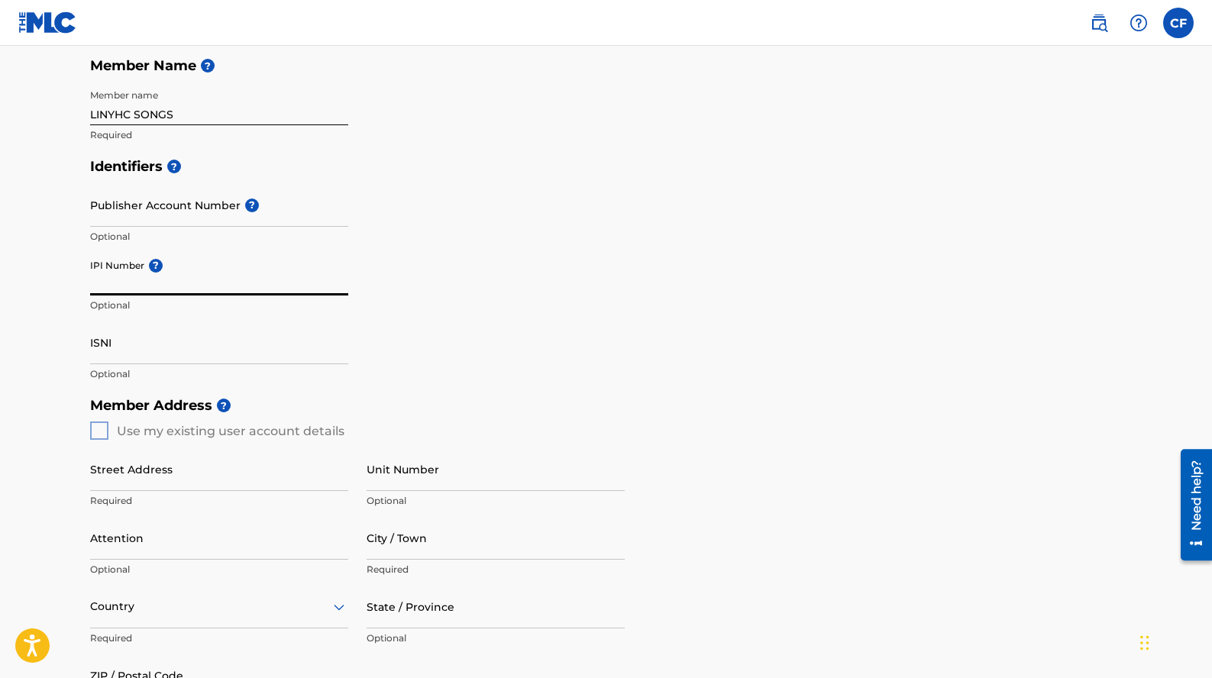
paste input "1292547726"
type input "1292547726"
click at [468, 358] on div "Identifiers ? Publisher Account Number ? Optional IPI Number ? 1292547726 Optio…" at bounding box center [606, 269] width 1033 height 239
click at [218, 484] on input "Street Address" at bounding box center [219, 470] width 258 height 44
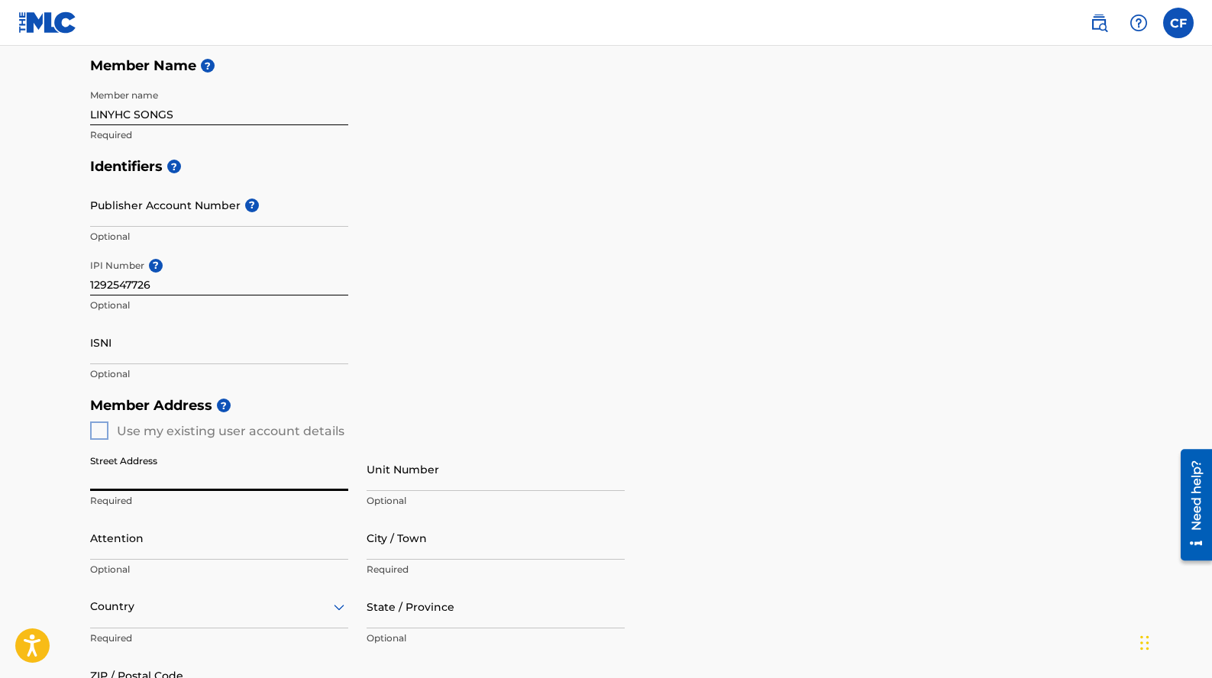
paste input "[STREET_ADDRESS]"
click at [261, 477] on input "[STREET_ADDRESS]" at bounding box center [219, 470] width 258 height 44
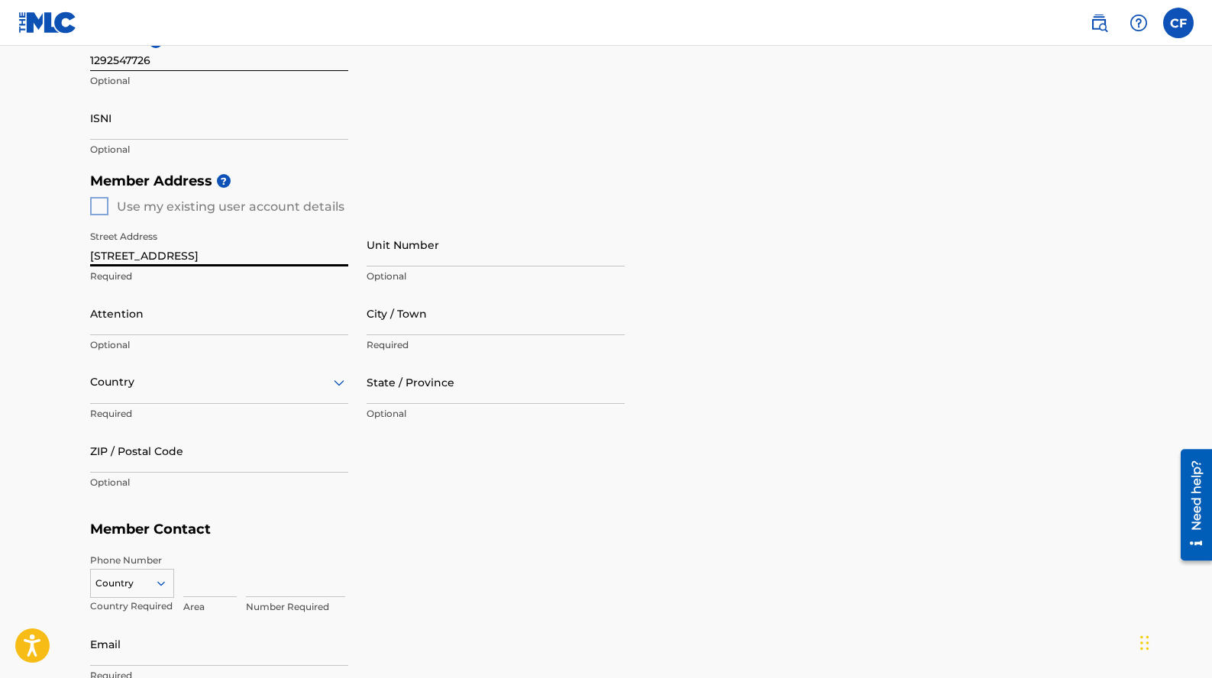
type input "[STREET_ADDRESS]"
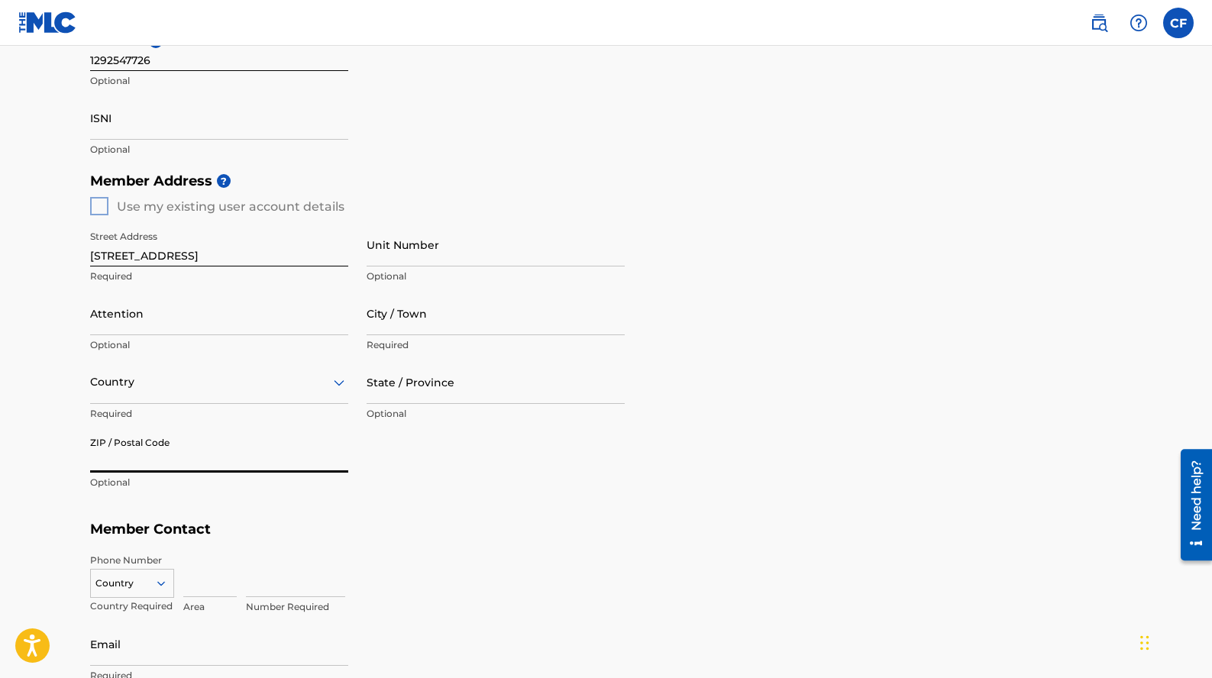
click at [262, 464] on input "ZIP / Postal Code" at bounding box center [219, 451] width 258 height 44
paste input "11702"
type input "11702"
click at [195, 244] on input "[STREET_ADDRESS]" at bounding box center [219, 245] width 258 height 44
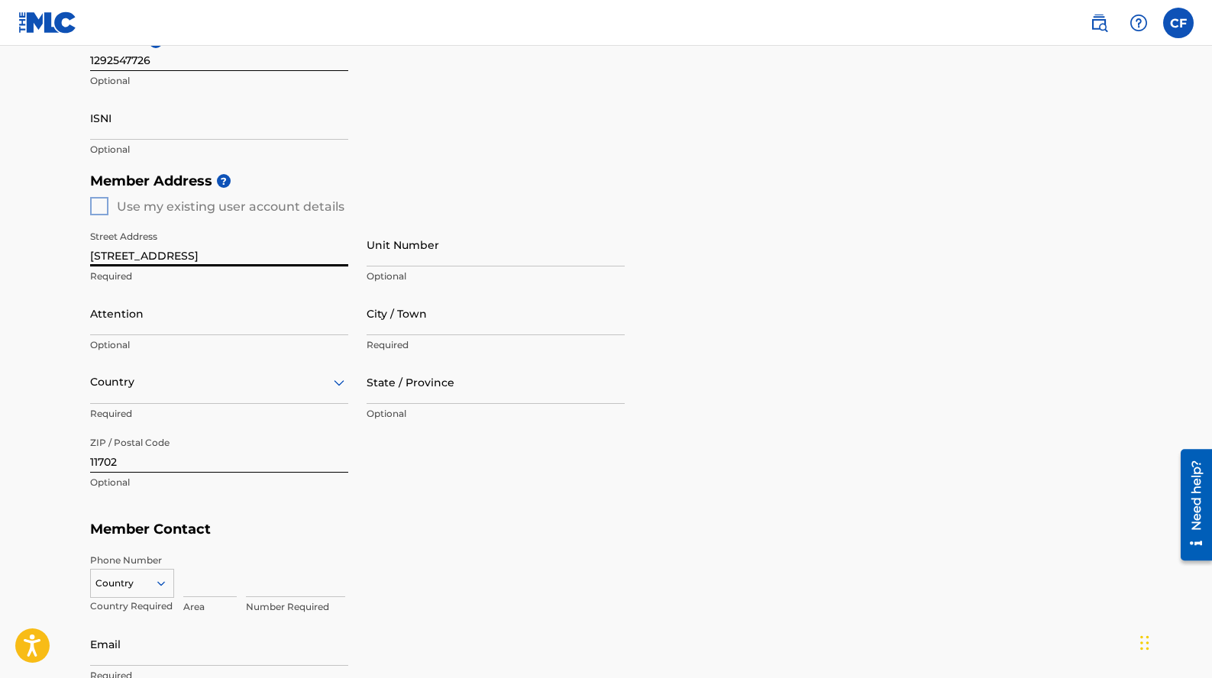
click at [202, 253] on input "[STREET_ADDRESS]" at bounding box center [219, 245] width 258 height 44
type input "[STREET_ADDRESS]"
click at [427, 316] on input "City / Town" at bounding box center [496, 314] width 258 height 44
paste input "[GEOGRAPHIC_DATA]"
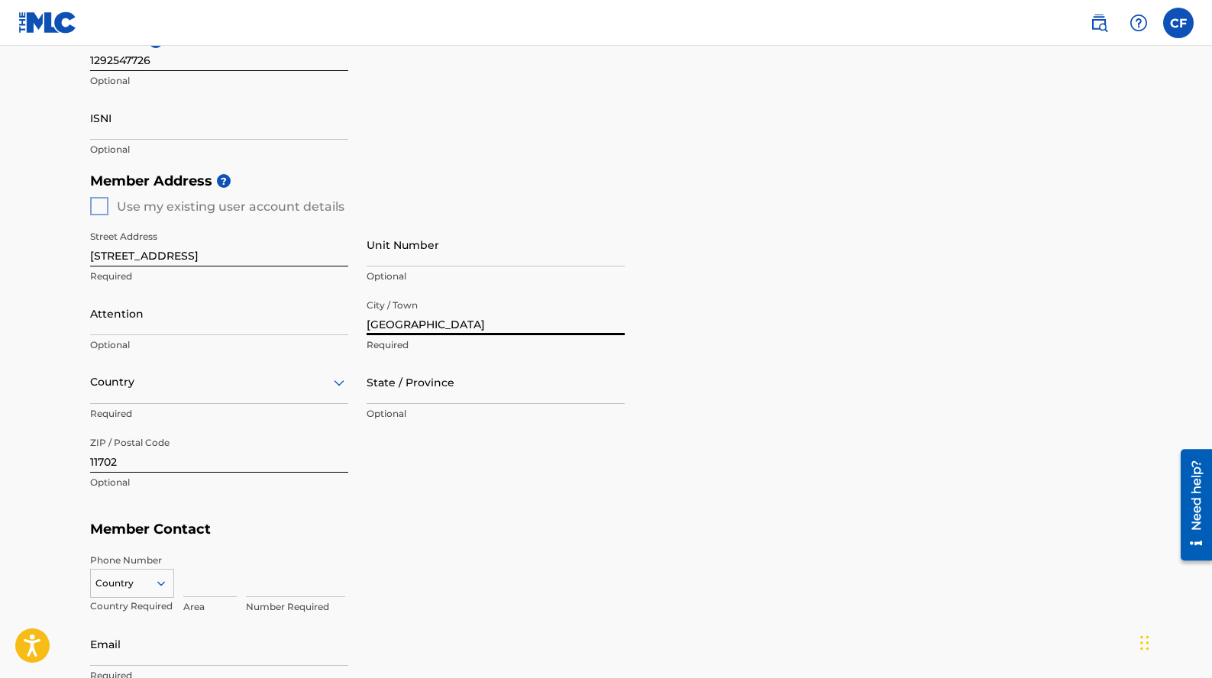
type input "[GEOGRAPHIC_DATA]"
click at [222, 252] on input "[STREET_ADDRESS]" at bounding box center [219, 245] width 258 height 44
type input "[STREET_ADDRESS]"
click at [305, 384] on div at bounding box center [219, 382] width 258 height 19
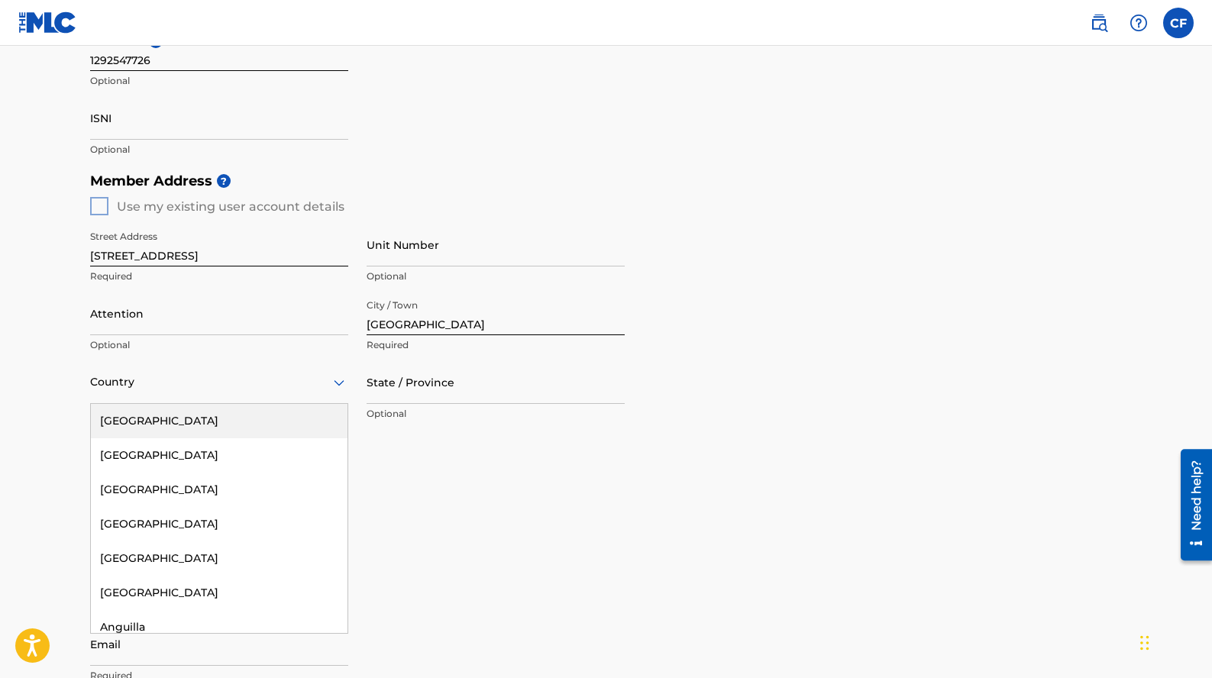
click at [299, 410] on div "[GEOGRAPHIC_DATA]" at bounding box center [219, 421] width 257 height 34
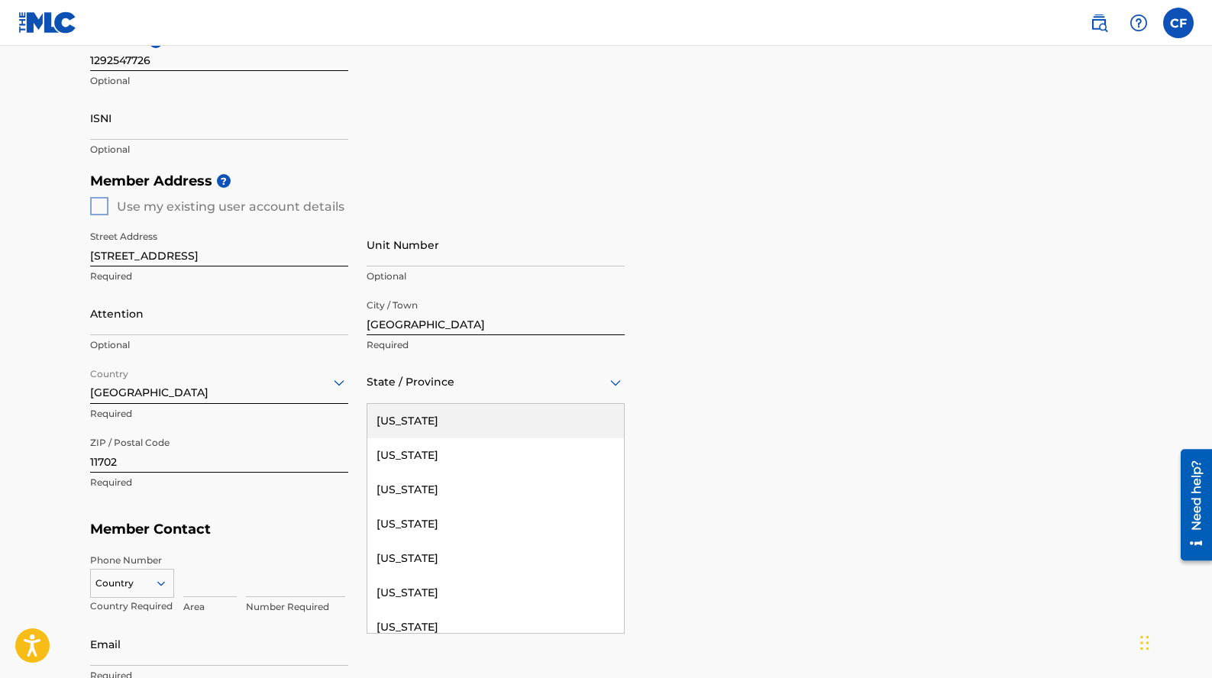
click at [411, 389] on div at bounding box center [496, 382] width 258 height 19
type input "new"
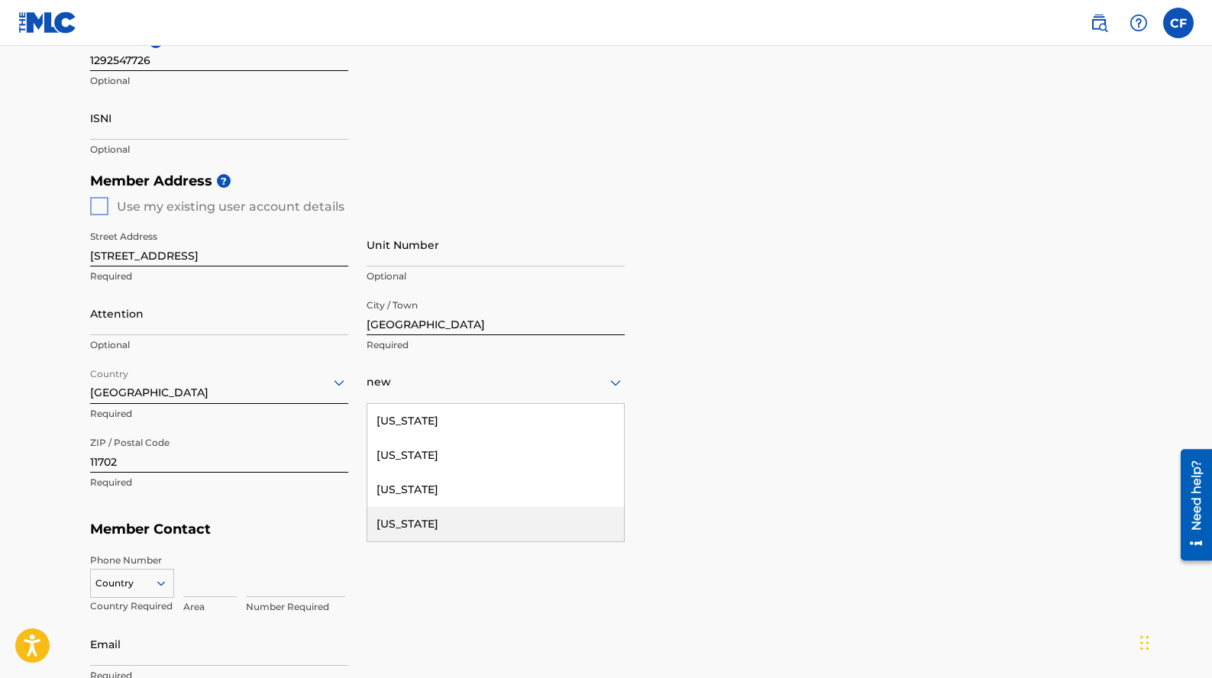
click at [422, 525] on div "[US_STATE]" at bounding box center [495, 524] width 257 height 34
click at [150, 568] on div "Country Country Required" at bounding box center [132, 588] width 84 height 69
click at [148, 581] on div "Country" at bounding box center [132, 580] width 84 height 23
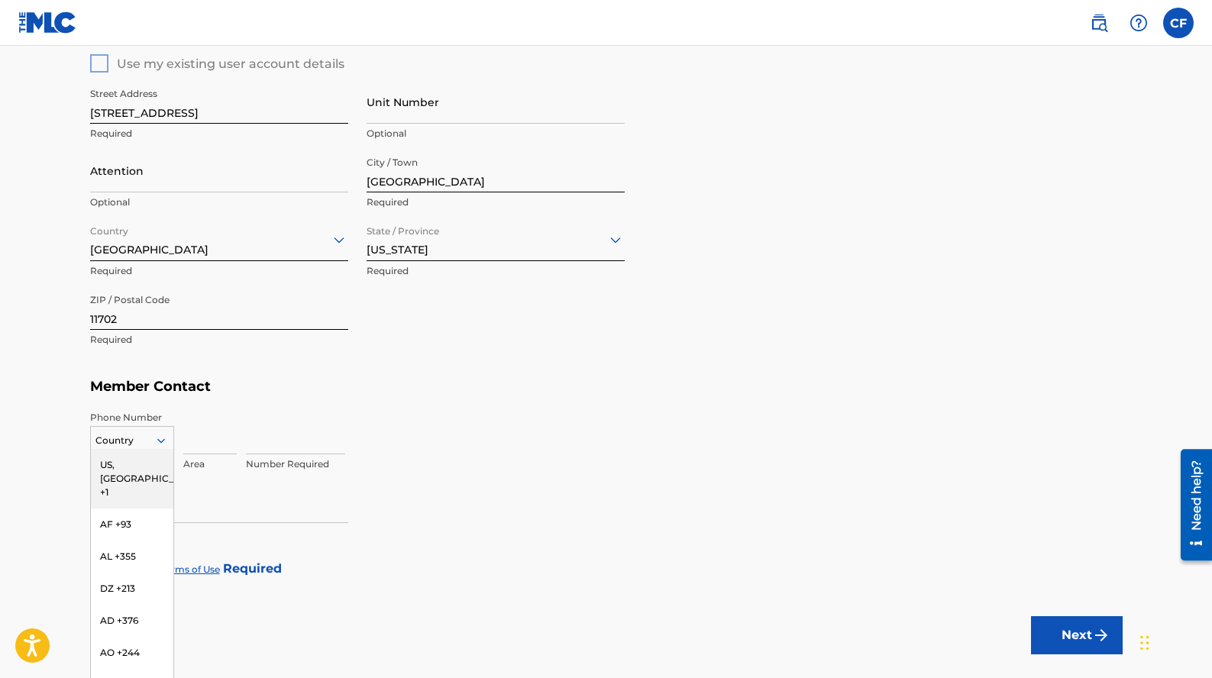
click at [133, 470] on div "US, [GEOGRAPHIC_DATA] +1" at bounding box center [132, 479] width 83 height 60
click at [192, 458] on p "Area" at bounding box center [209, 465] width 53 height 14
click at [205, 438] on input at bounding box center [209, 433] width 53 height 44
type input "516"
type input "2800589"
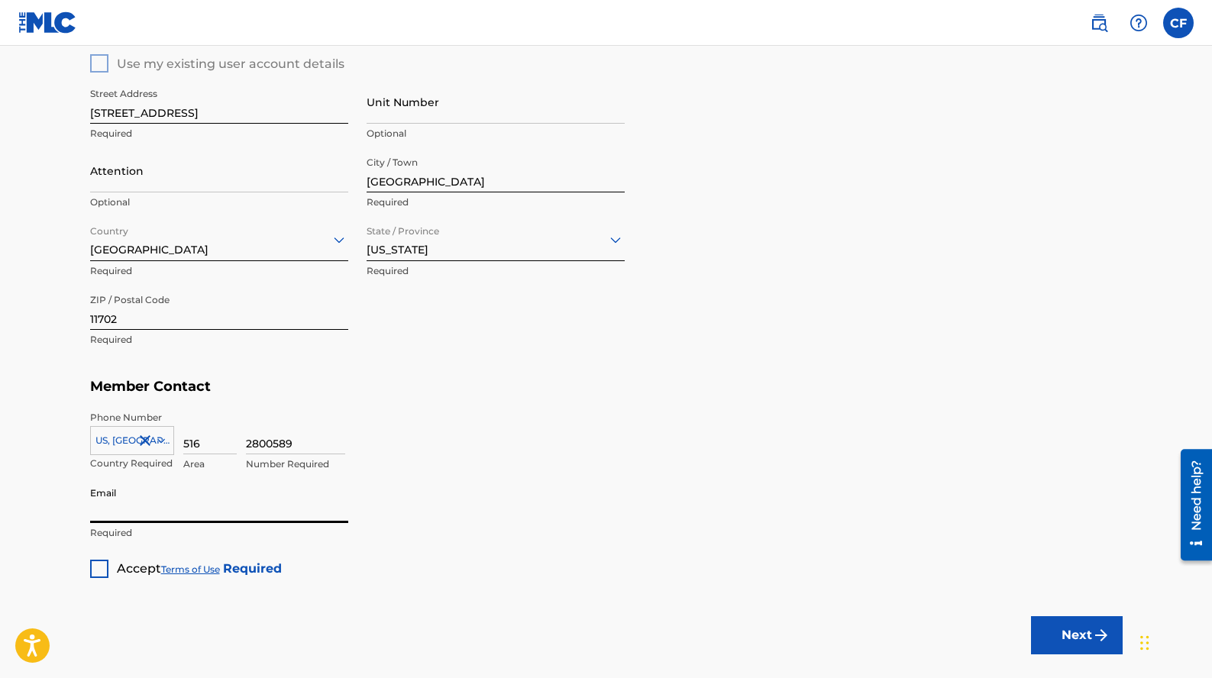
click at [204, 503] on input "Email" at bounding box center [219, 502] width 258 height 44
type input "[EMAIL_ADDRESS][DOMAIN_NAME]"
click at [559, 475] on div "2800589 Number Required" at bounding box center [684, 445] width 877 height 69
click at [99, 569] on div at bounding box center [99, 569] width 18 height 18
click at [1078, 633] on button "Next" at bounding box center [1077, 635] width 92 height 38
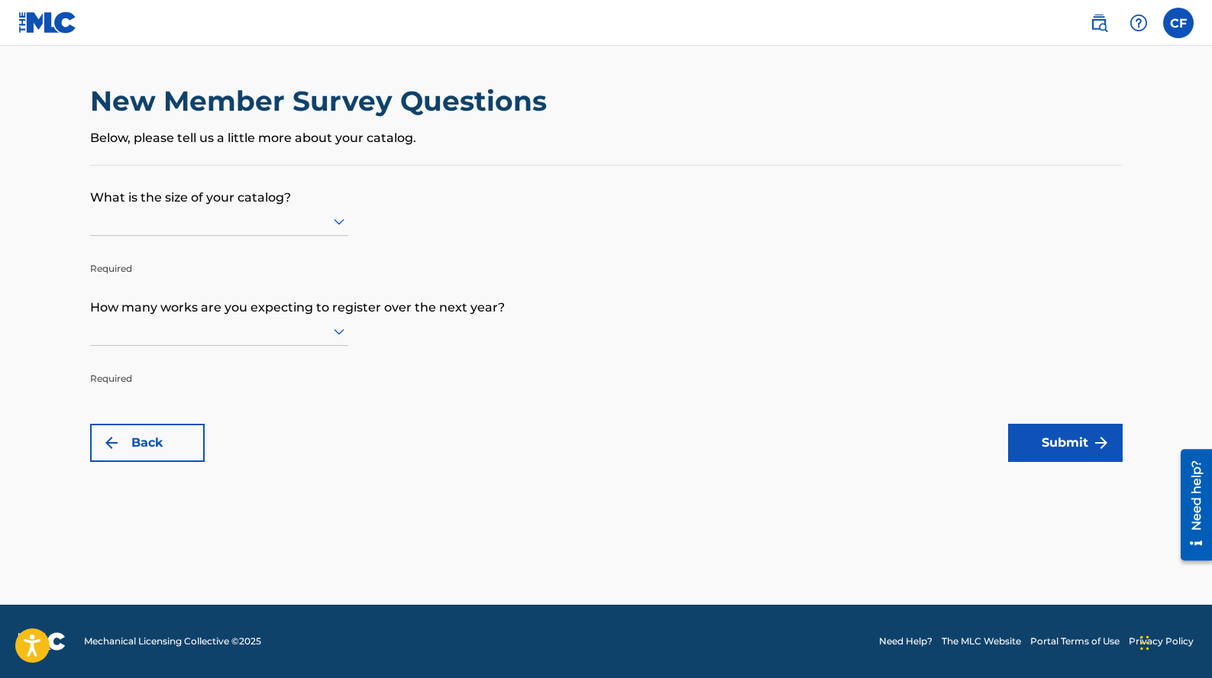
click at [266, 196] on p "What is the size of your catalog?" at bounding box center [606, 186] width 1033 height 41
click at [260, 225] on div at bounding box center [219, 221] width 258 height 19
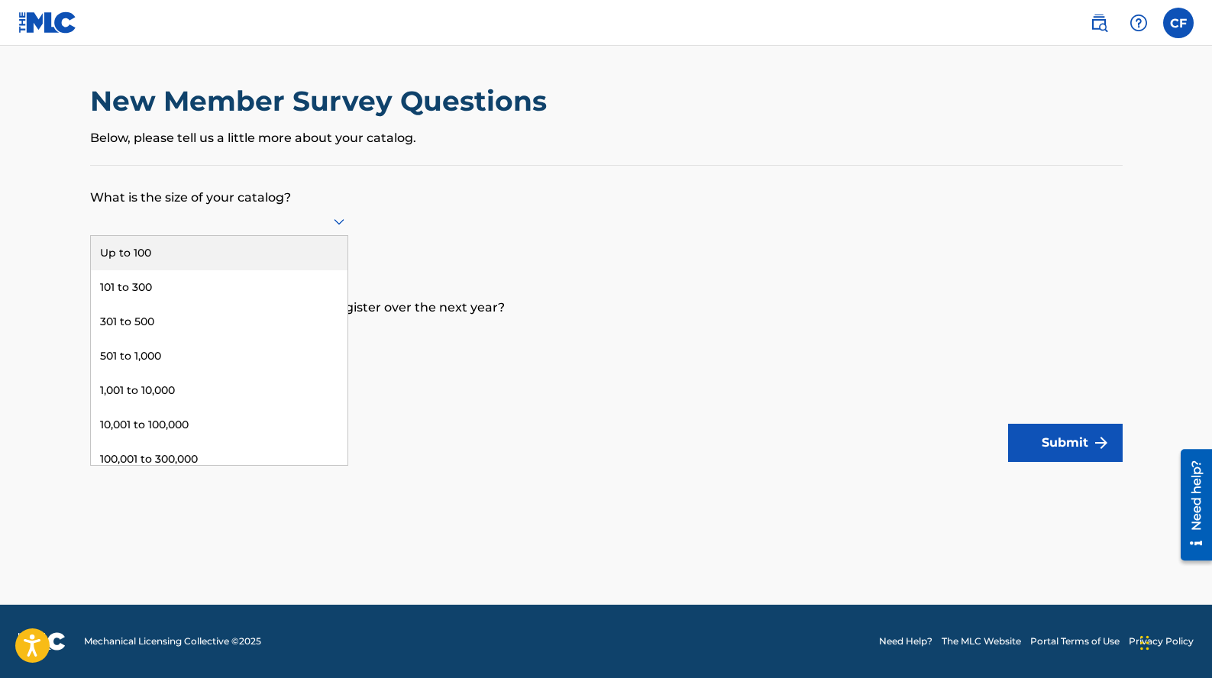
click at [252, 257] on div "Up to 100" at bounding box center [219, 253] width 257 height 34
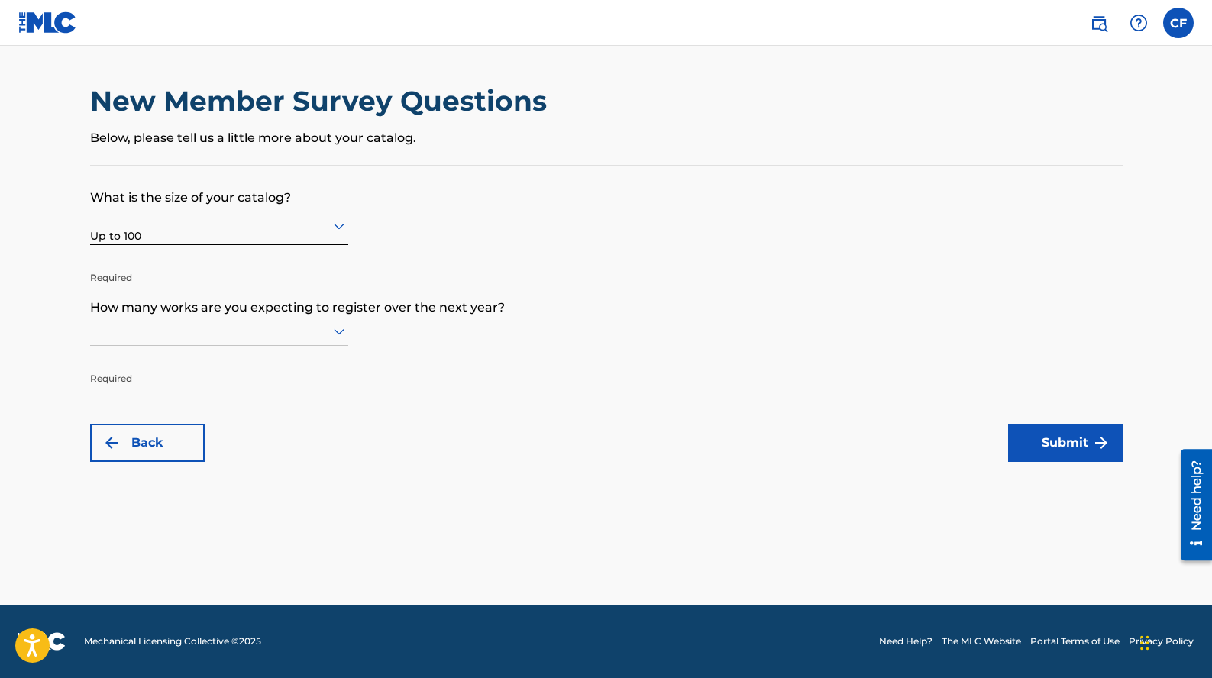
click at [237, 351] on p "Required" at bounding box center [219, 367] width 258 height 37
click at [280, 318] on div at bounding box center [219, 331] width 258 height 29
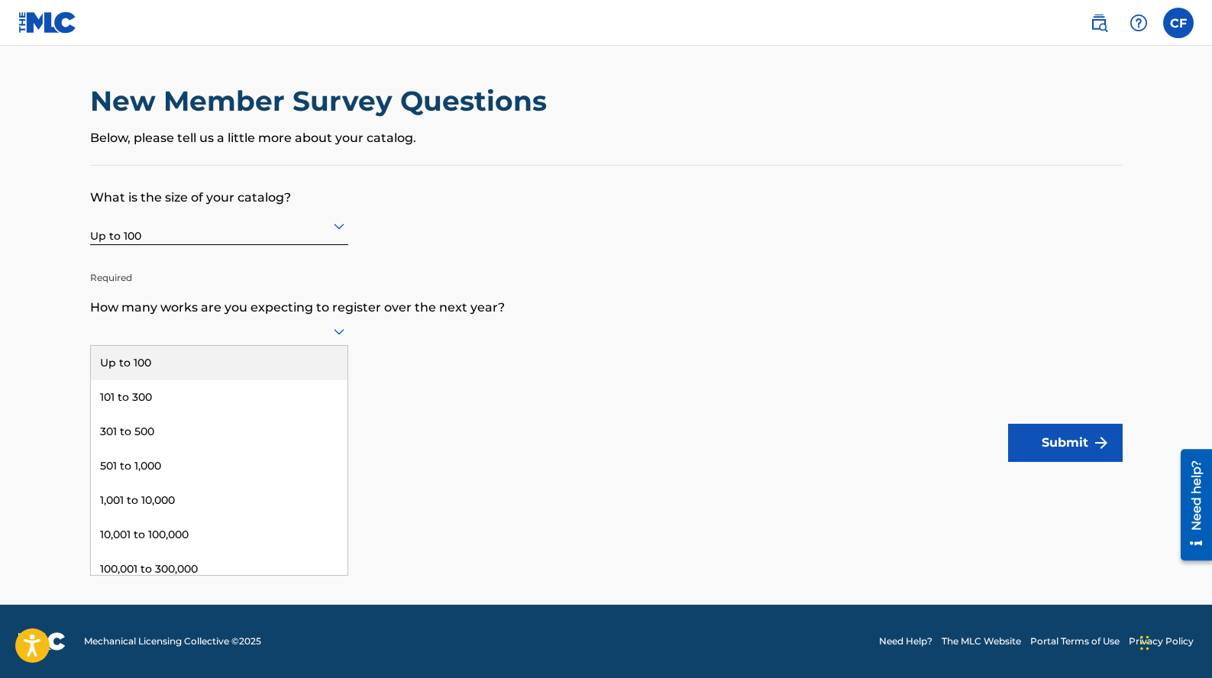
click at [258, 367] on div "Up to 100" at bounding box center [219, 363] width 257 height 34
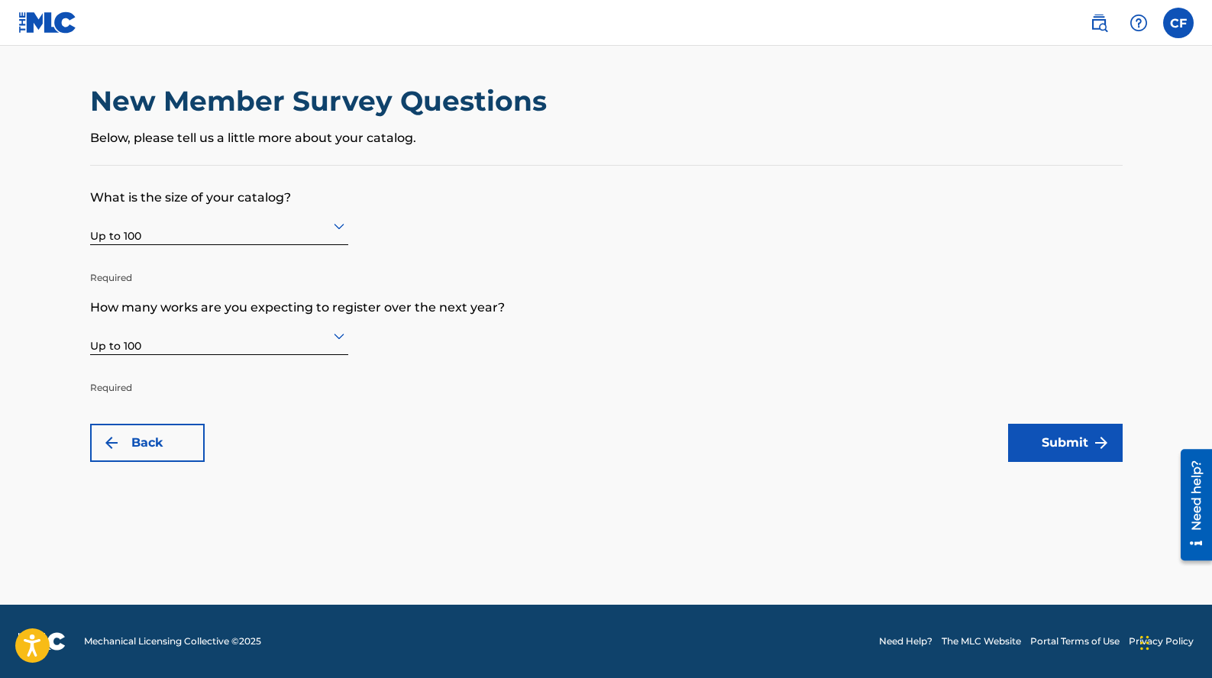
click at [1044, 450] on button "Submit" at bounding box center [1065, 443] width 115 height 38
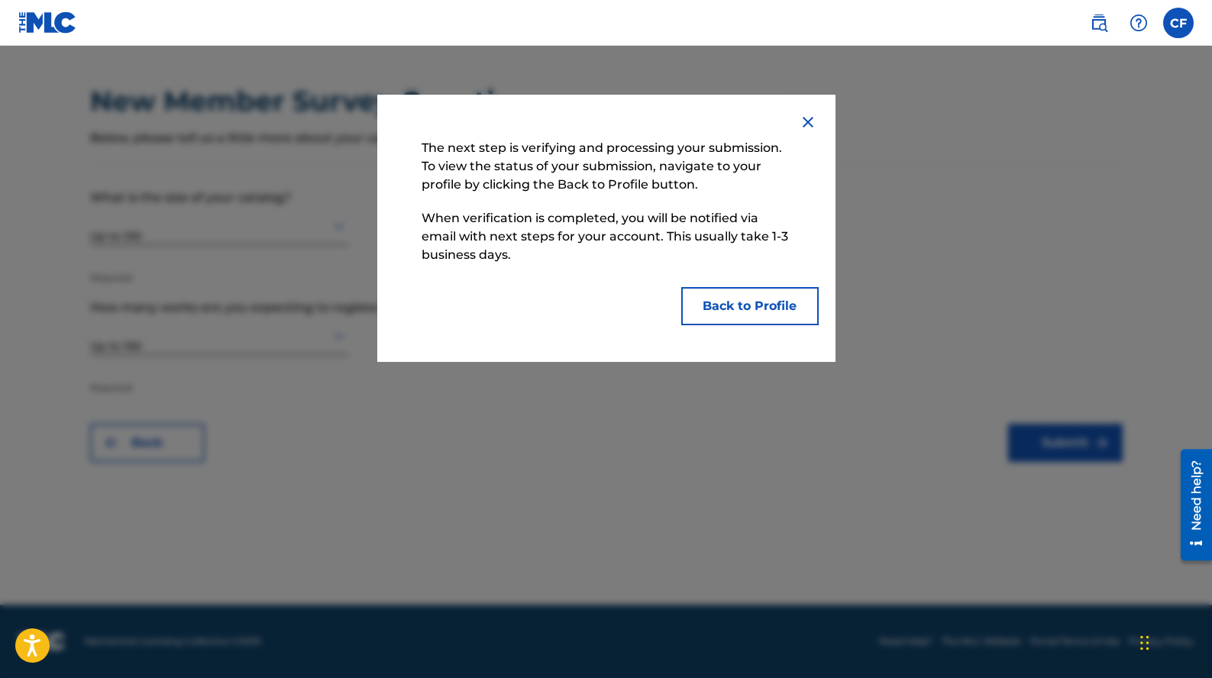
click at [758, 309] on button "Back to Profile" at bounding box center [750, 306] width 138 height 38
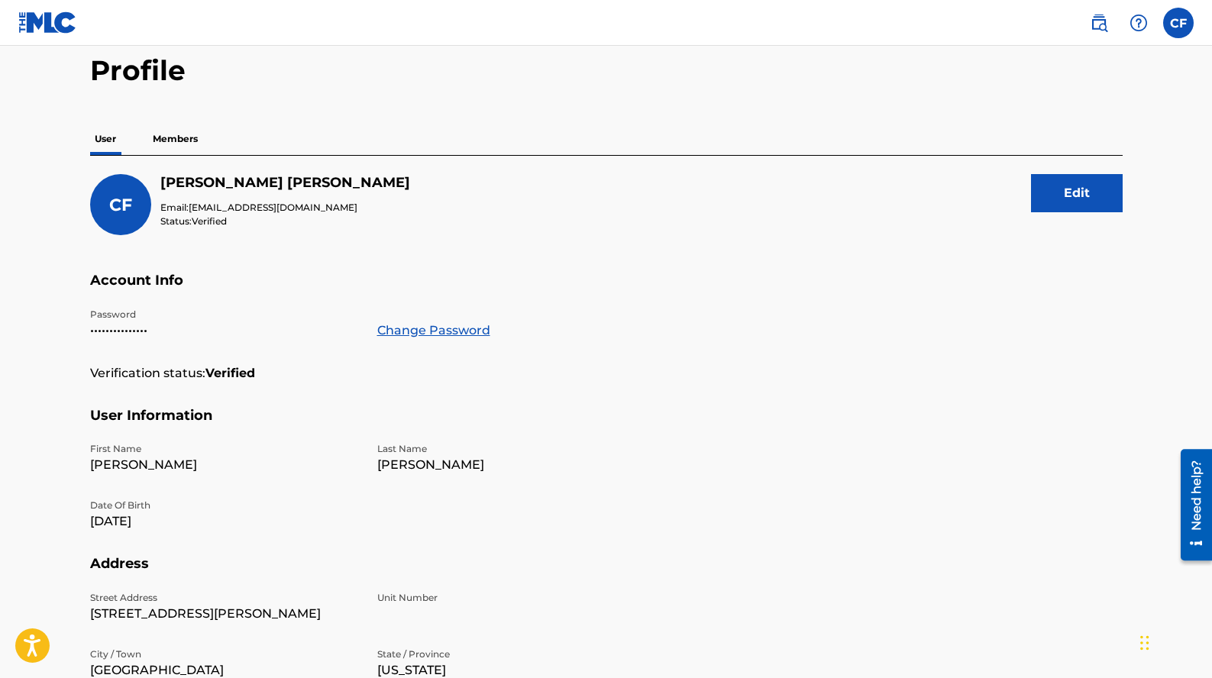
scroll to position [21, 0]
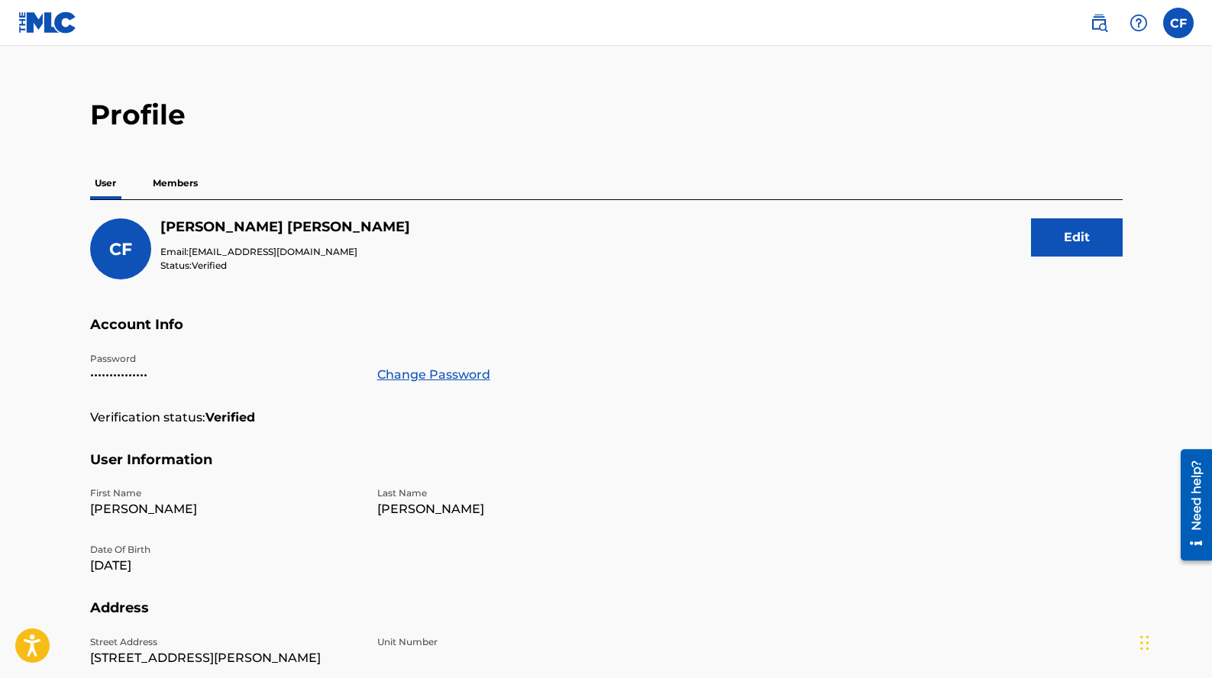
click at [185, 178] on p "Members" at bounding box center [175, 183] width 54 height 32
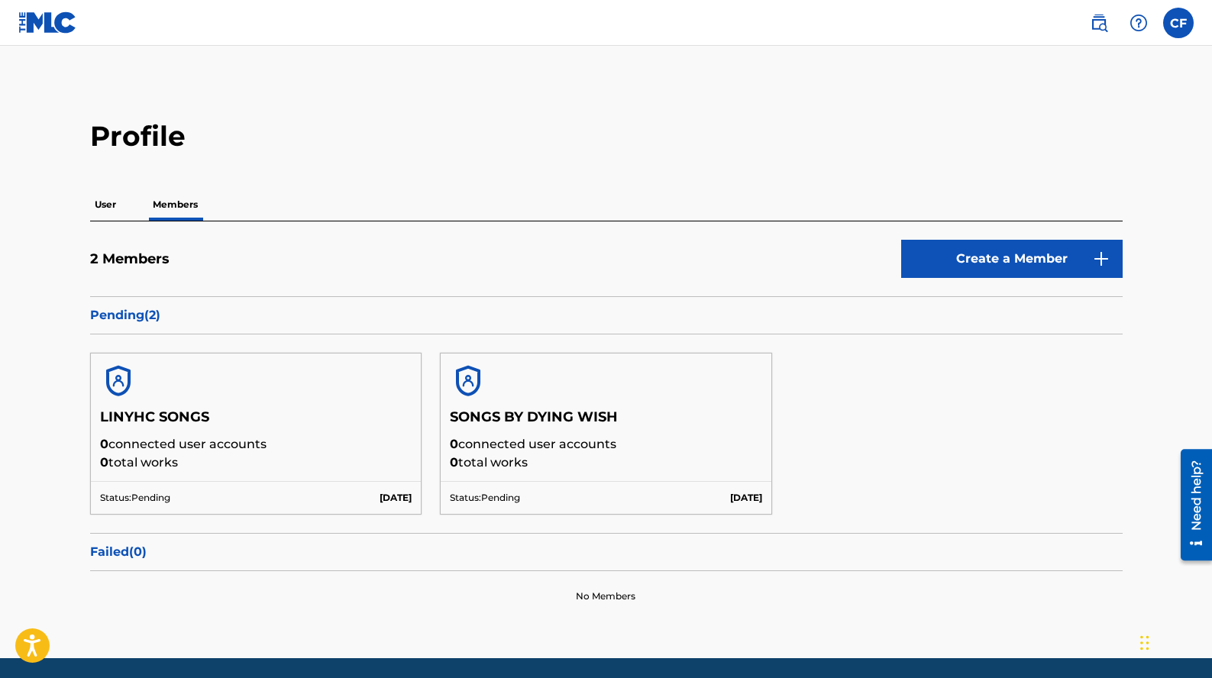
click at [39, 24] on img at bounding box center [47, 22] width 59 height 22
